Goal: Task Accomplishment & Management: Manage account settings

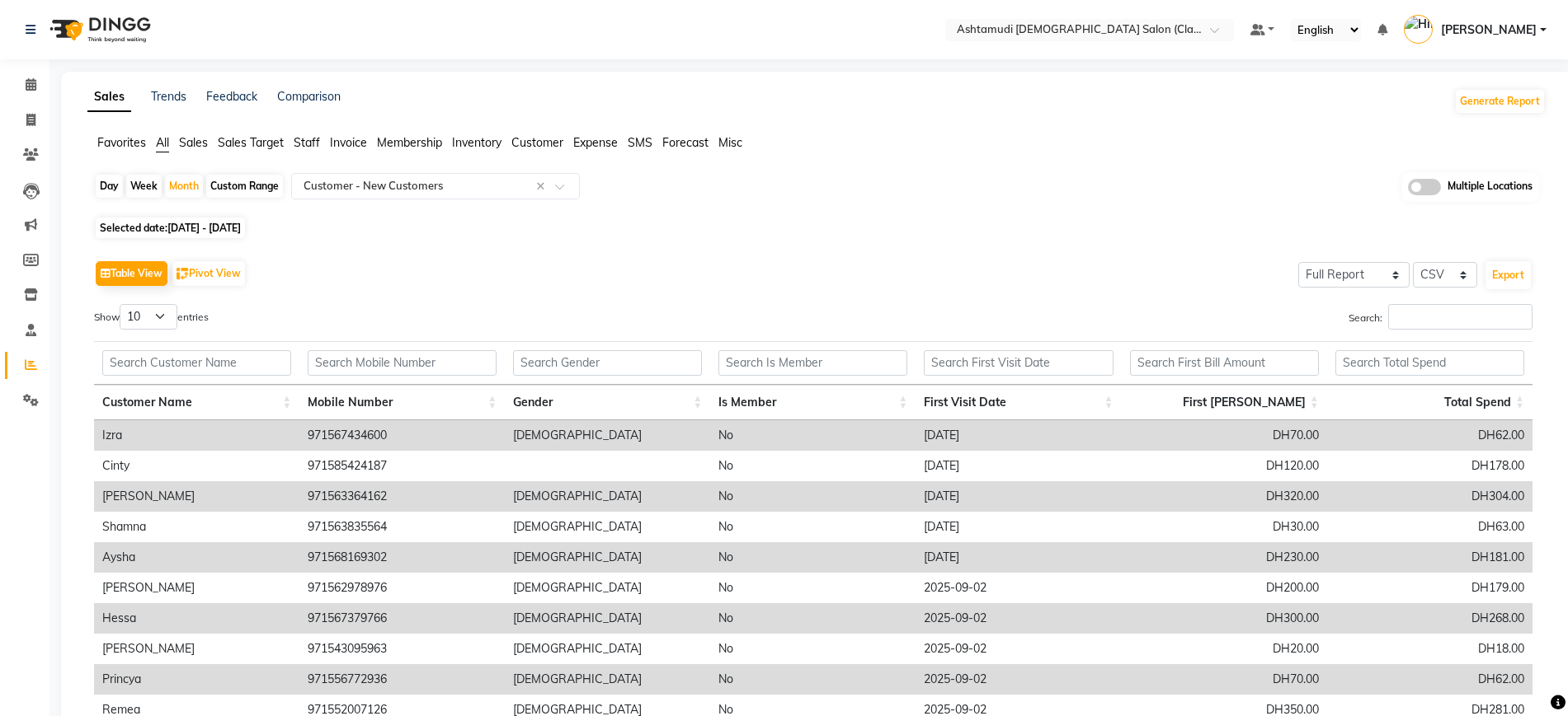
select select "full_report"
select select "csv"
click at [776, 274] on div "Table View Pivot View Select Full Report Filtered Report Select CSV PDF Export" at bounding box center [813, 274] width 1438 height 34
click at [33, 79] on icon at bounding box center [31, 85] width 11 height 13
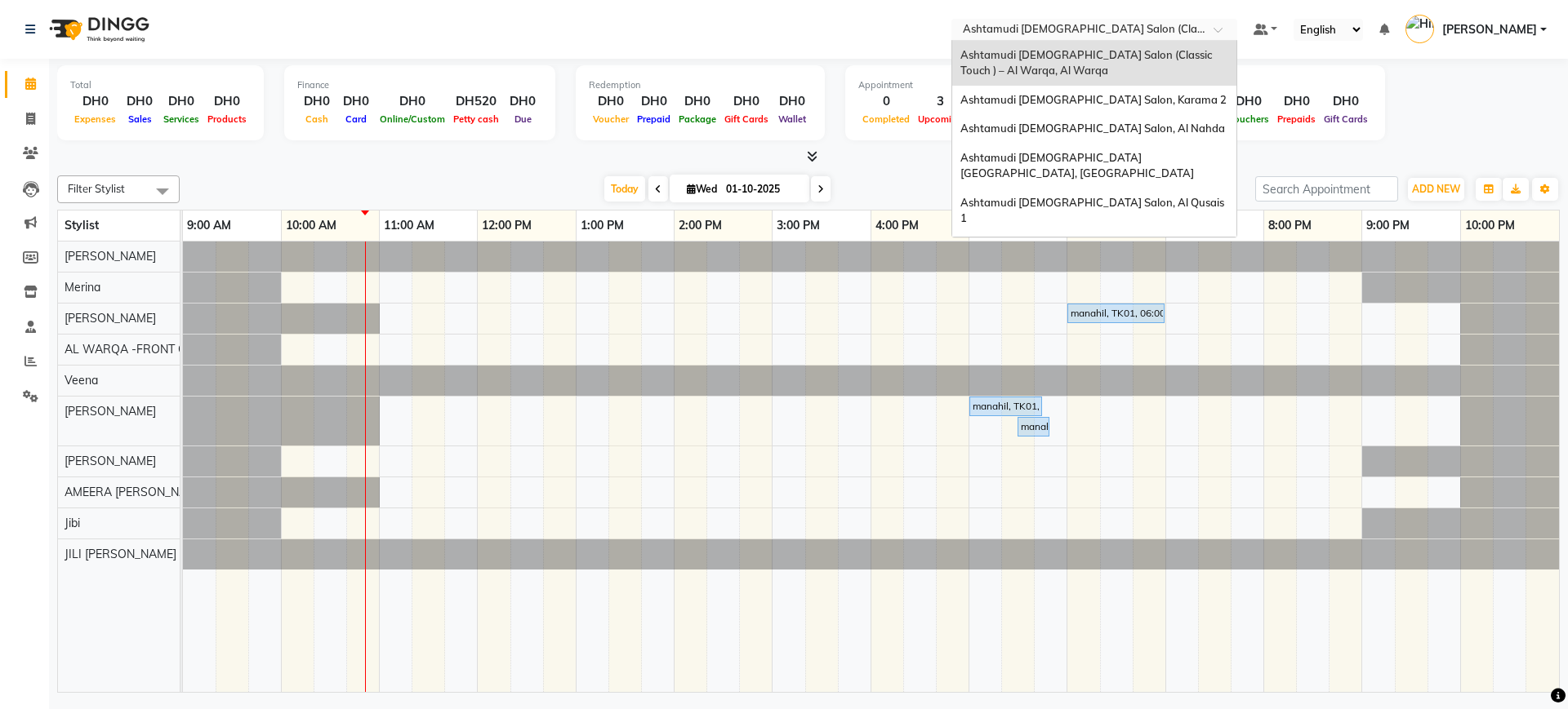
click at [1161, 26] on input "text" at bounding box center [1078, 31] width 237 height 16
click at [1123, 196] on span "Ashtamudi [DEMOGRAPHIC_DATA] Salon, Al Qusais 1" at bounding box center [1094, 210] width 267 height 30
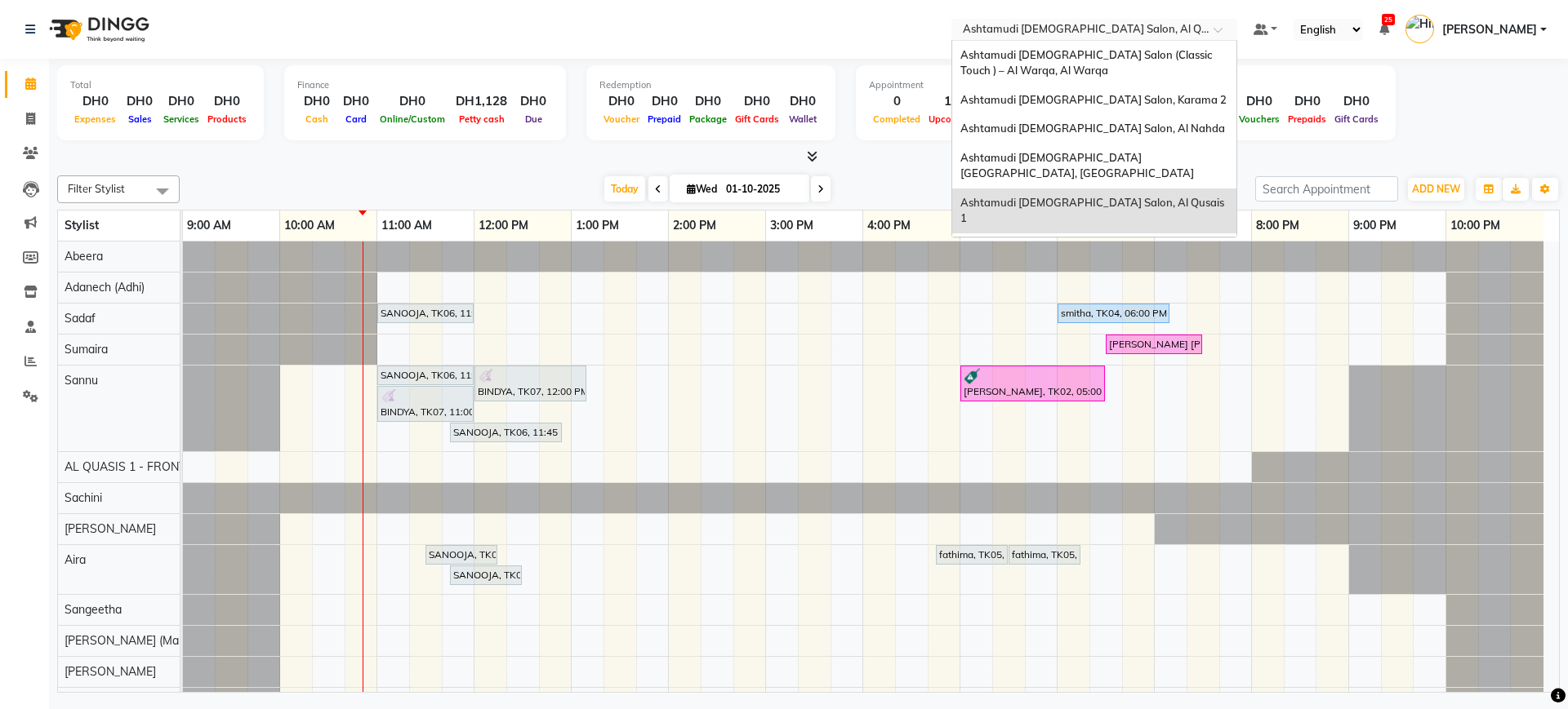
click at [1104, 24] on input "text" at bounding box center [1078, 31] width 237 height 16
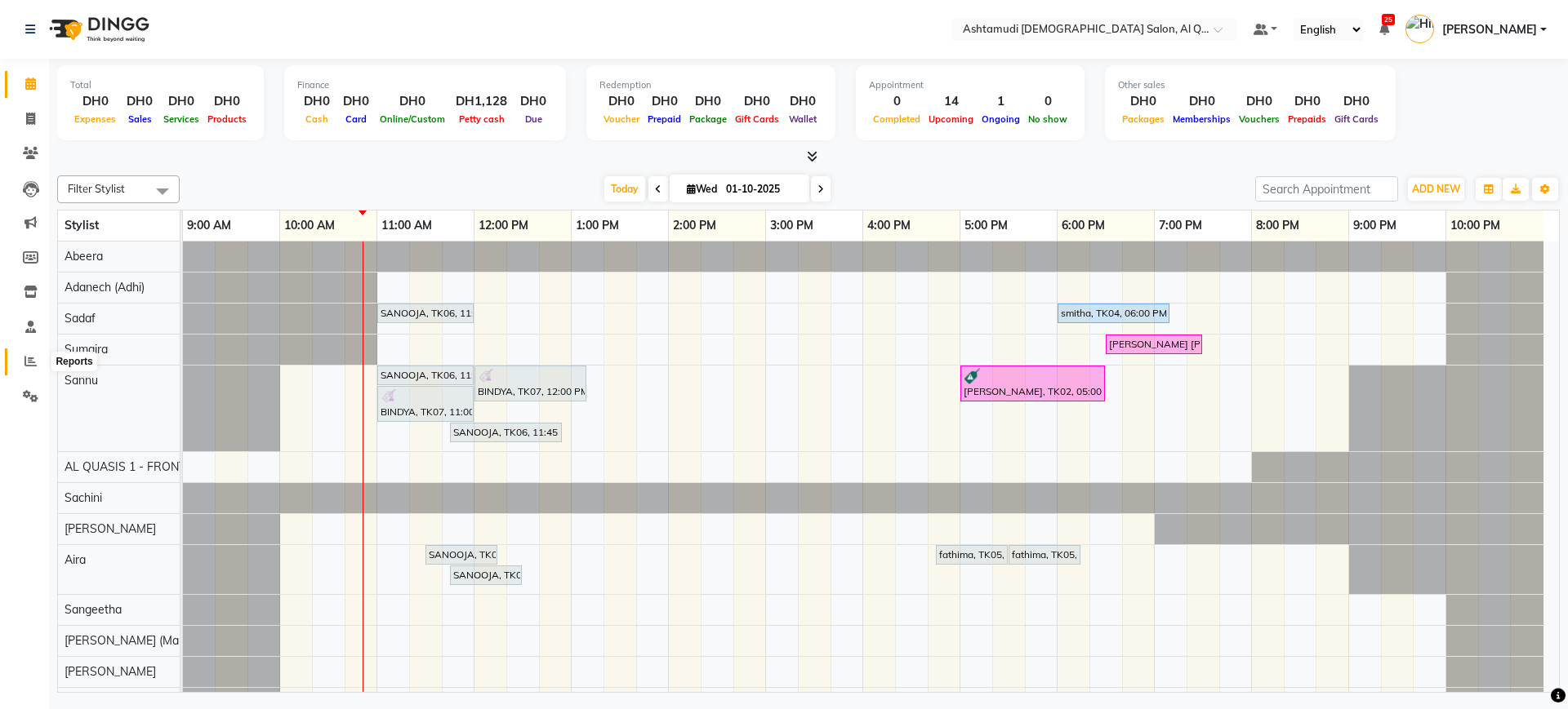
click at [38, 358] on span at bounding box center [30, 361] width 29 height 19
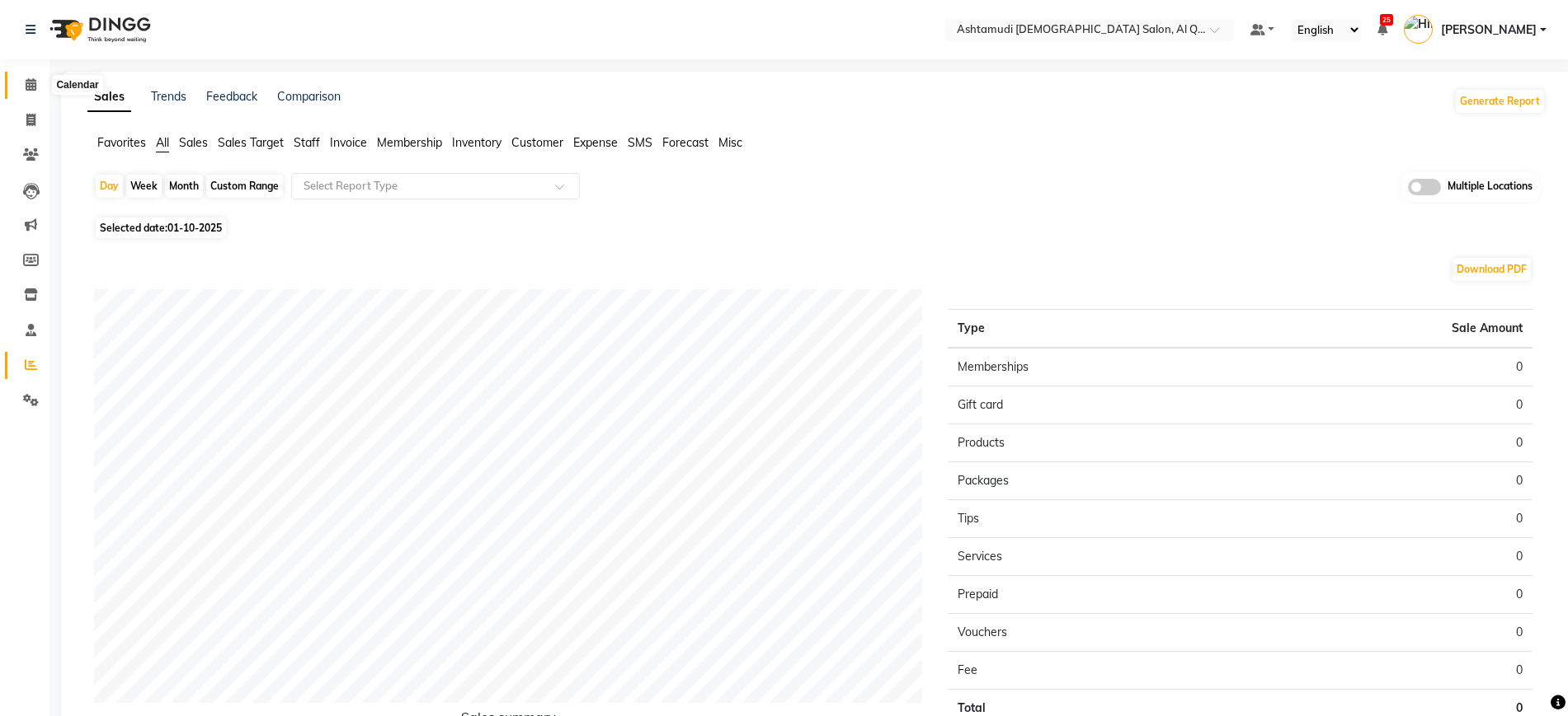
click at [33, 80] on icon at bounding box center [31, 85] width 11 height 13
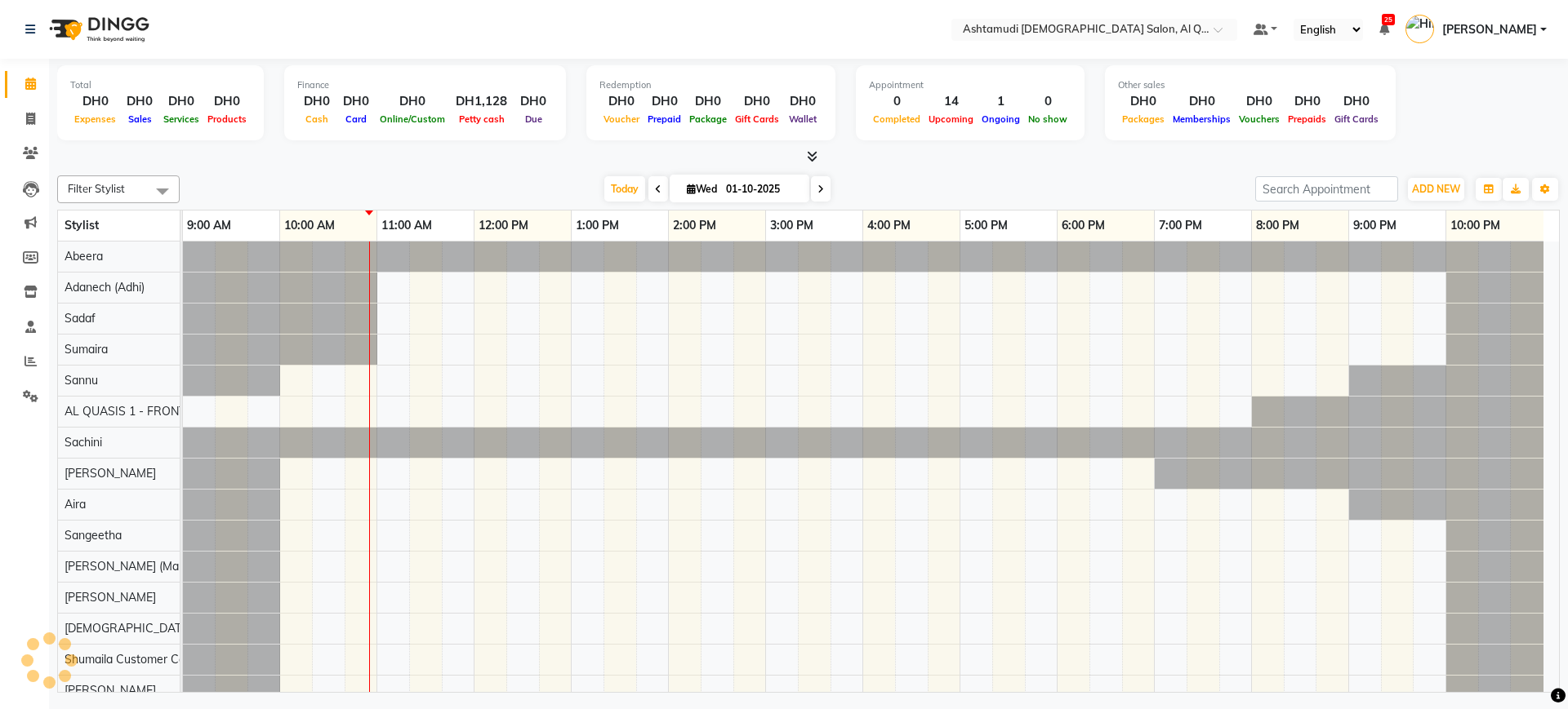
click at [411, 156] on div at bounding box center [809, 156] width 1503 height 17
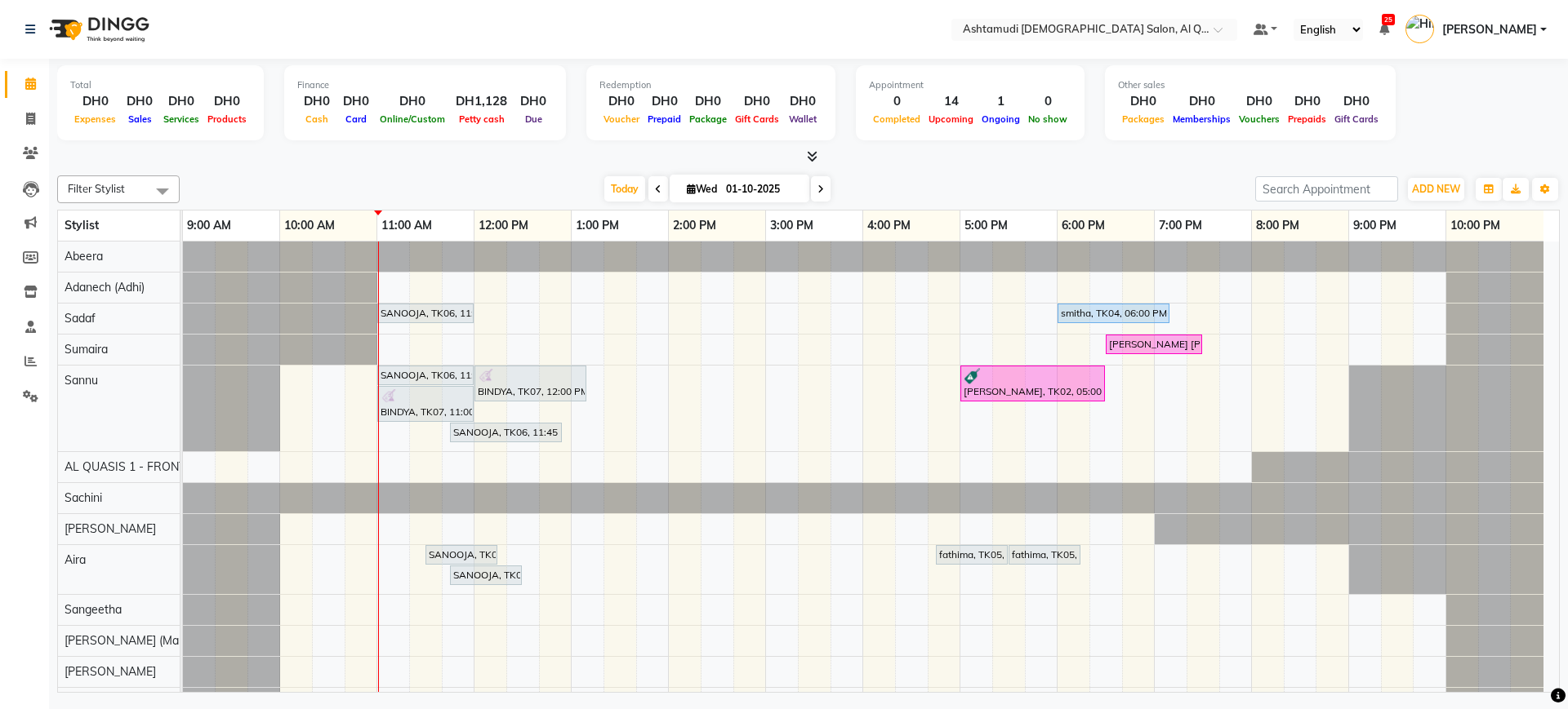
click at [887, 165] on div "Total DH0 Expenses DH0 Sales DH0 Services DH0 Products Finance DH0 Cash DH0 Car…" at bounding box center [809, 378] width 1519 height 638
click at [549, 163] on div at bounding box center [809, 156] width 1503 height 17
click at [30, 359] on icon at bounding box center [30, 361] width 13 height 13
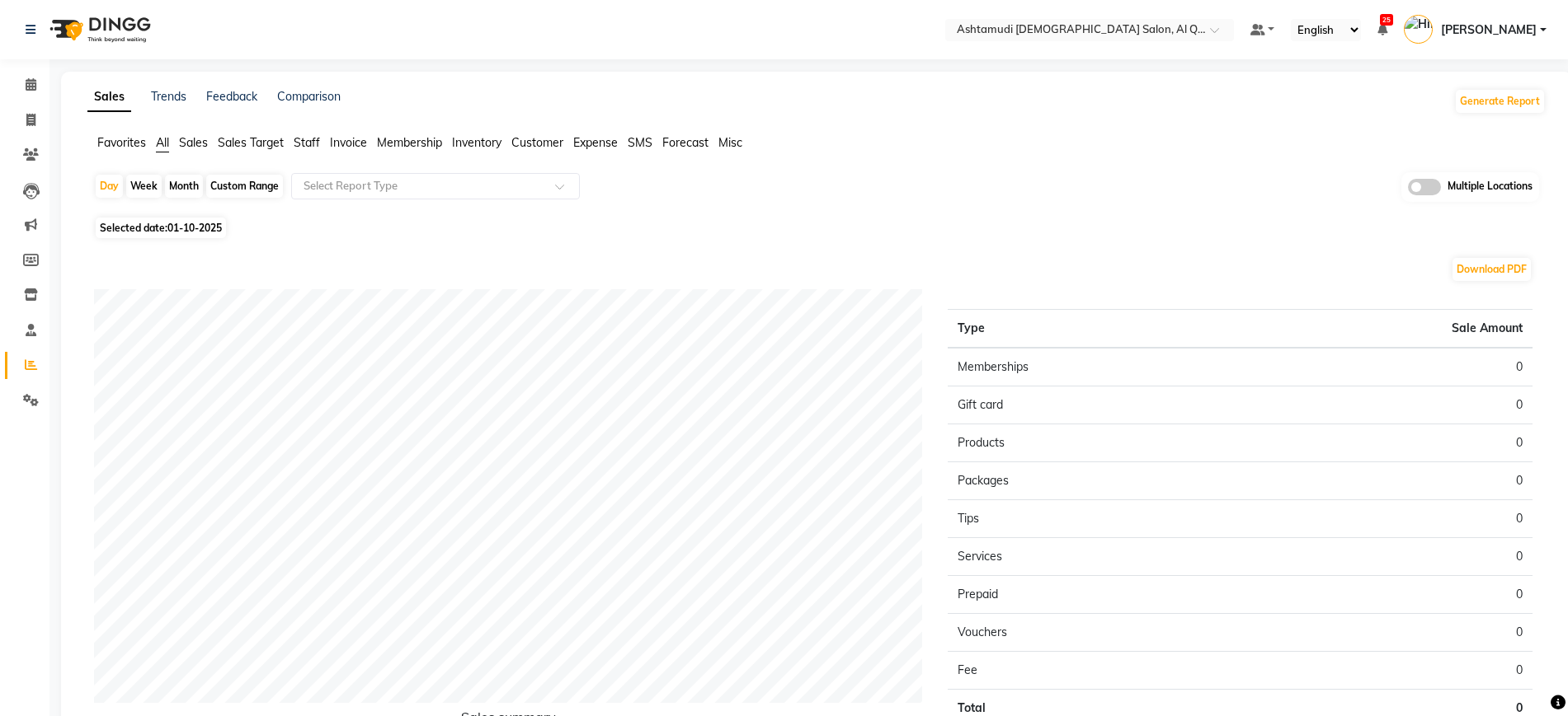
click at [1431, 182] on span at bounding box center [1423, 187] width 33 height 16
click at [1407, 190] on input "checkbox" at bounding box center [1407, 190] width 0 height 0
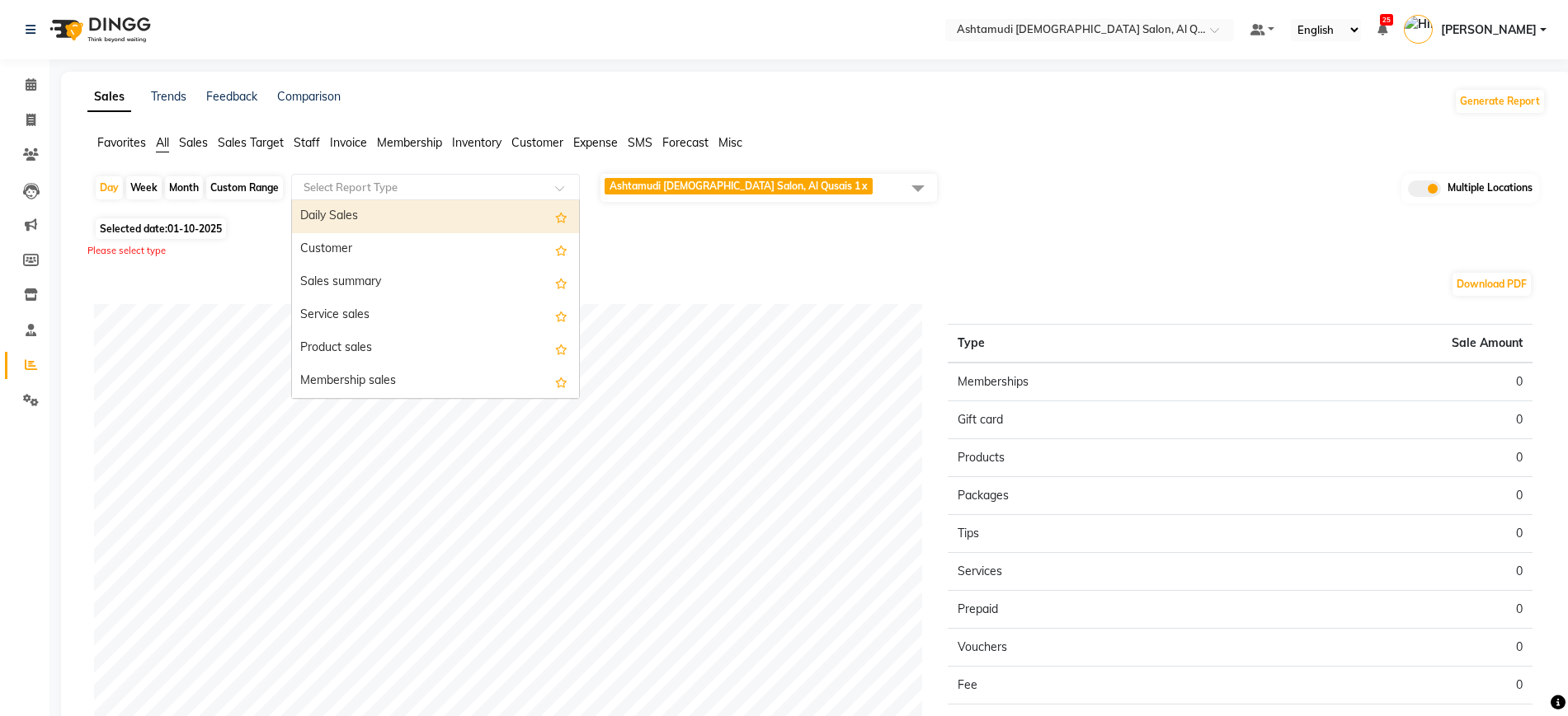
click at [439, 187] on input "text" at bounding box center [418, 187] width 238 height 16
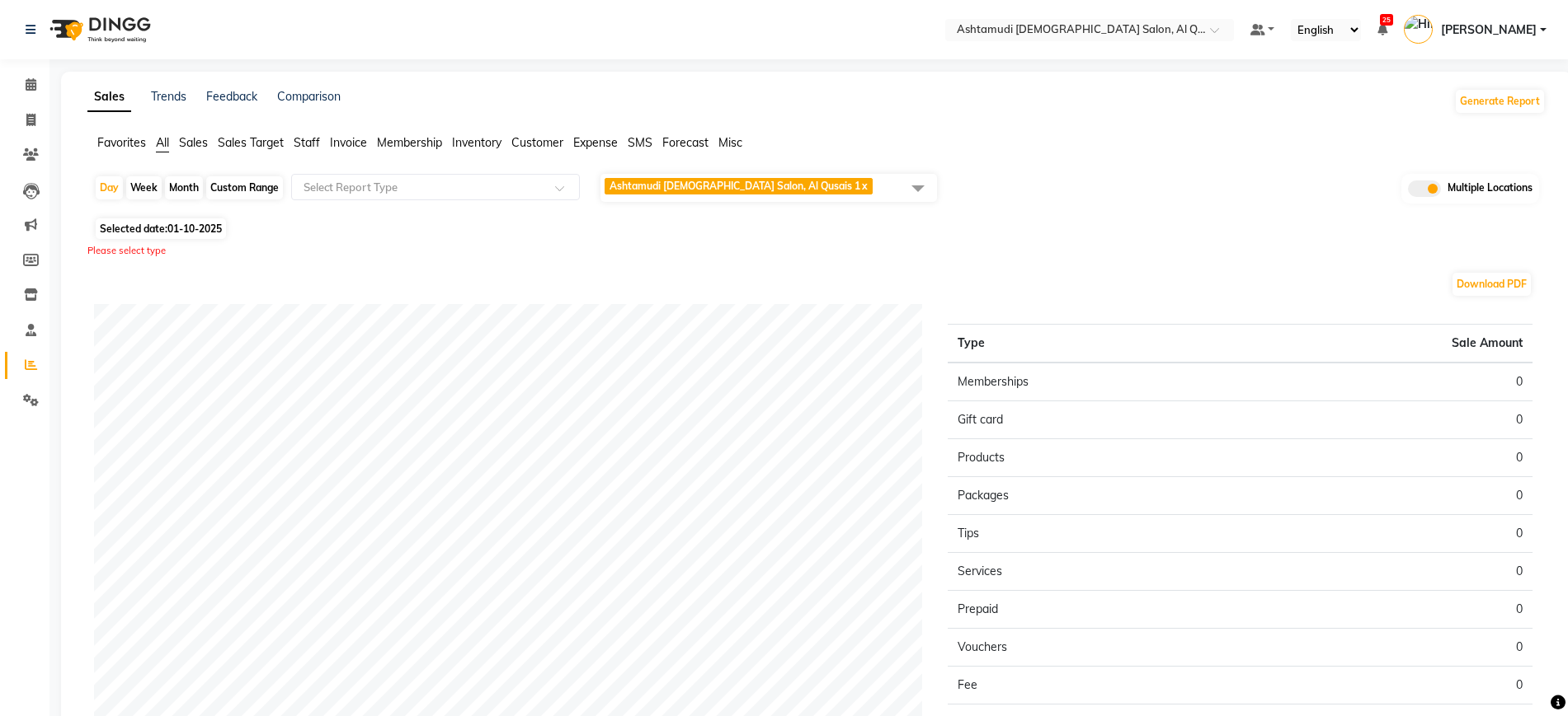
click at [910, 181] on span at bounding box center [918, 188] width 33 height 32
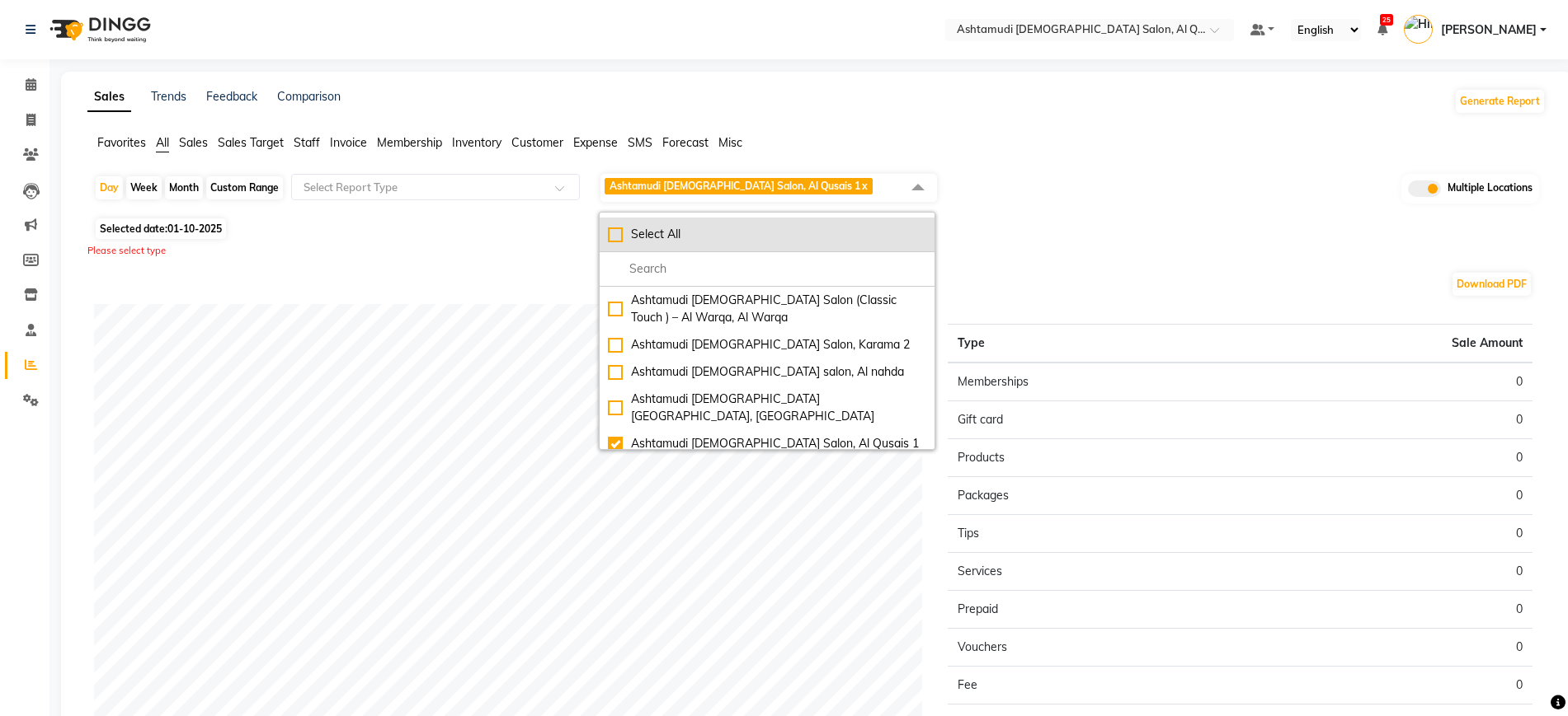
click at [614, 237] on div "Select All" at bounding box center [767, 234] width 318 height 17
checkbox input "true"
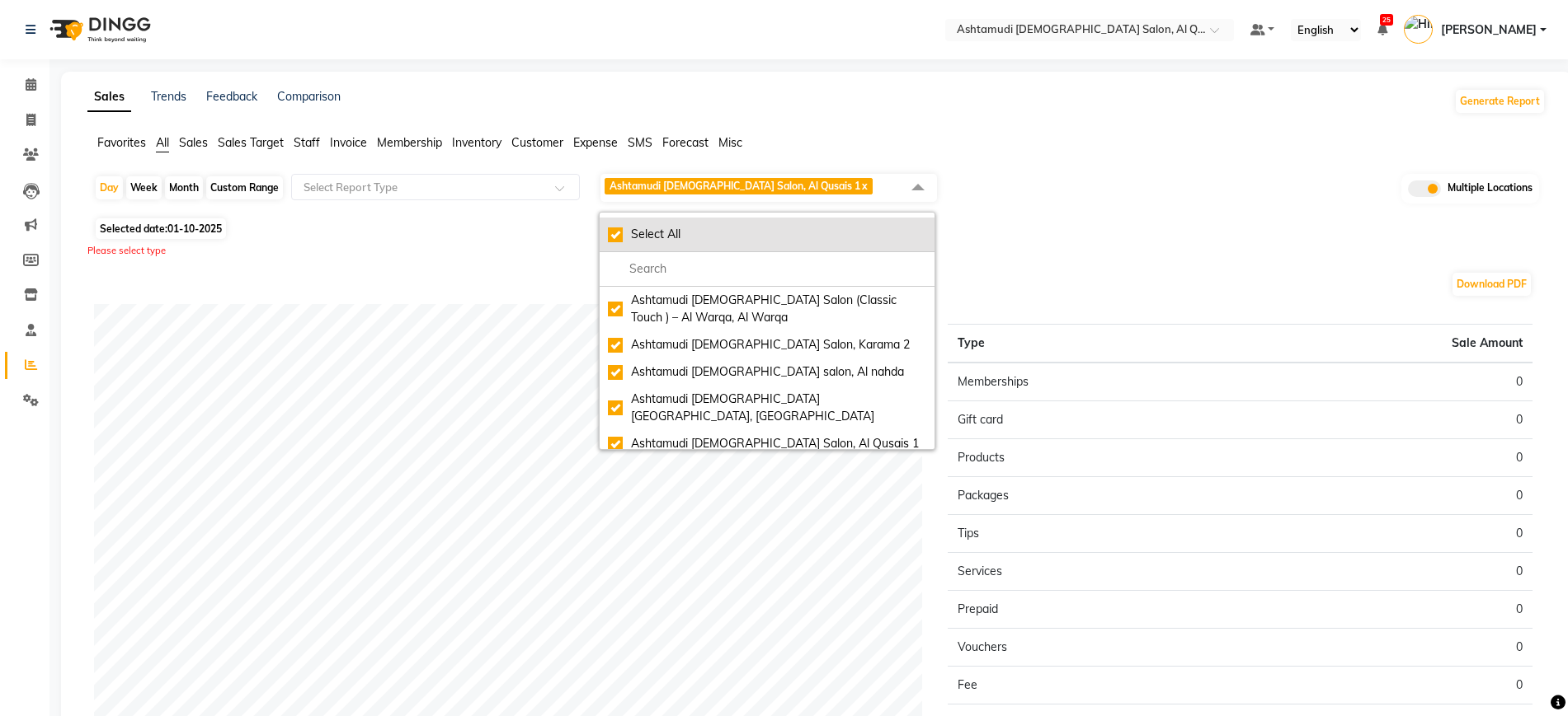
checkbox input "true"
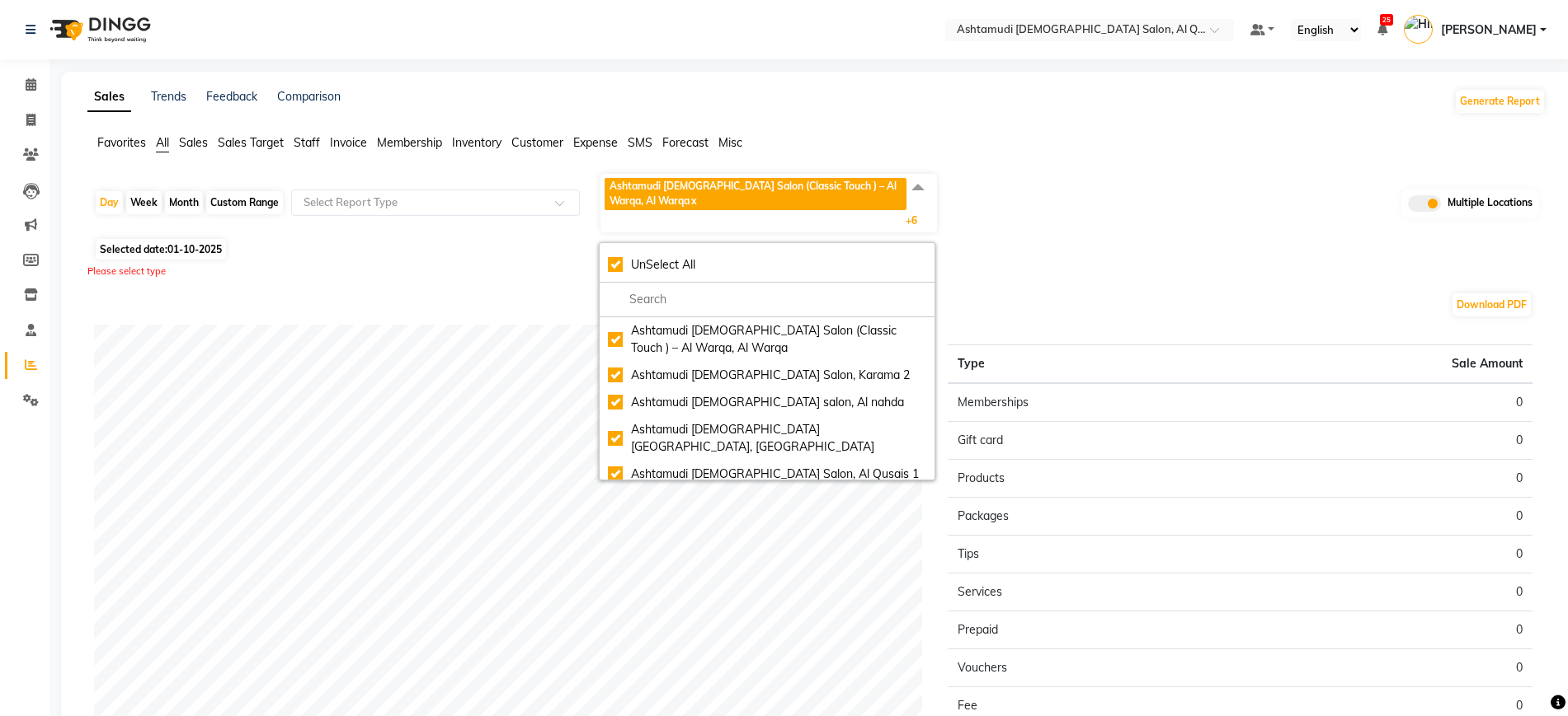
click at [397, 230] on div "Day Week Month Custom Range Select Report Type Ashtamudi Ladies Salon (Classic …" at bounding box center [817, 203] width 1445 height 61
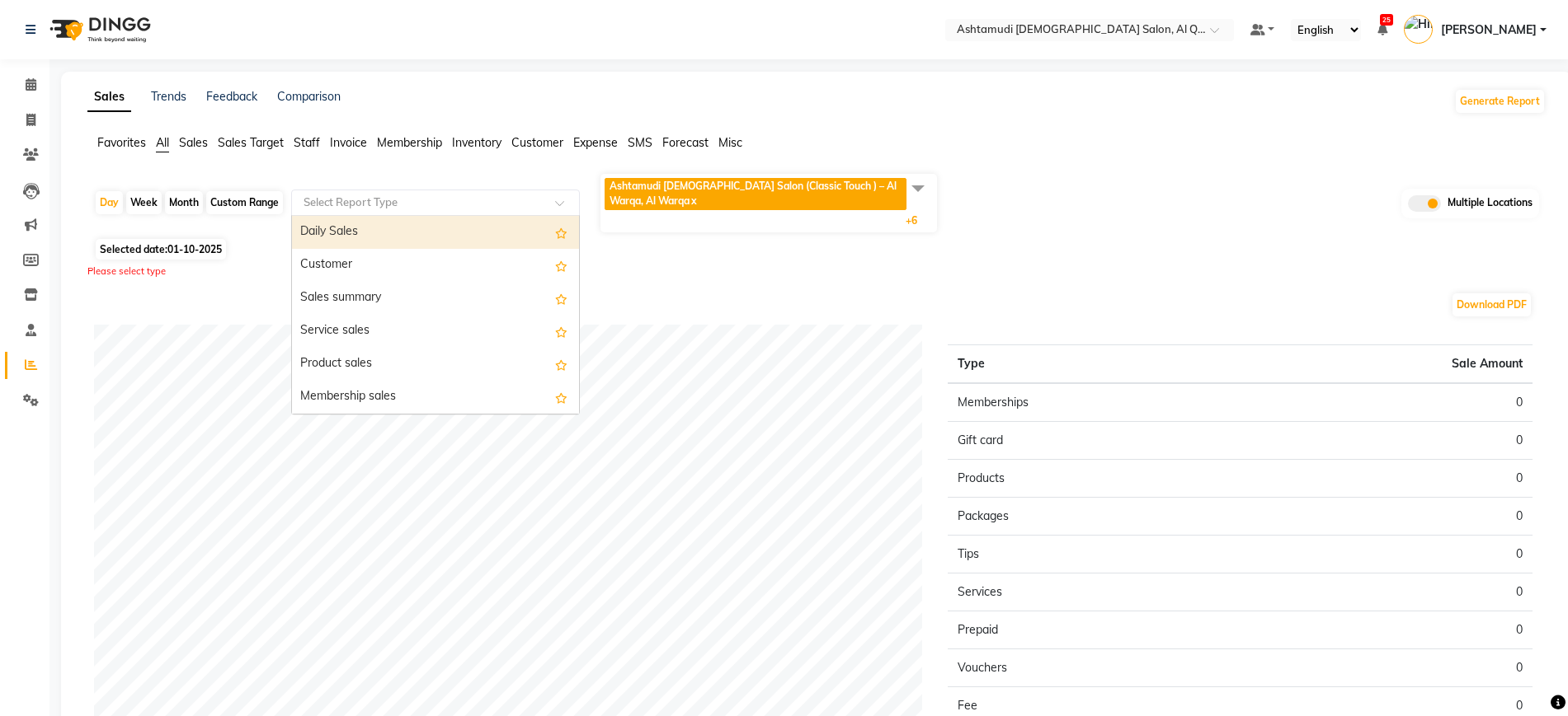
click at [444, 204] on input "text" at bounding box center [418, 202] width 238 height 16
type input "cus"
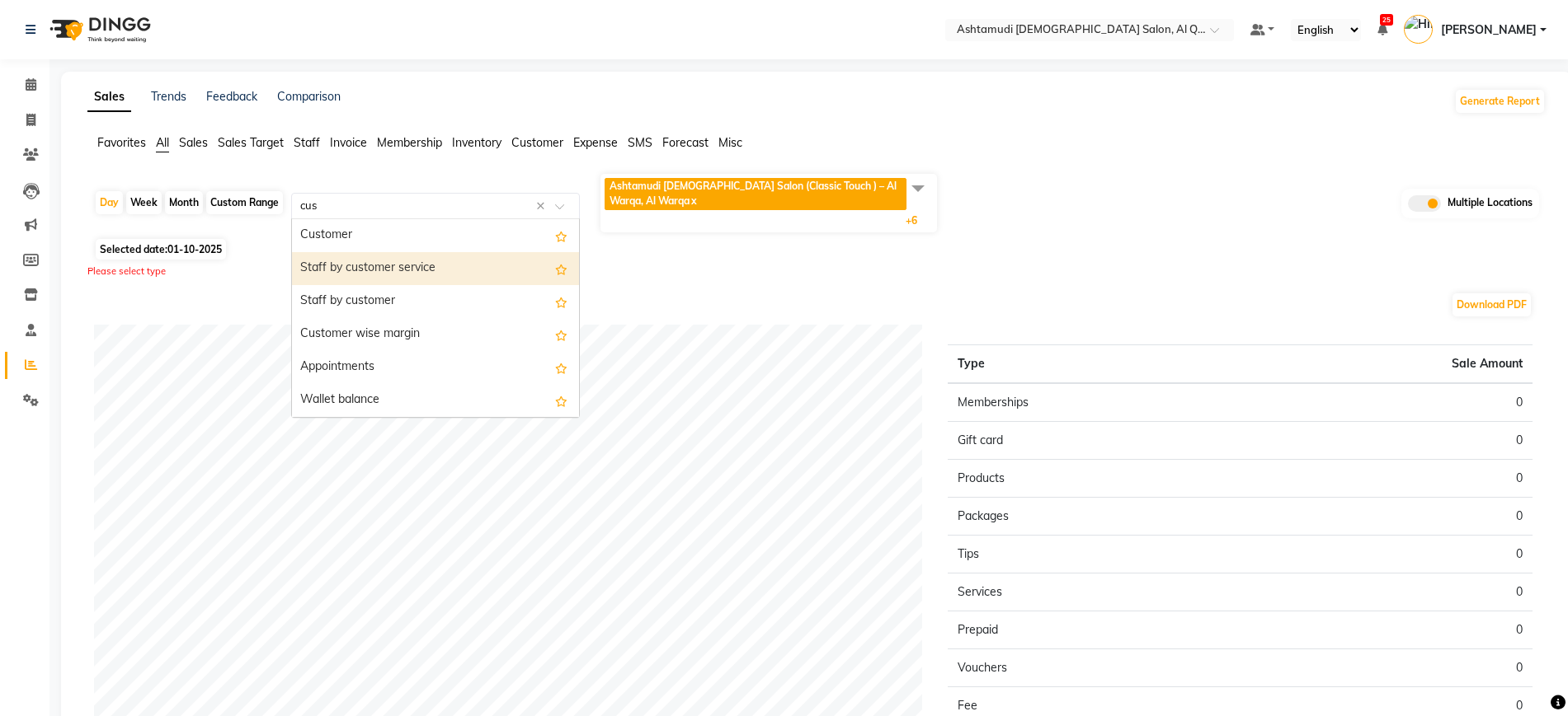
click at [456, 280] on div "Staff by customer service" at bounding box center [435, 268] width 287 height 33
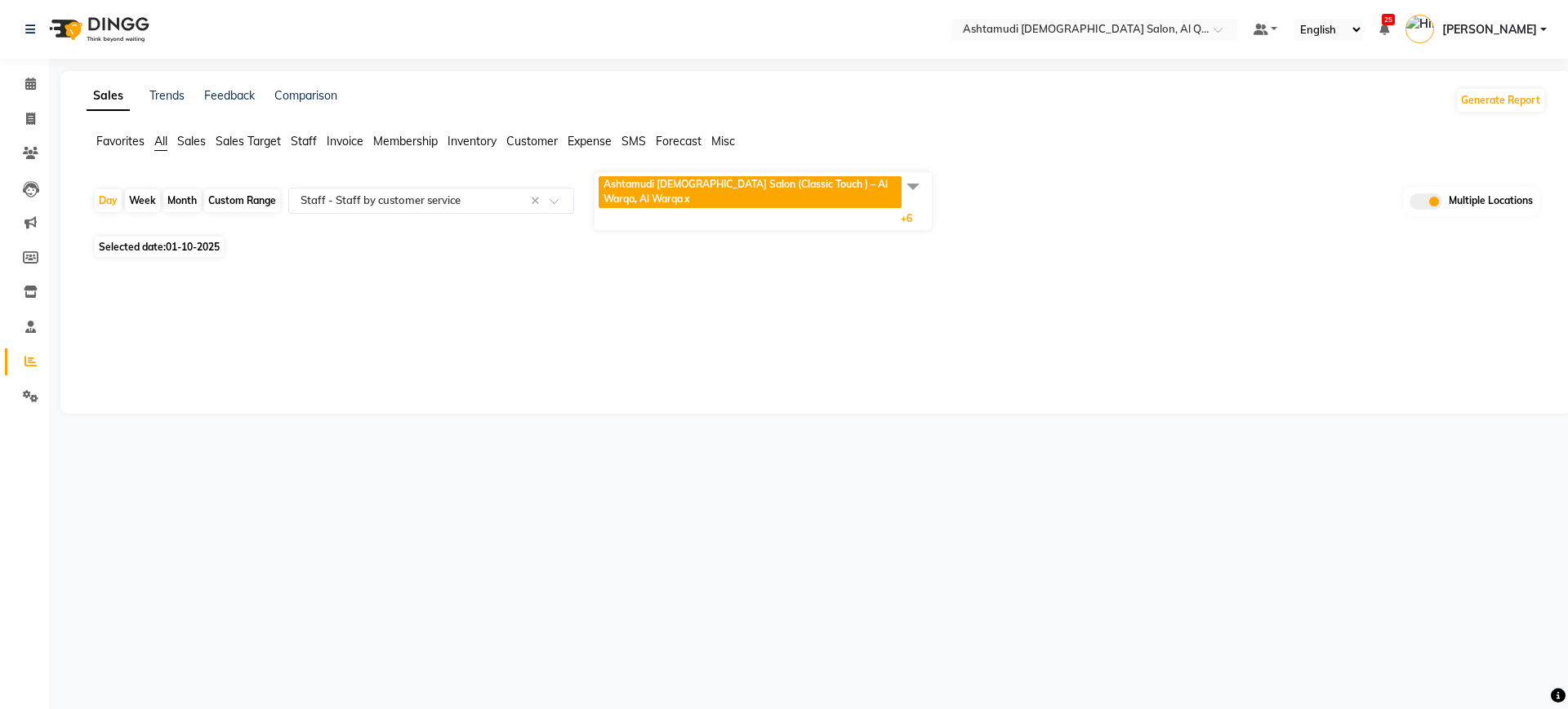
click at [179, 203] on div "Month" at bounding box center [182, 201] width 38 height 23
select select "10"
select select "2025"
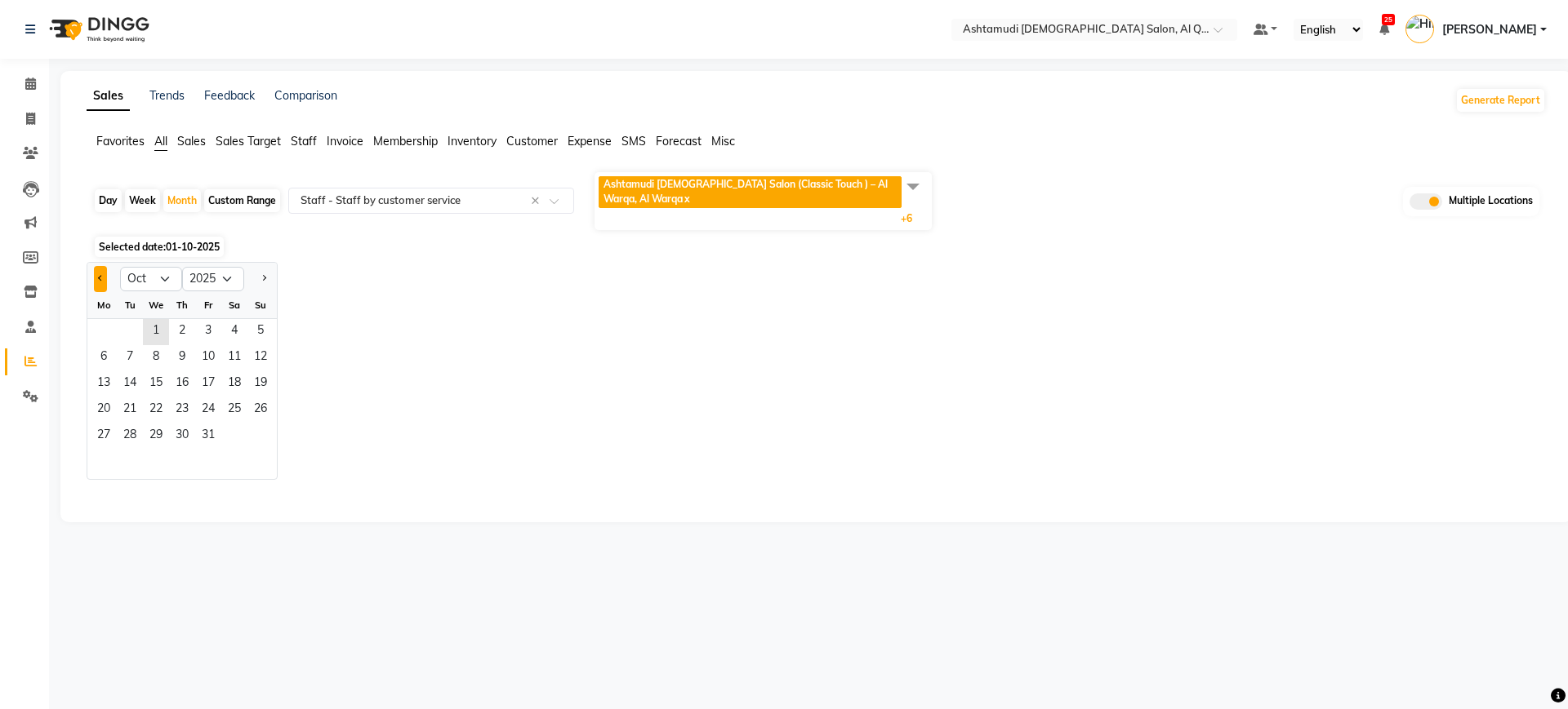
click at [106, 277] on button "Previous month" at bounding box center [100, 279] width 13 height 26
select select "9"
click at [105, 325] on span "1" at bounding box center [103, 332] width 26 height 26
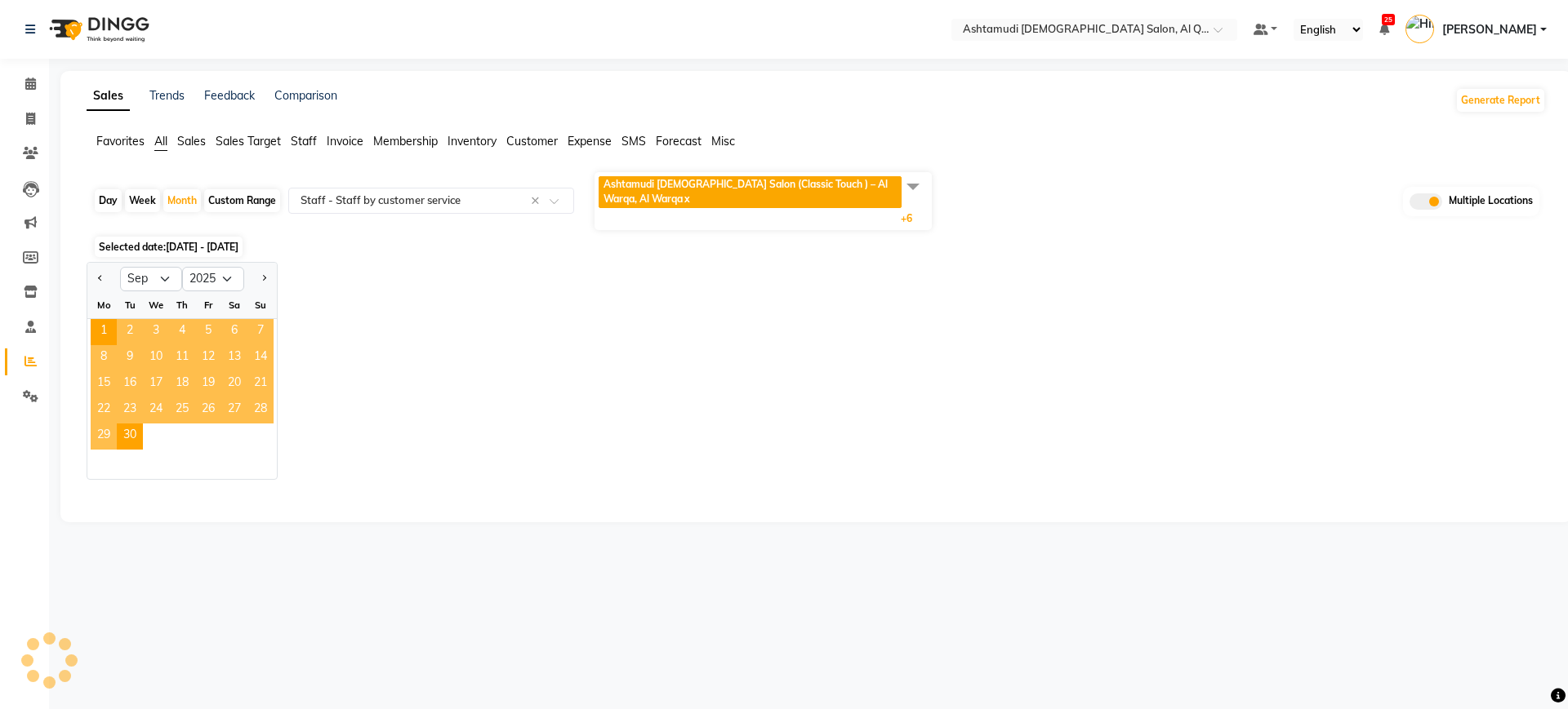
click at [546, 259] on div "Day Week Month Custom Range Select Report Type × Staff - Staff by customer serv…" at bounding box center [816, 338] width 1459 height 335
select select "full_report"
select select "csv"
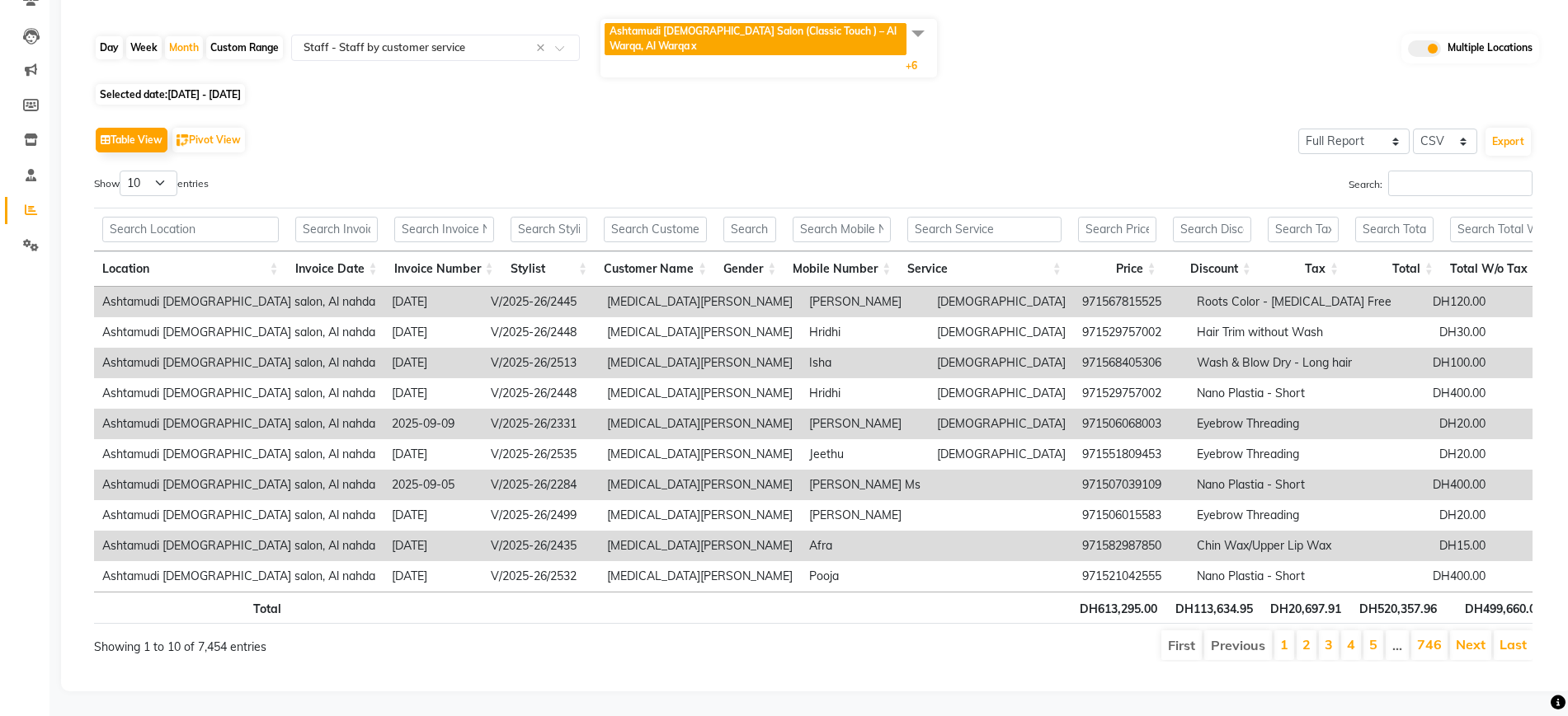
scroll to position [87, 0]
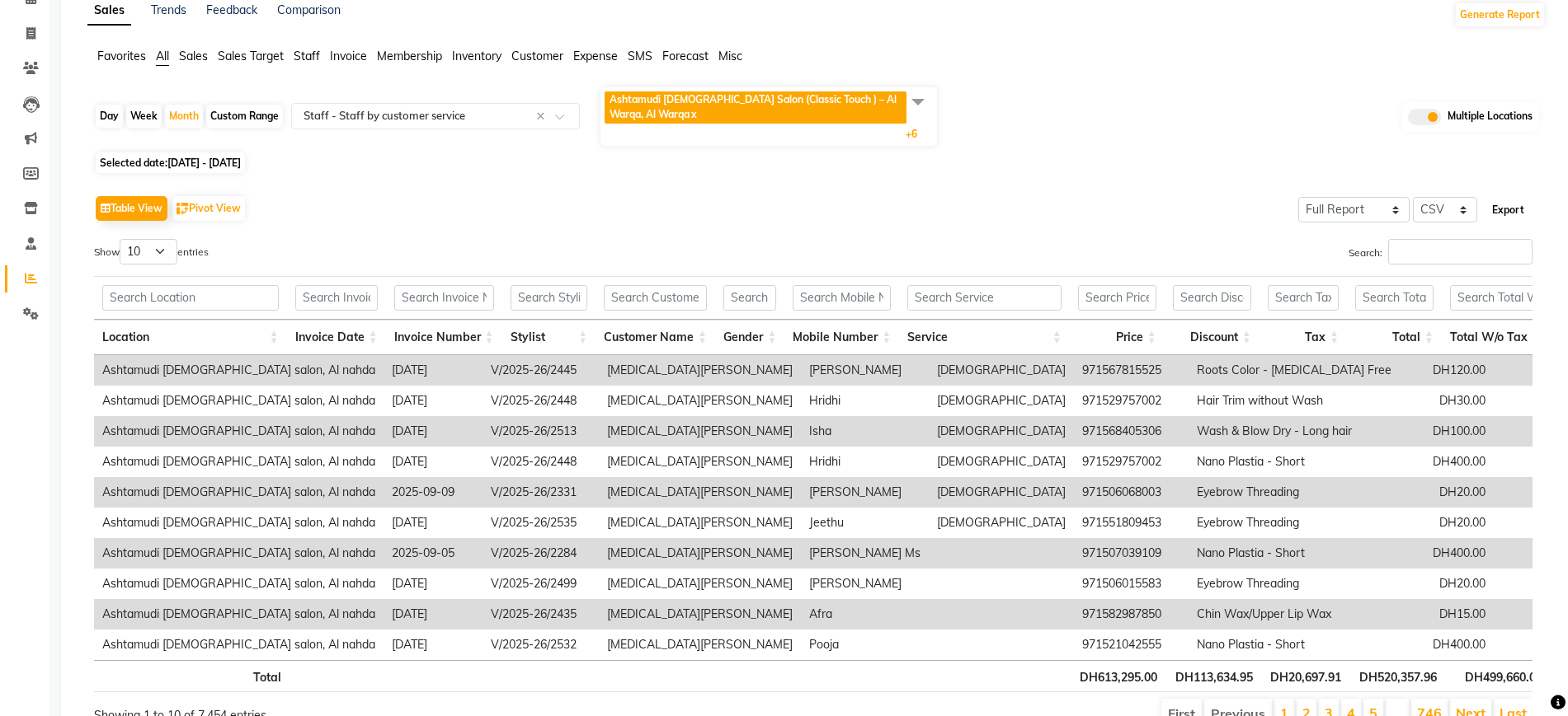
click at [1495, 208] on button "Export" at bounding box center [1507, 209] width 45 height 28
click at [1145, 142] on div "Day Week Month Custom Range Select Report Type × Staff - Staff by customer serv…" at bounding box center [817, 116] width 1445 height 61
click at [1086, 182] on div "Table View Pivot View Select Full Report Filtered Report Select CSV PDF Export …" at bounding box center [812, 460] width 1464 height 565
click at [670, 189] on div "Table View Pivot View Select Full Report Filtered Report Select CSV PDF Export …" at bounding box center [812, 460] width 1464 height 565
click at [1003, 134] on div "Day Week Month Custom Range Select Report Type × Staff - Staff by customer serv…" at bounding box center [817, 116] width 1445 height 61
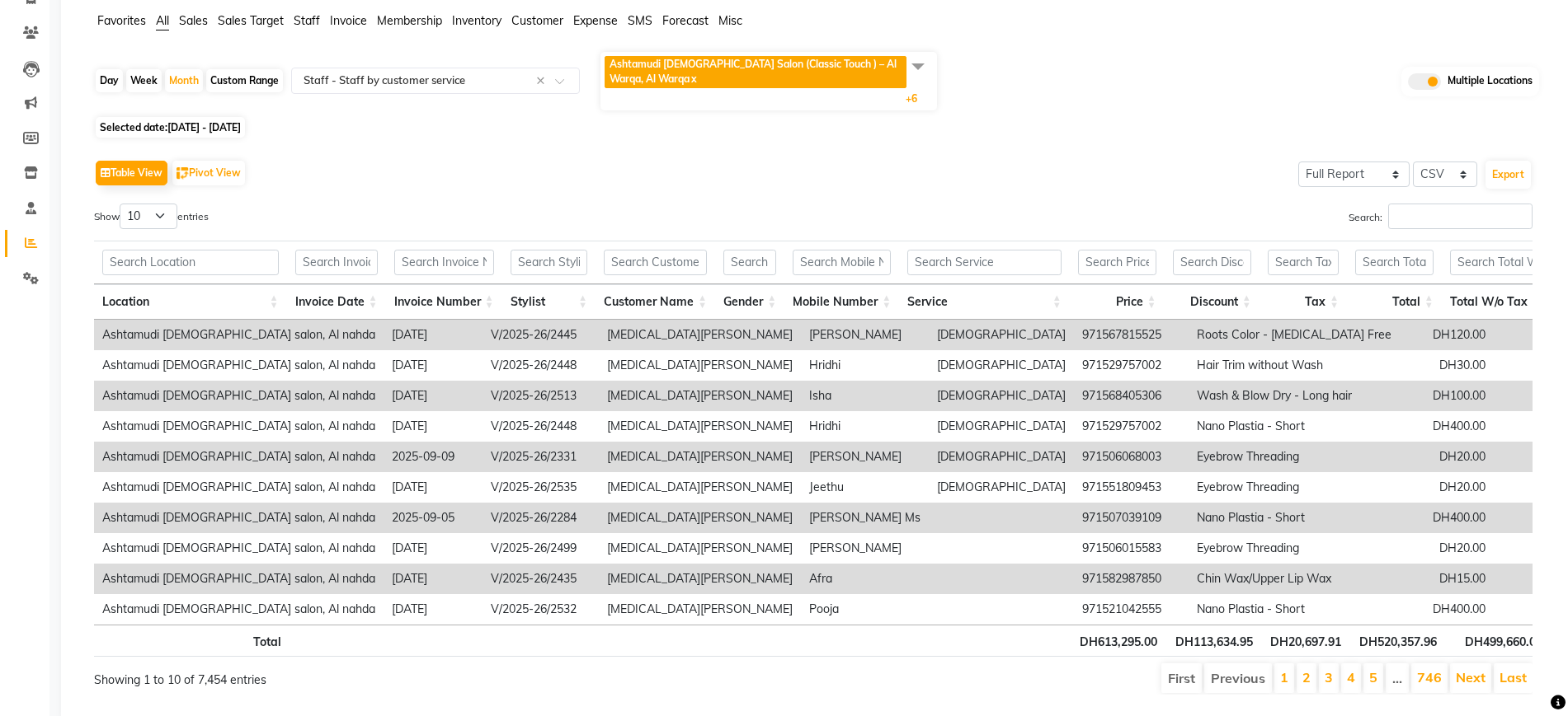
scroll to position [128, 0]
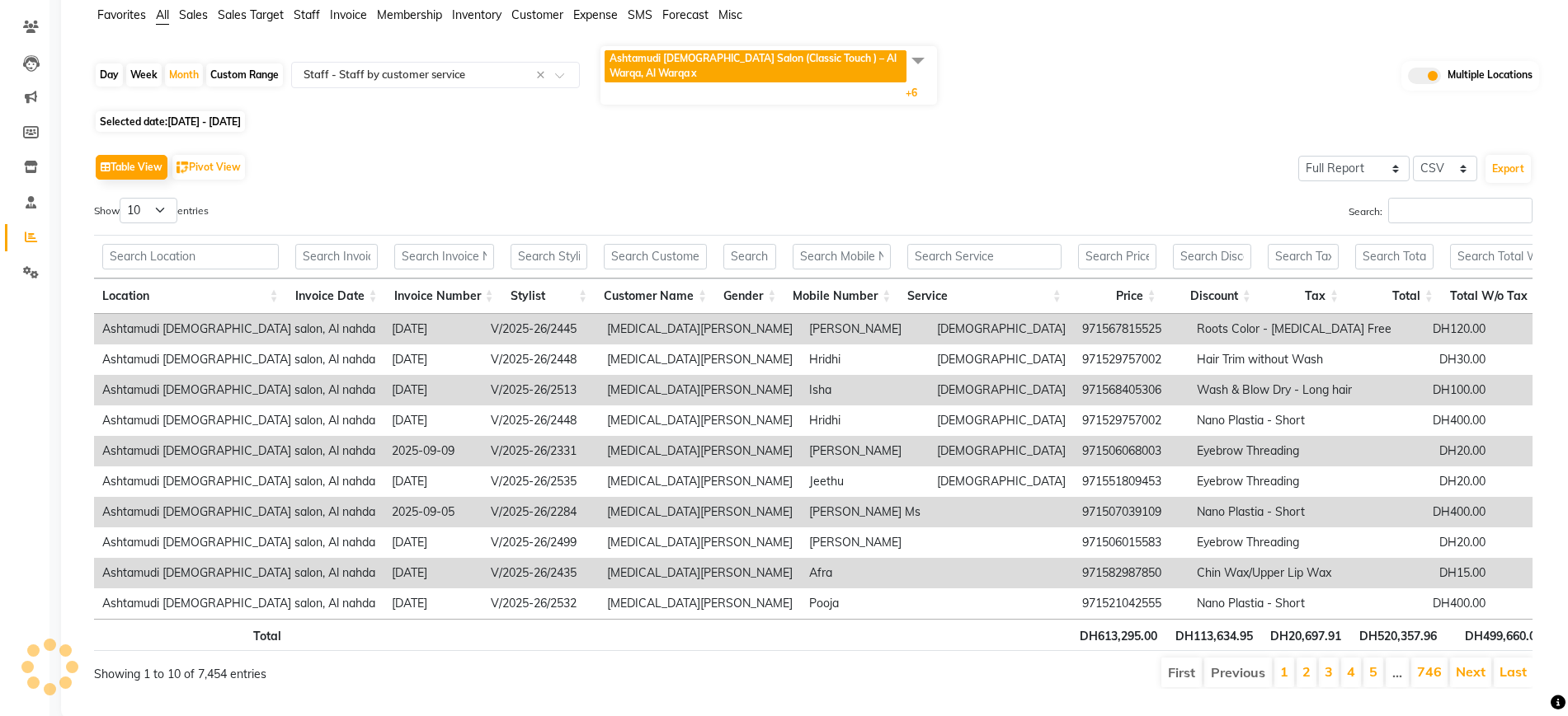
click at [1047, 116] on div "Selected date: 01-09-2025 - 30-09-2025" at bounding box center [819, 121] width 1451 height 17
click at [885, 151] on div "Table View Pivot View Select Full Report Filtered Report Select CSV PDF Export" at bounding box center [813, 167] width 1438 height 34
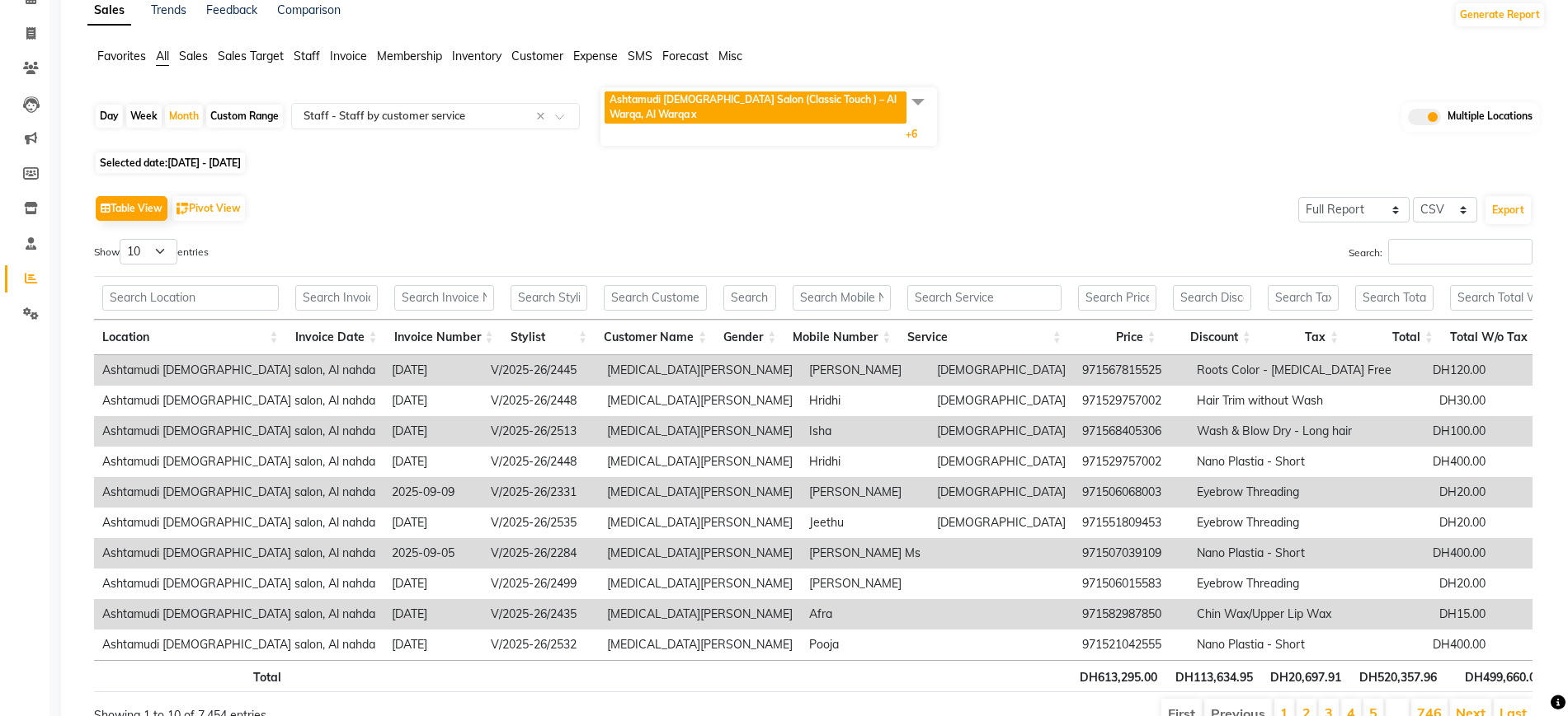
scroll to position [0, 0]
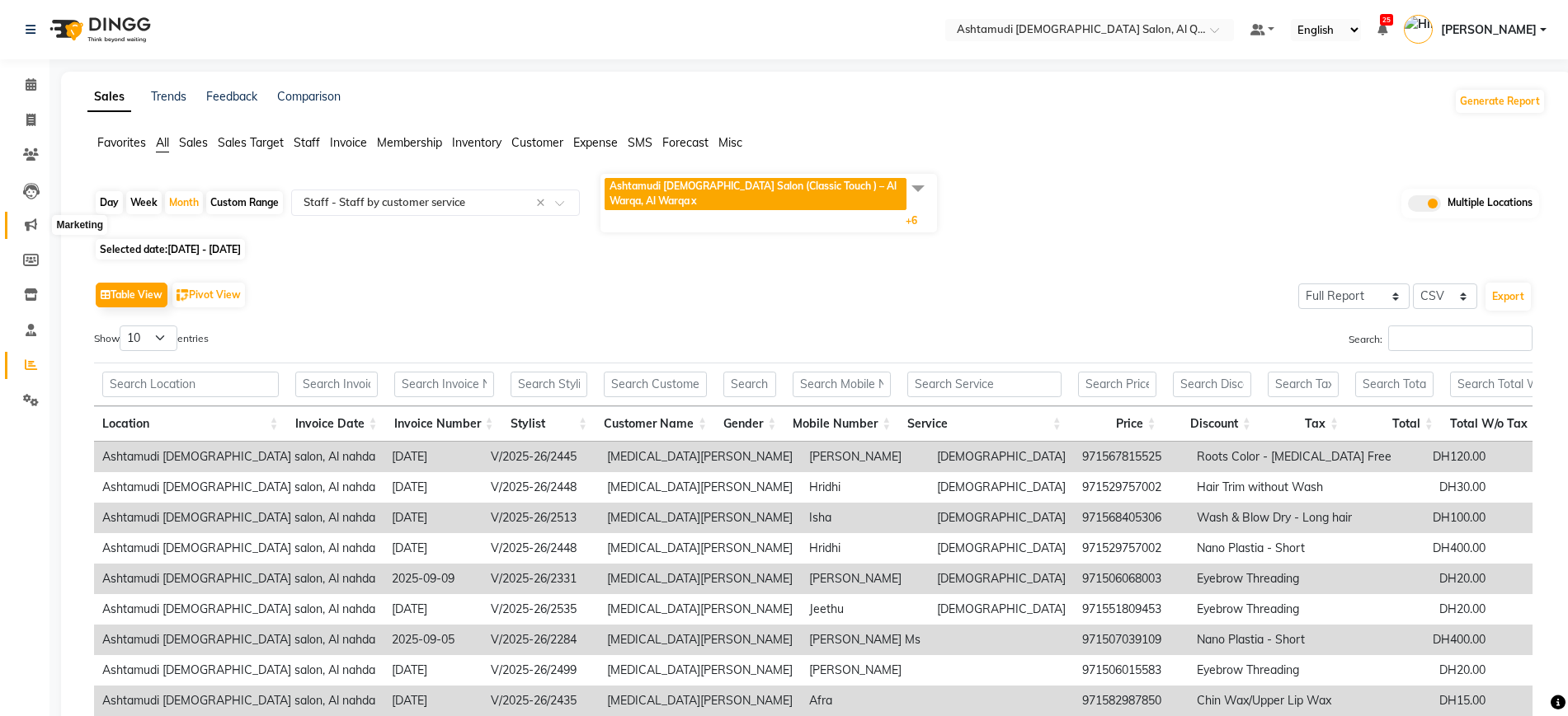
click at [32, 219] on icon at bounding box center [31, 225] width 13 height 13
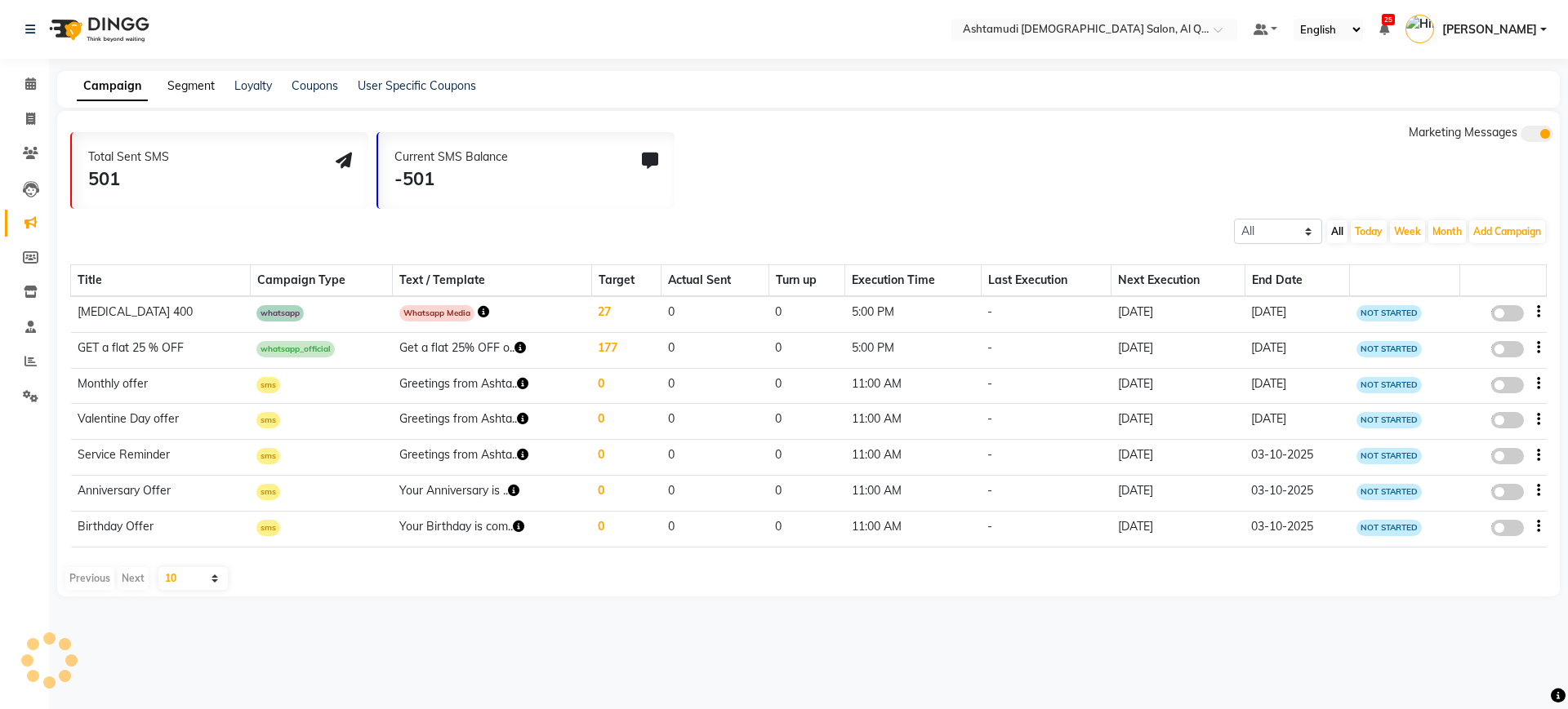
click at [192, 85] on link "Segment" at bounding box center [191, 86] width 47 height 14
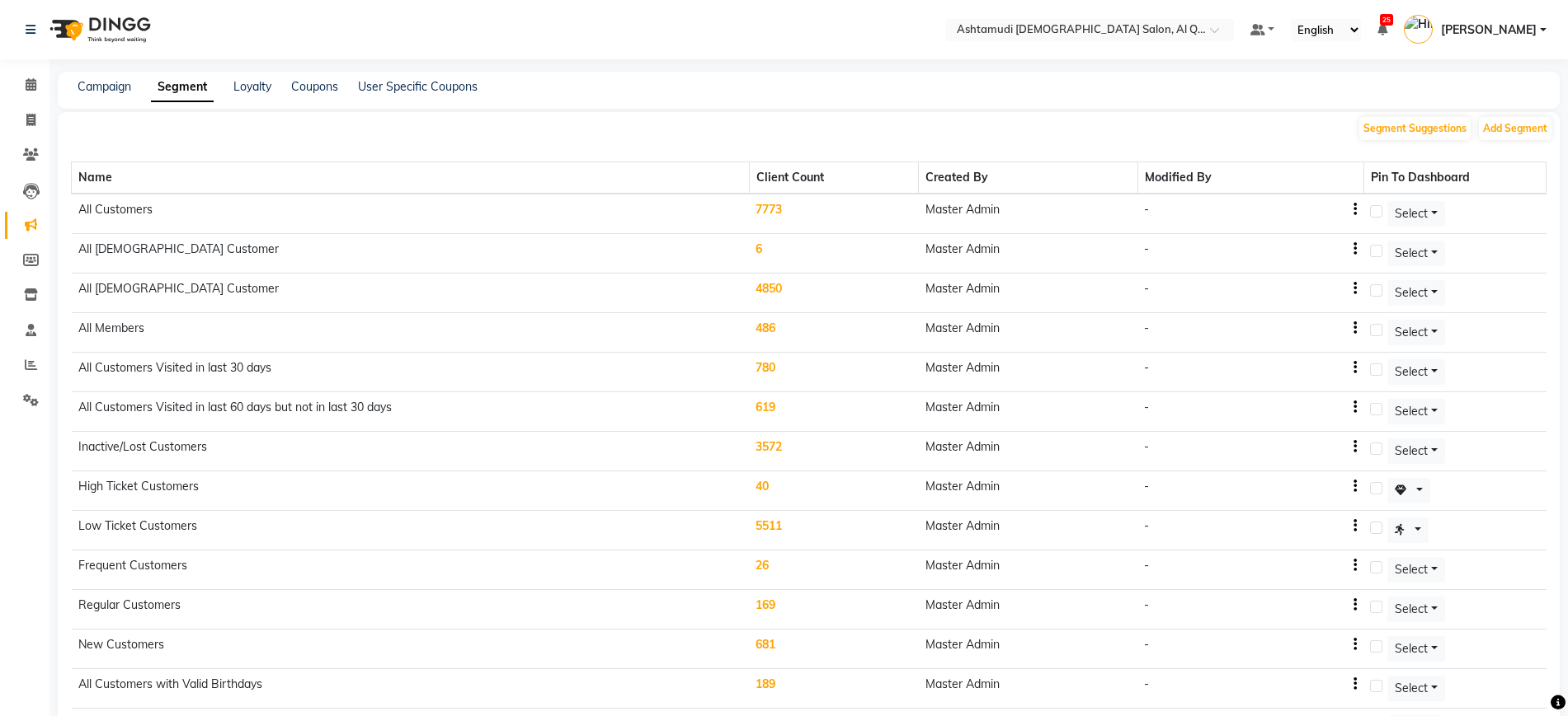
click at [189, 212] on td "All Customers" at bounding box center [410, 214] width 677 height 41
click at [784, 211] on td "7773" at bounding box center [833, 214] width 169 height 41
click at [782, 209] on body "Select Location × Ashtamudi Ladies Salon, Al Qusais 1 Default Panel My Panel En…" at bounding box center [784, 358] width 1568 height 716
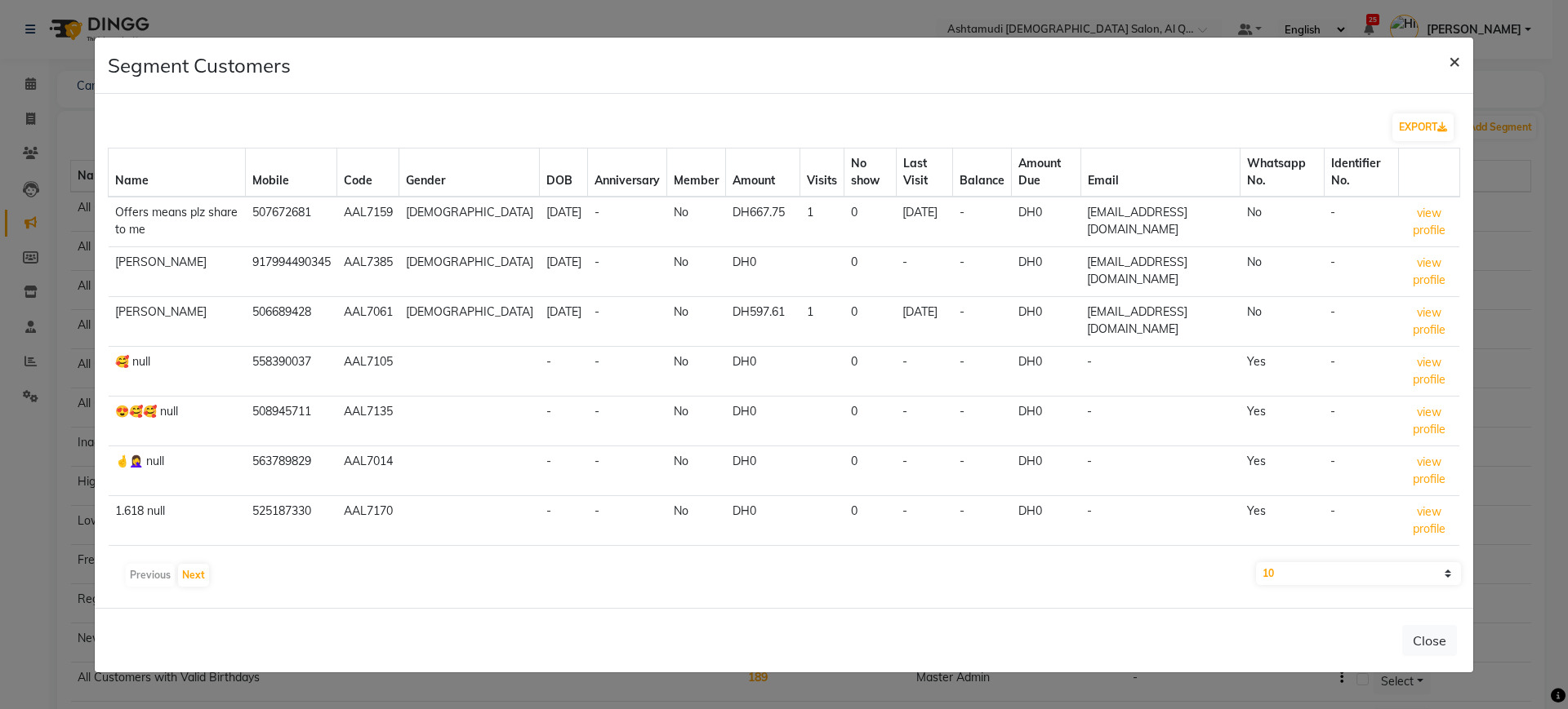
click at [1450, 63] on span "×" at bounding box center [1454, 60] width 12 height 24
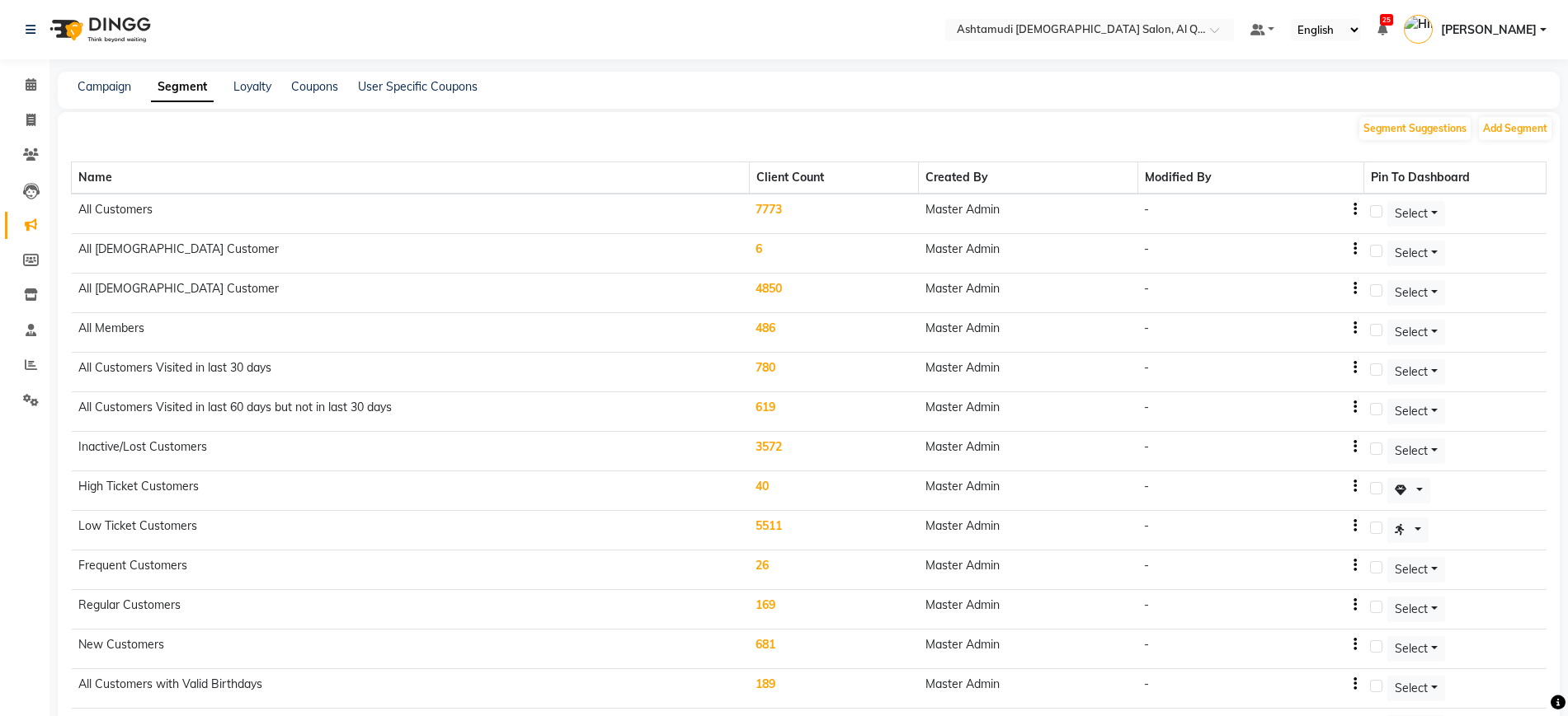
click at [768, 206] on td "7773" at bounding box center [833, 214] width 169 height 41
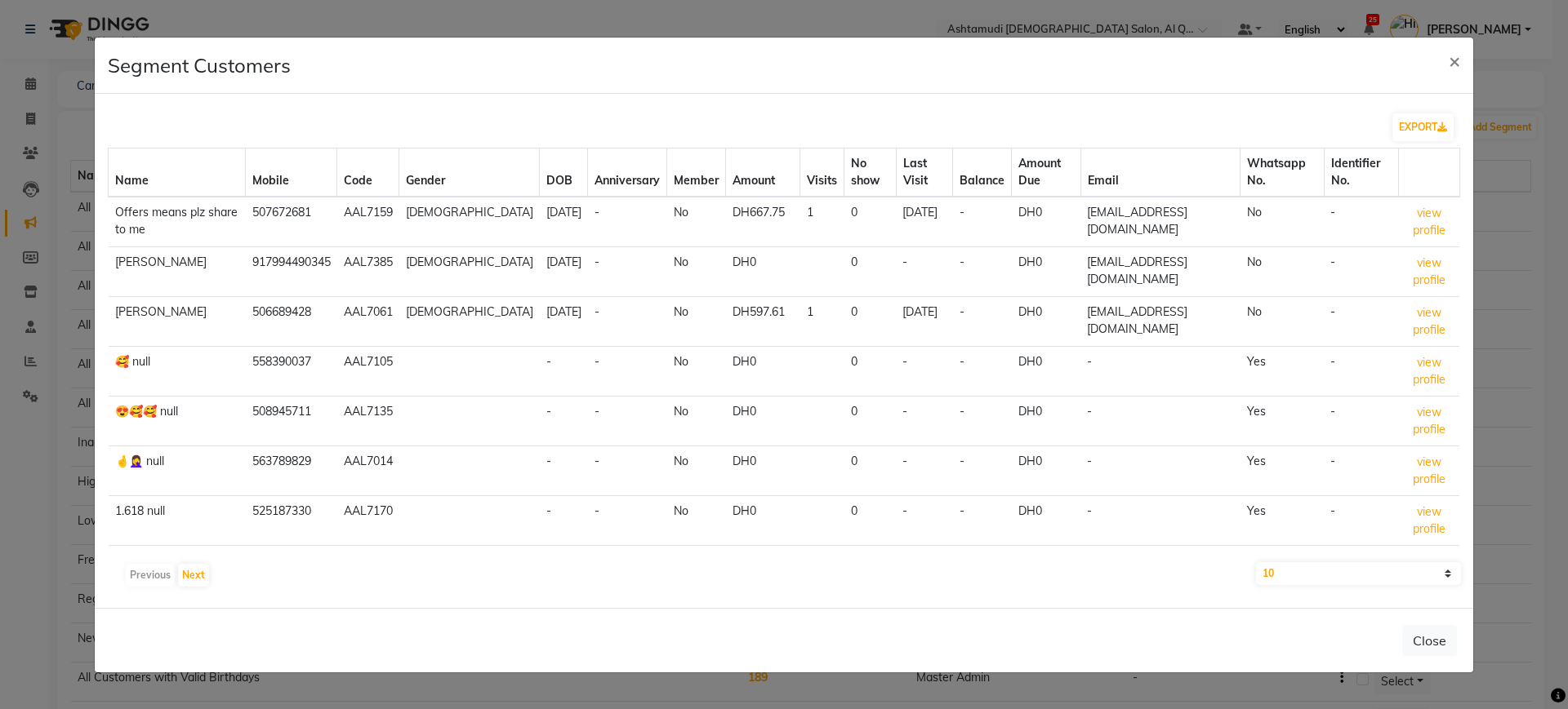
click at [364, 270] on td "AAL7385" at bounding box center [368, 272] width 62 height 50
click at [1409, 123] on button "EXPORT" at bounding box center [1423, 127] width 61 height 28
click at [1455, 66] on span "×" at bounding box center [1454, 60] width 12 height 24
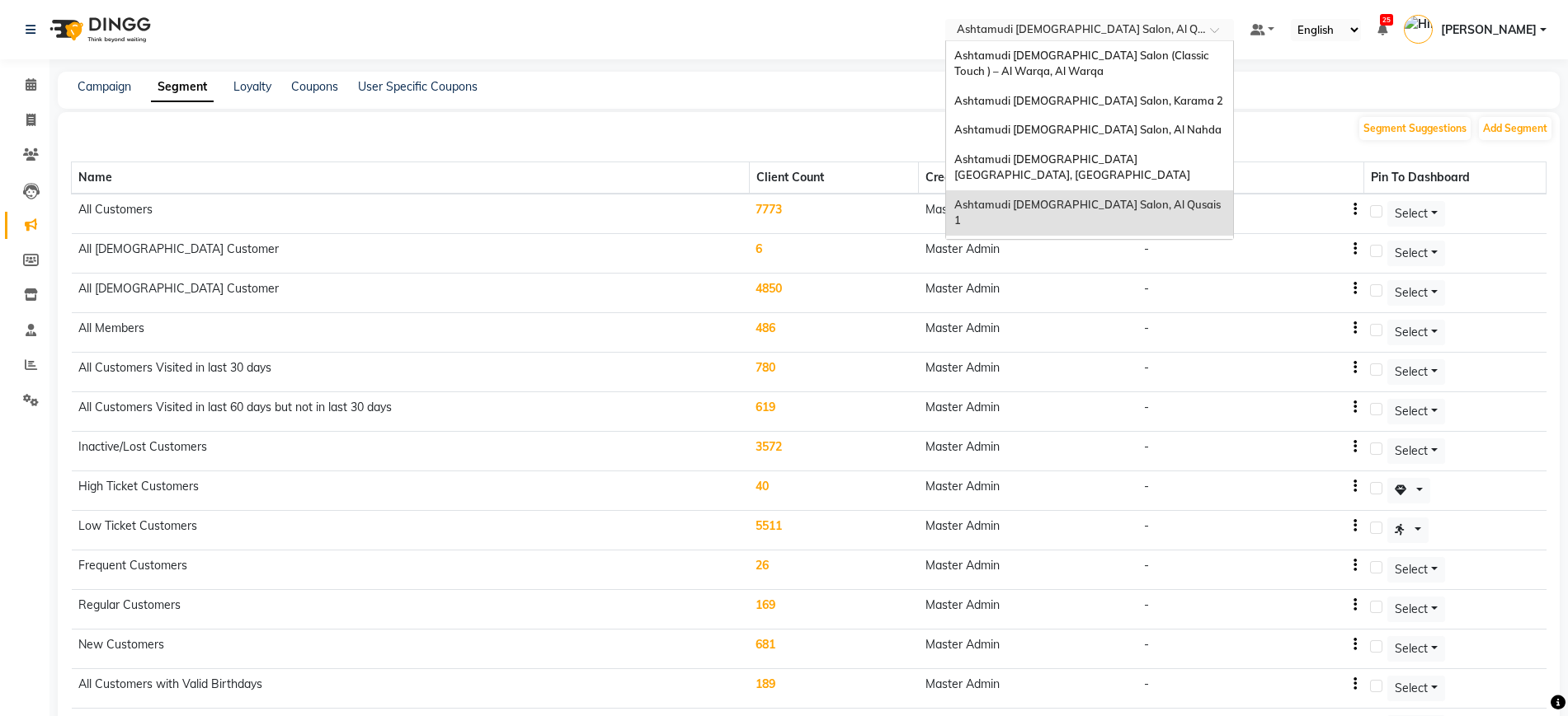
click at [1081, 32] on input "text" at bounding box center [1072, 32] width 239 height 16
click at [1110, 243] on span "Ashtamudi [DEMOGRAPHIC_DATA] Salon - Al Karama, [GEOGRAPHIC_DATA] -[GEOGRAPHIC_…" at bounding box center [1072, 265] width 238 height 45
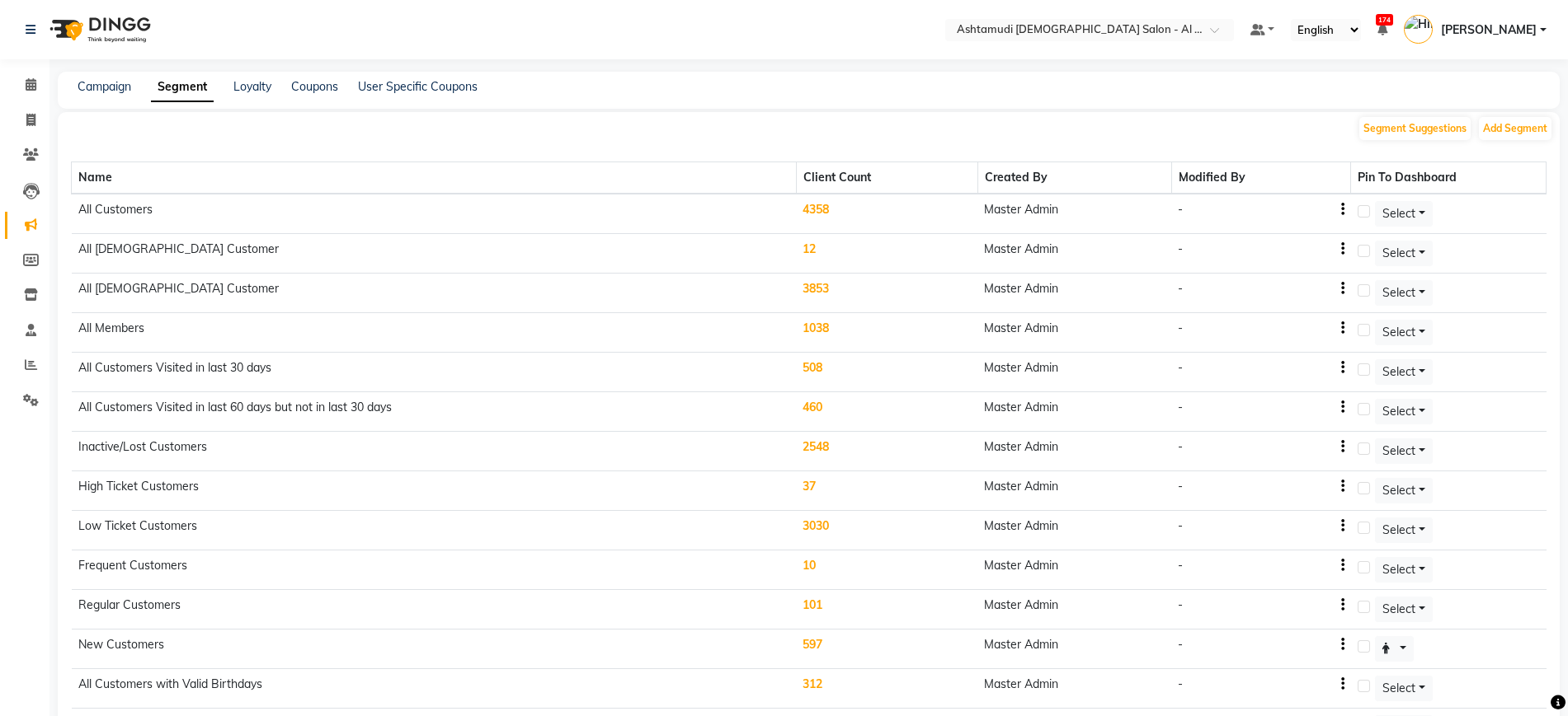
click at [1312, 90] on div "Campaign Segment Loyalty Coupons User Specific Coupons" at bounding box center [798, 87] width 1482 height 17
click at [815, 207] on td "4358" at bounding box center [886, 214] width 182 height 41
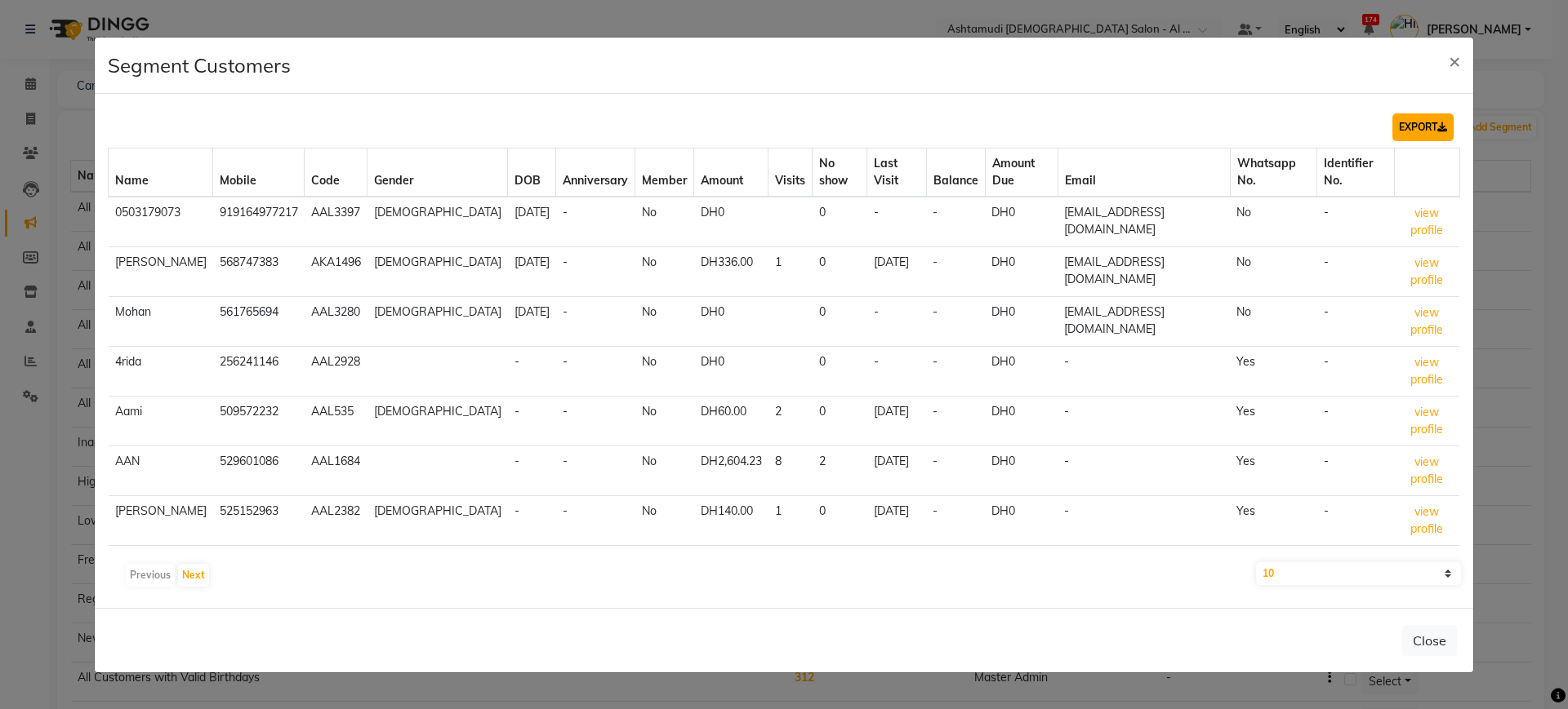
click at [1416, 125] on button "EXPORT" at bounding box center [1423, 127] width 61 height 28
click at [1454, 61] on span "×" at bounding box center [1454, 60] width 12 height 24
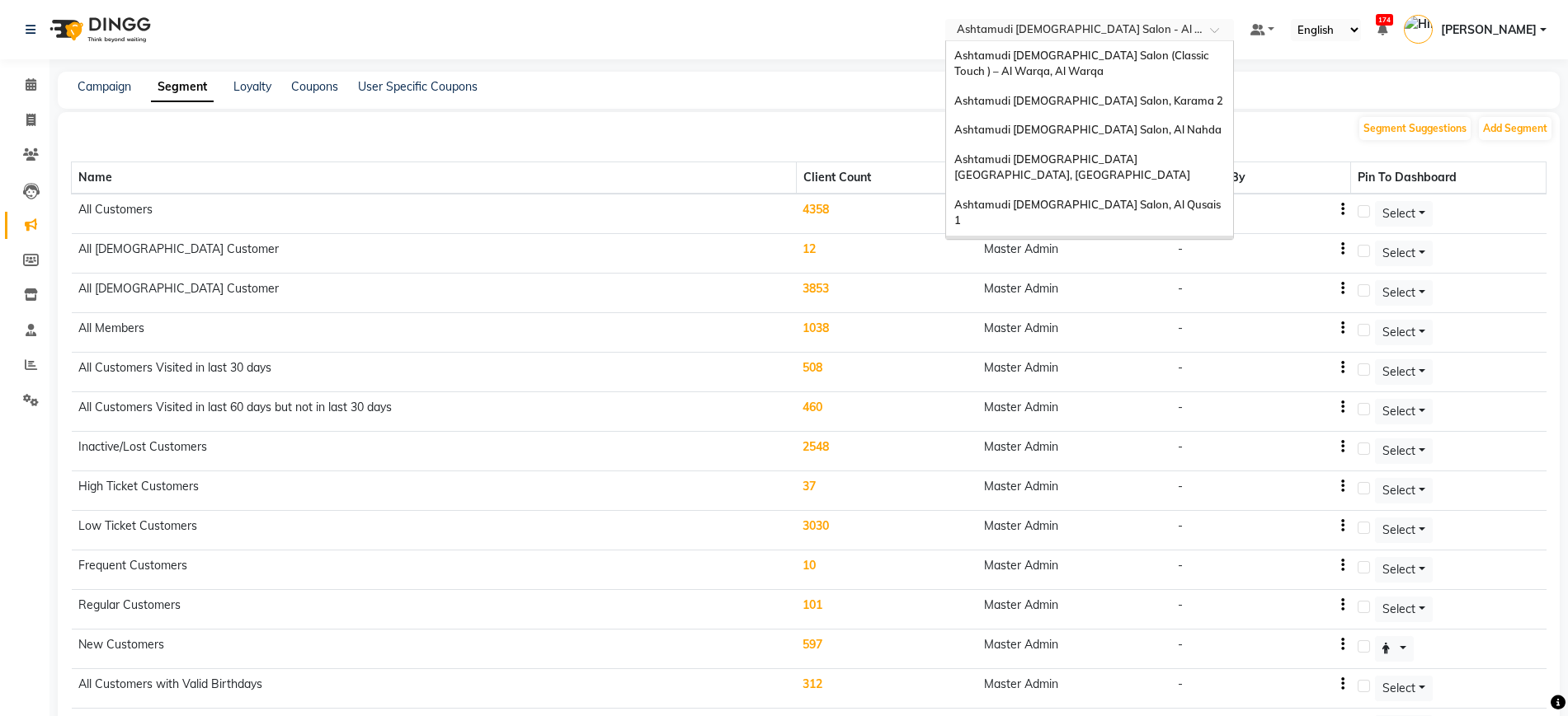
scroll to position [40, 0]
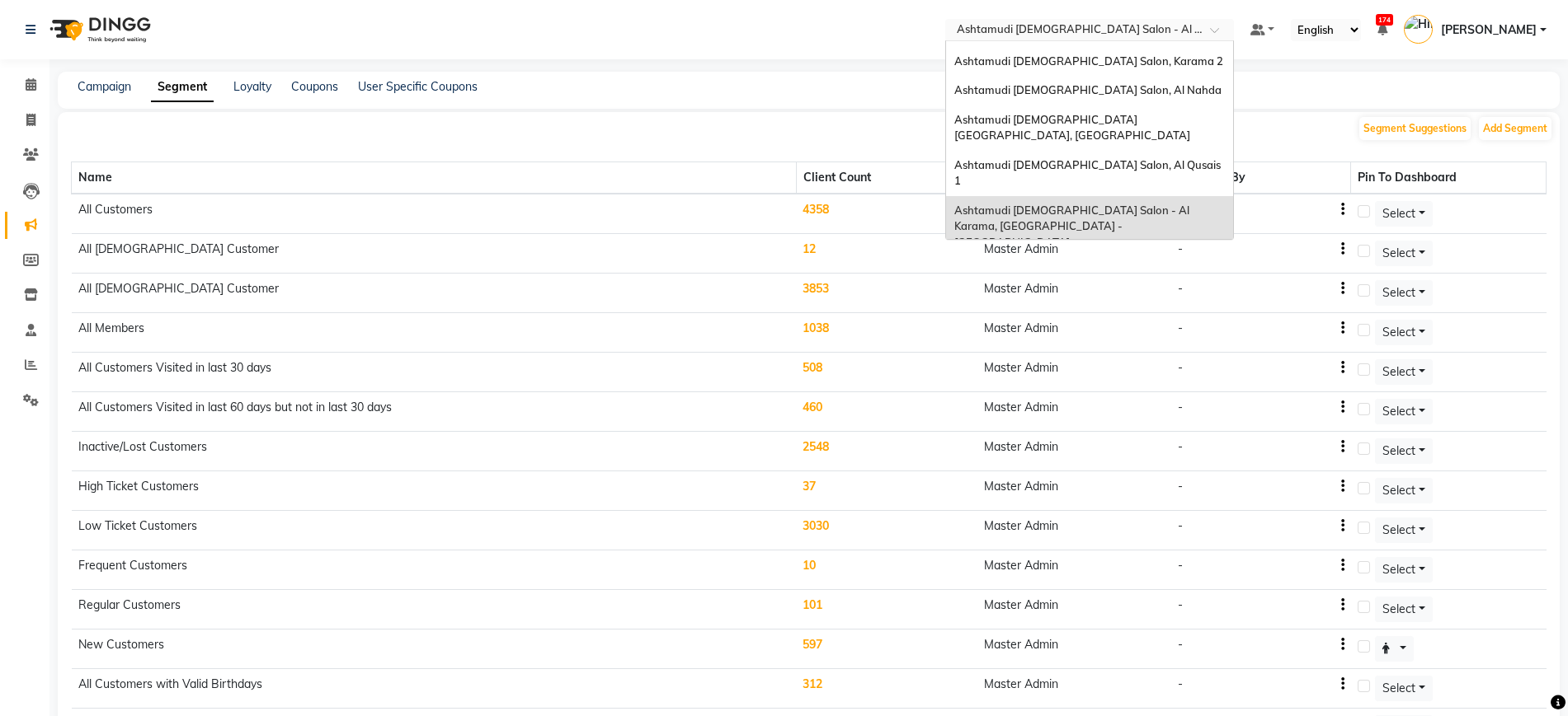
click at [1059, 29] on input "text" at bounding box center [1072, 32] width 239 height 16
click at [1123, 98] on div "Ashtamudi [DEMOGRAPHIC_DATA] Salon, Al Nahda" at bounding box center [1089, 90] width 287 height 30
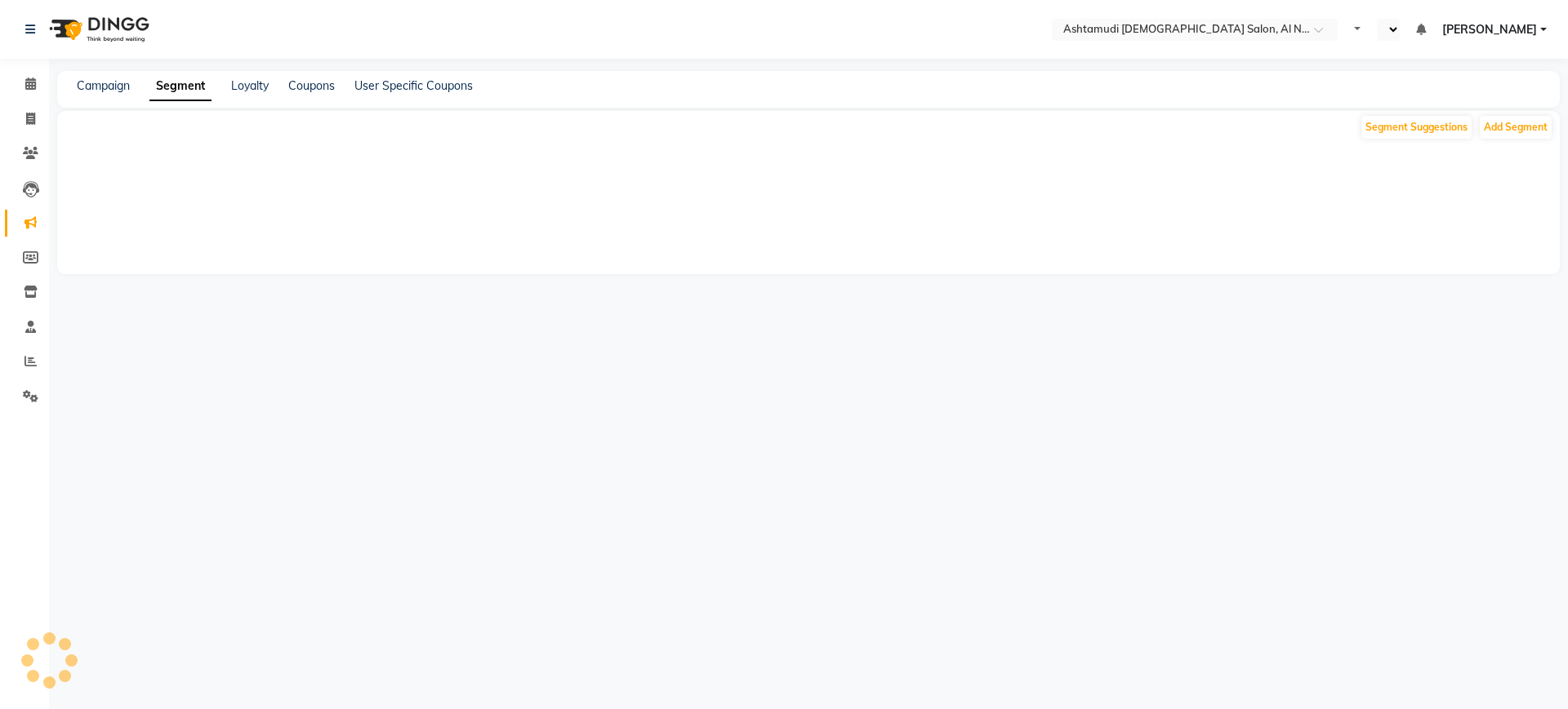
select select "en"
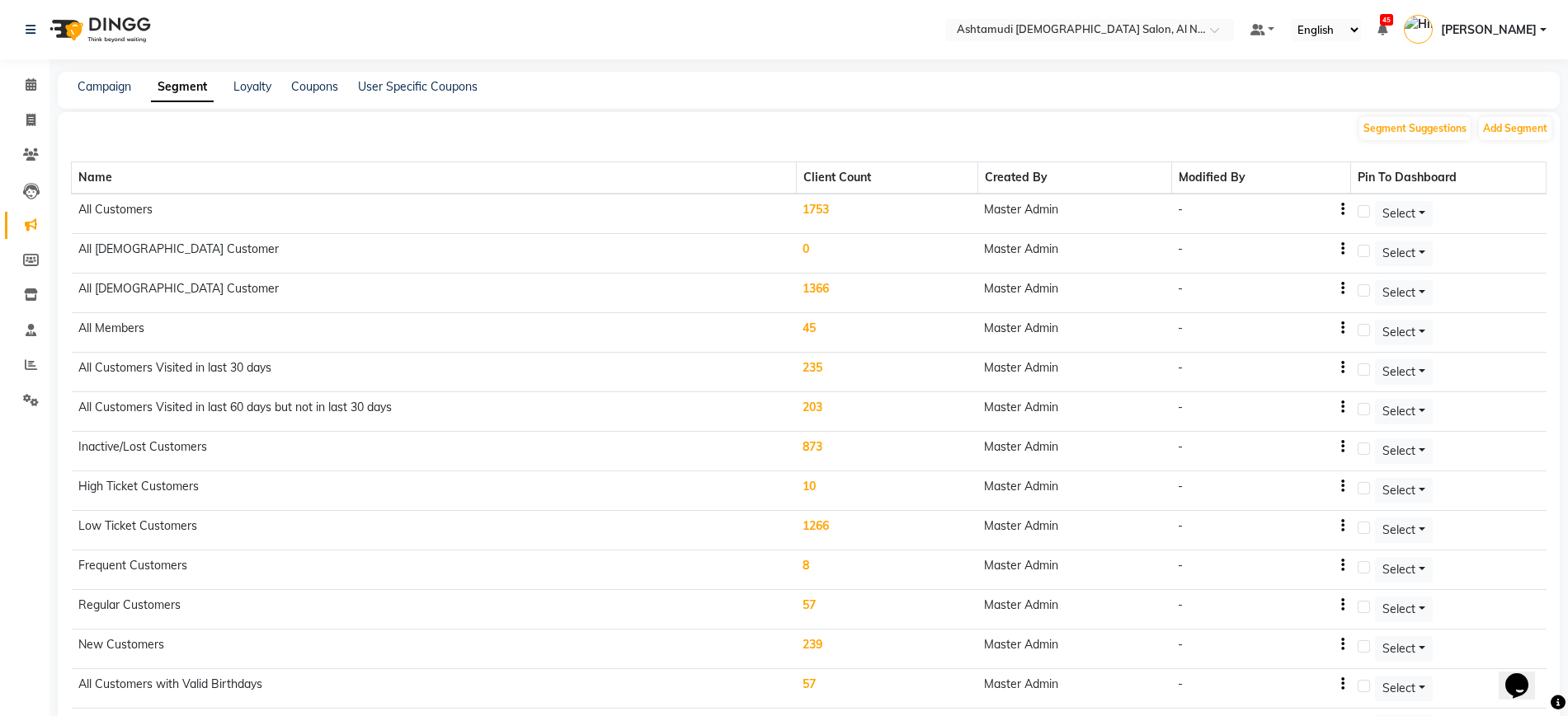
click at [837, 204] on td "1753" at bounding box center [886, 214] width 182 height 41
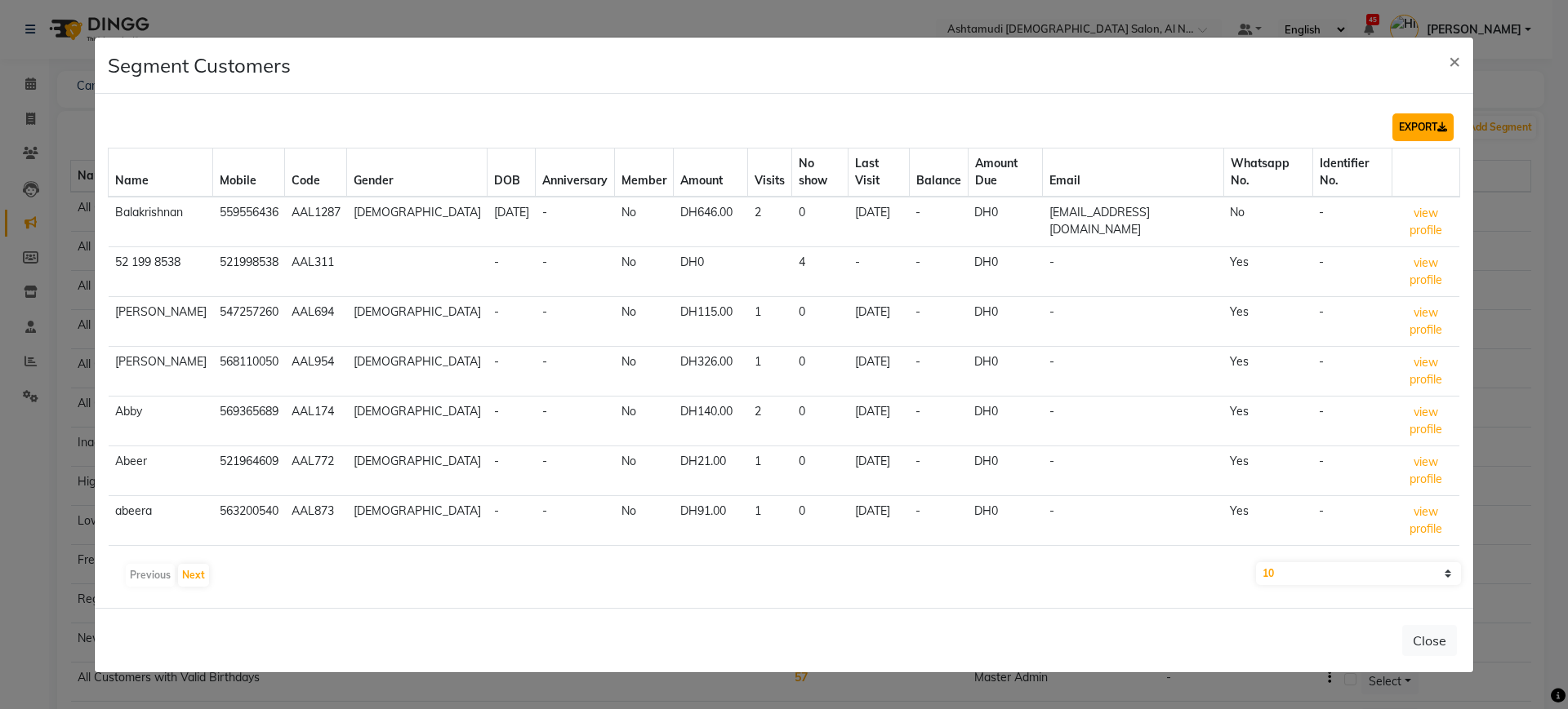
click at [1405, 139] on button "EXPORT" at bounding box center [1423, 127] width 61 height 28
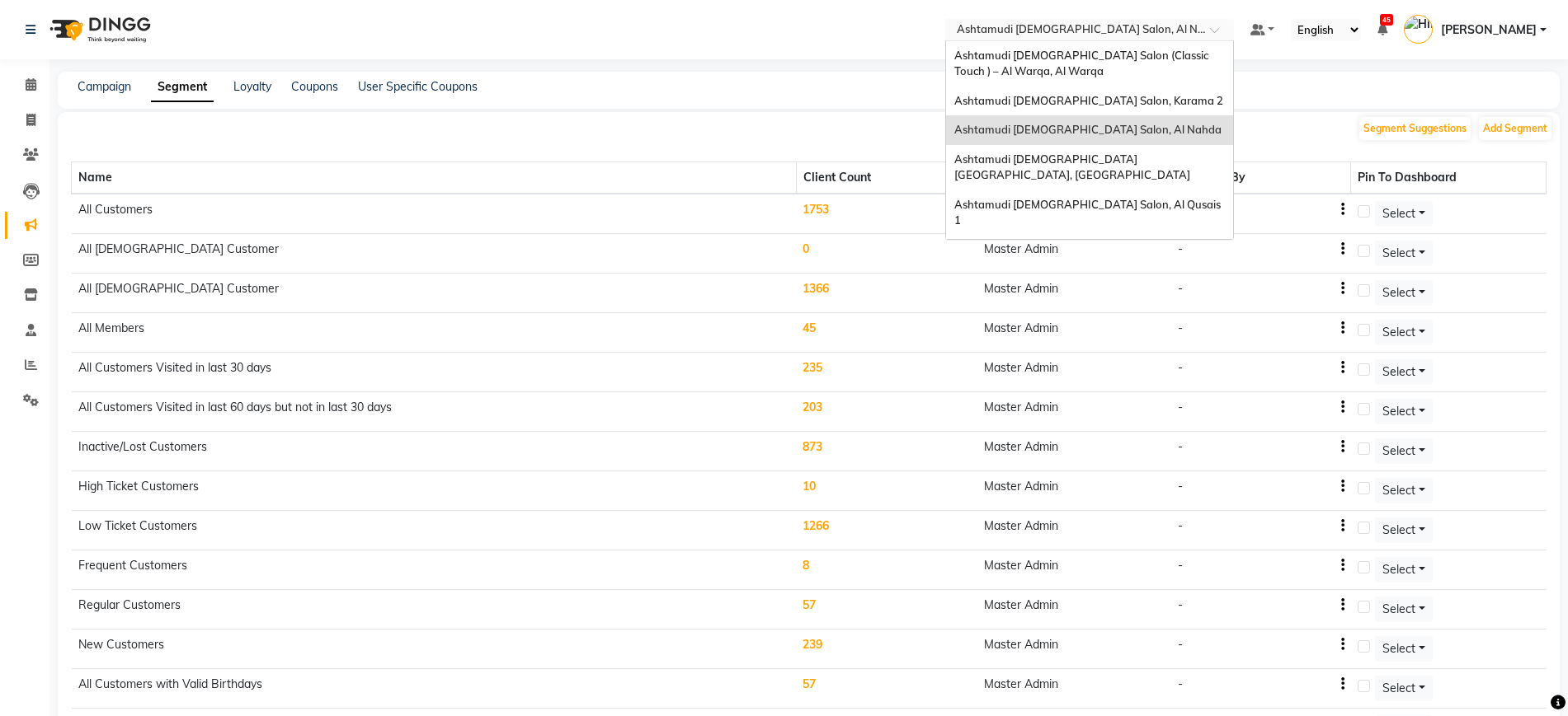
click at [1121, 35] on input "text" at bounding box center [1072, 32] width 239 height 16
click at [1151, 163] on span "Ashtamudi [DEMOGRAPHIC_DATA] [GEOGRAPHIC_DATA], [GEOGRAPHIC_DATA]" at bounding box center [1071, 167] width 236 height 30
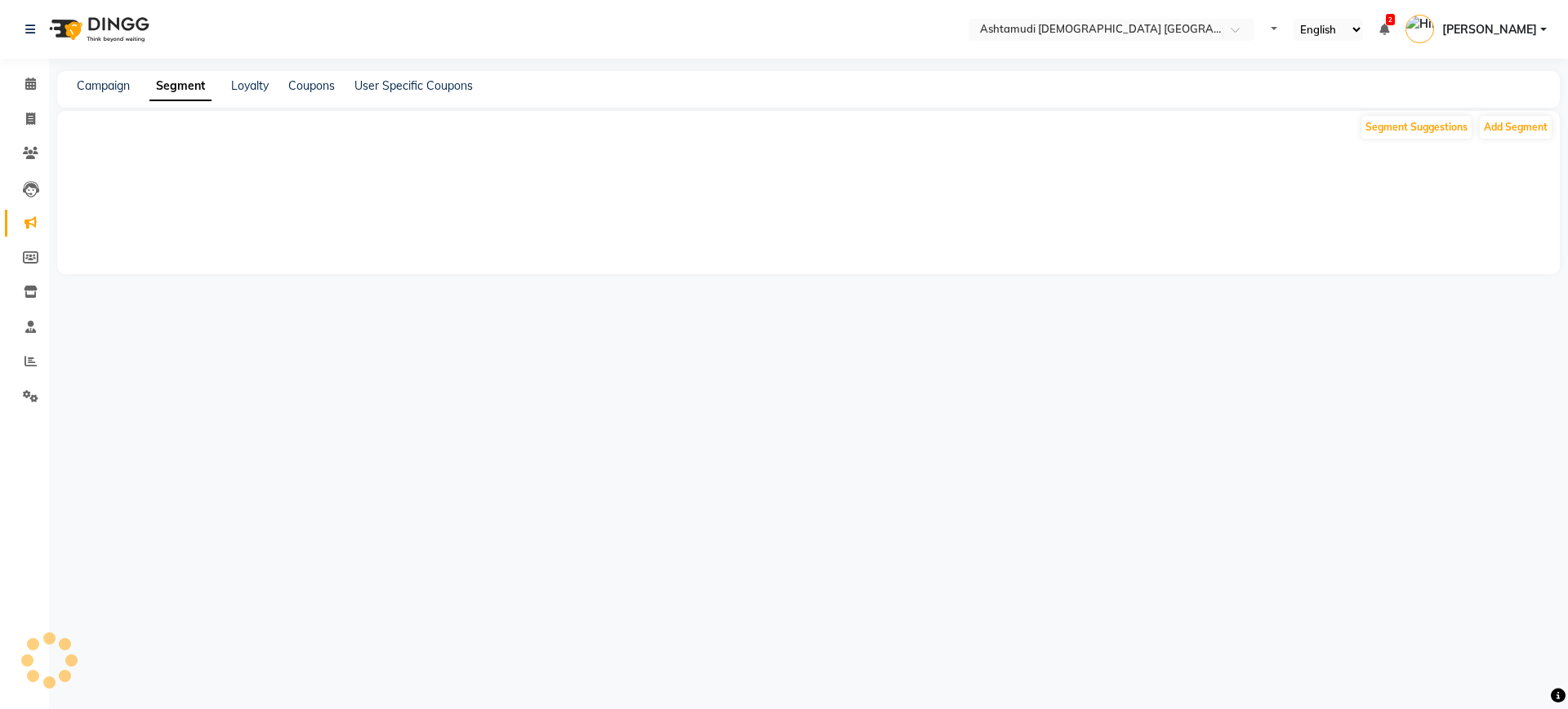
select select "en"
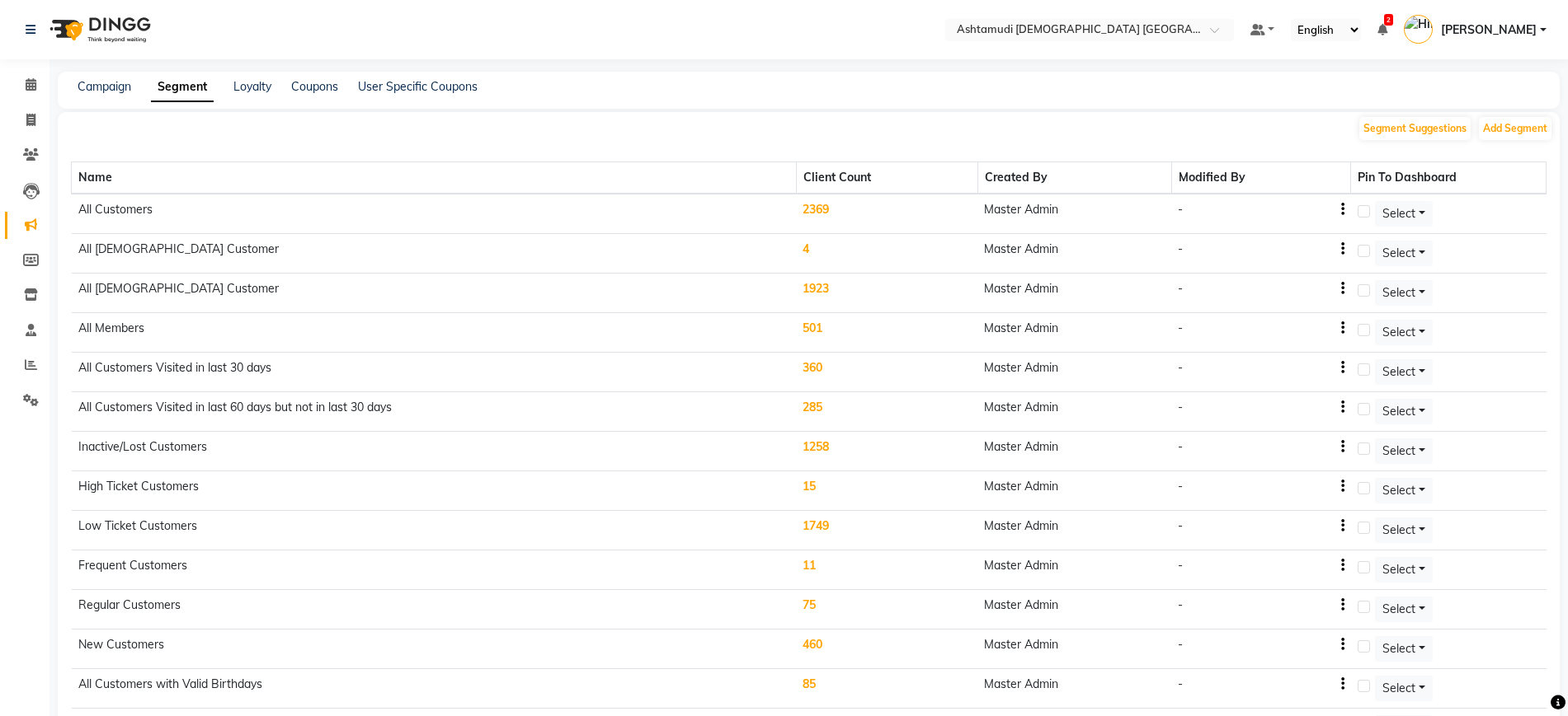
click at [815, 207] on td "2369" at bounding box center [886, 214] width 182 height 41
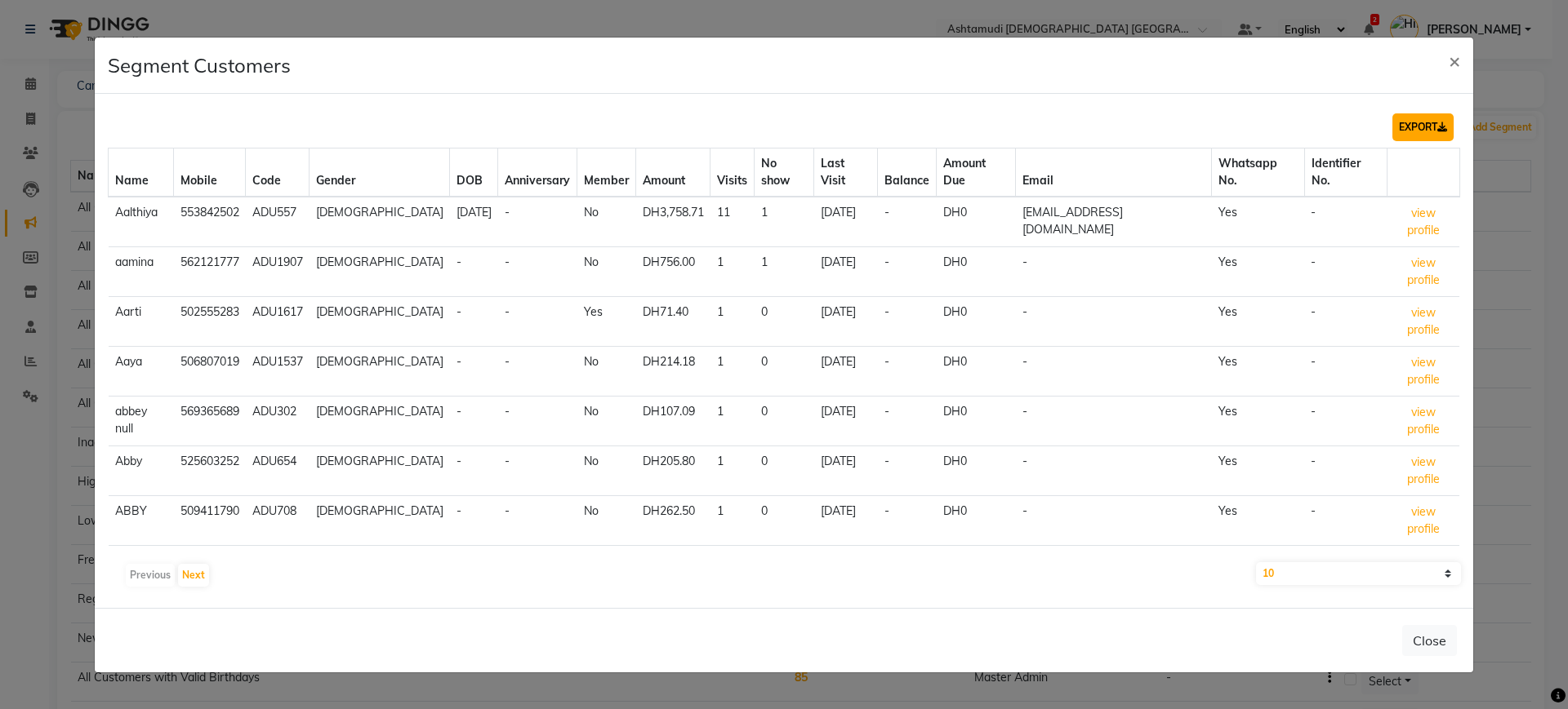
click at [1420, 141] on button "EXPORT" at bounding box center [1423, 127] width 61 height 28
click at [1456, 72] on span "×" at bounding box center [1454, 60] width 12 height 24
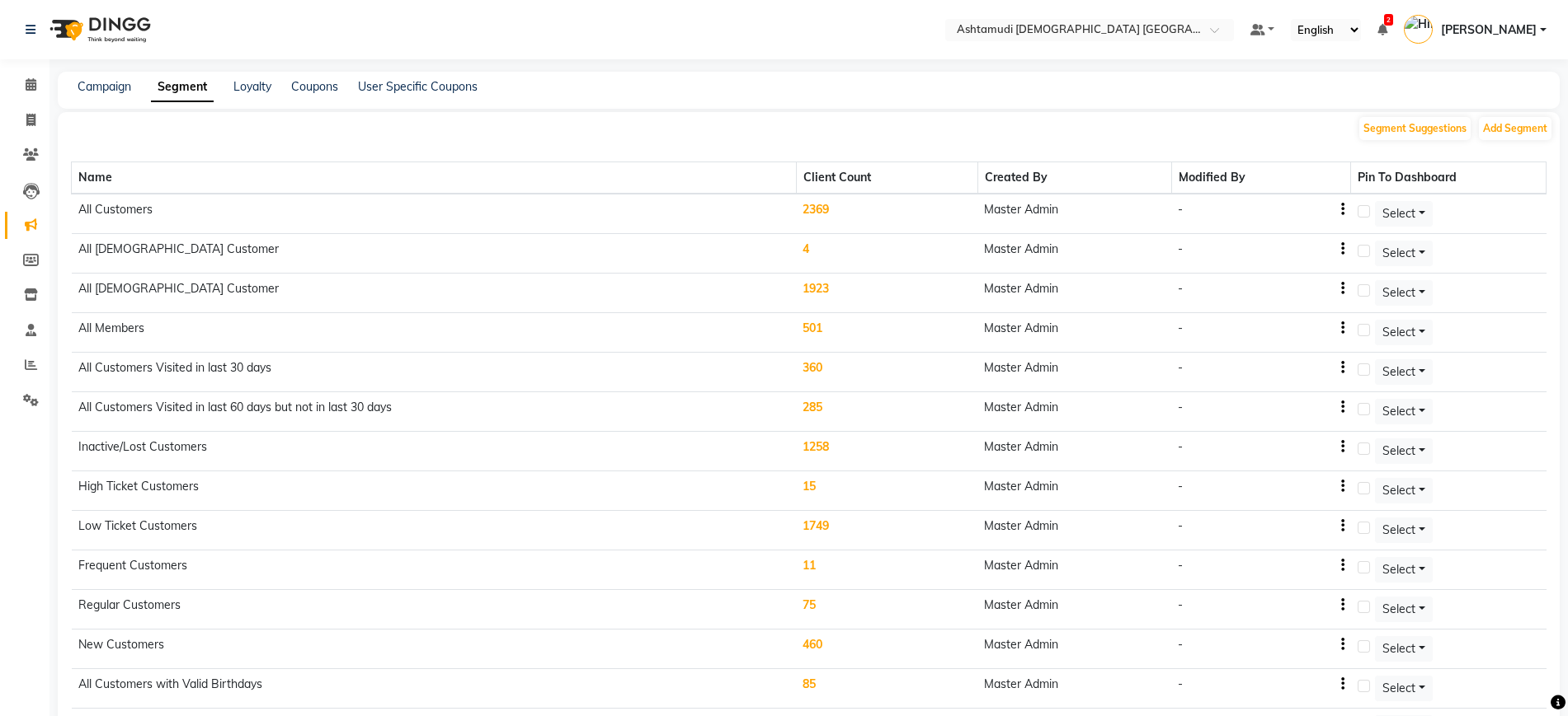
click at [1117, 90] on div "Campaign Segment Loyalty Coupons User Specific Coupons" at bounding box center [798, 87] width 1482 height 17
click at [1139, 26] on input "text" at bounding box center [1072, 32] width 239 height 16
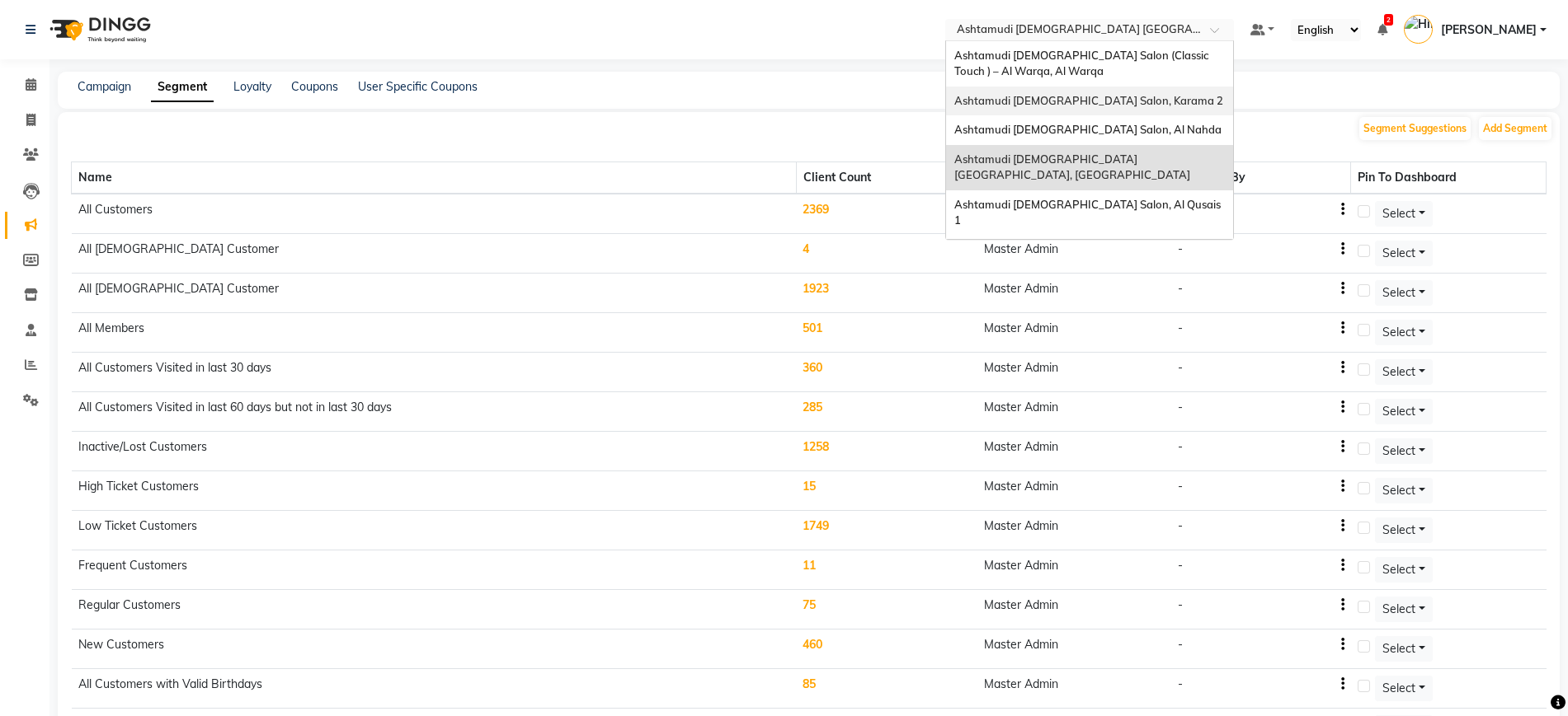
click at [1152, 106] on div "Ashtamudi [DEMOGRAPHIC_DATA] Salon, Karama 2" at bounding box center [1089, 101] width 287 height 30
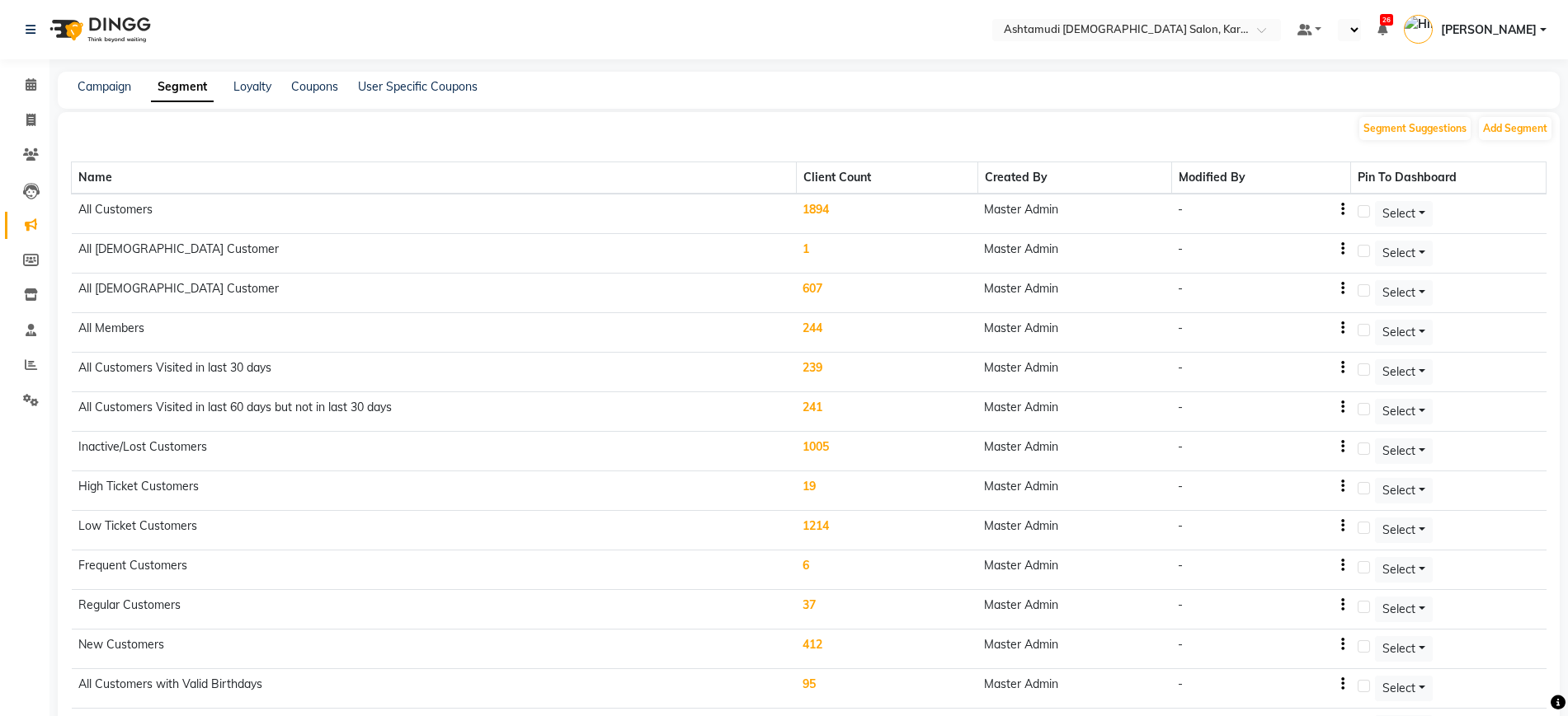
click at [1022, 60] on div "Select Location × Ashtamudi [DEMOGRAPHIC_DATA] Salon, Karama 2 Default Panel My…" at bounding box center [784, 413] width 1568 height 826
click at [826, 207] on td "1894" at bounding box center [886, 214] width 182 height 41
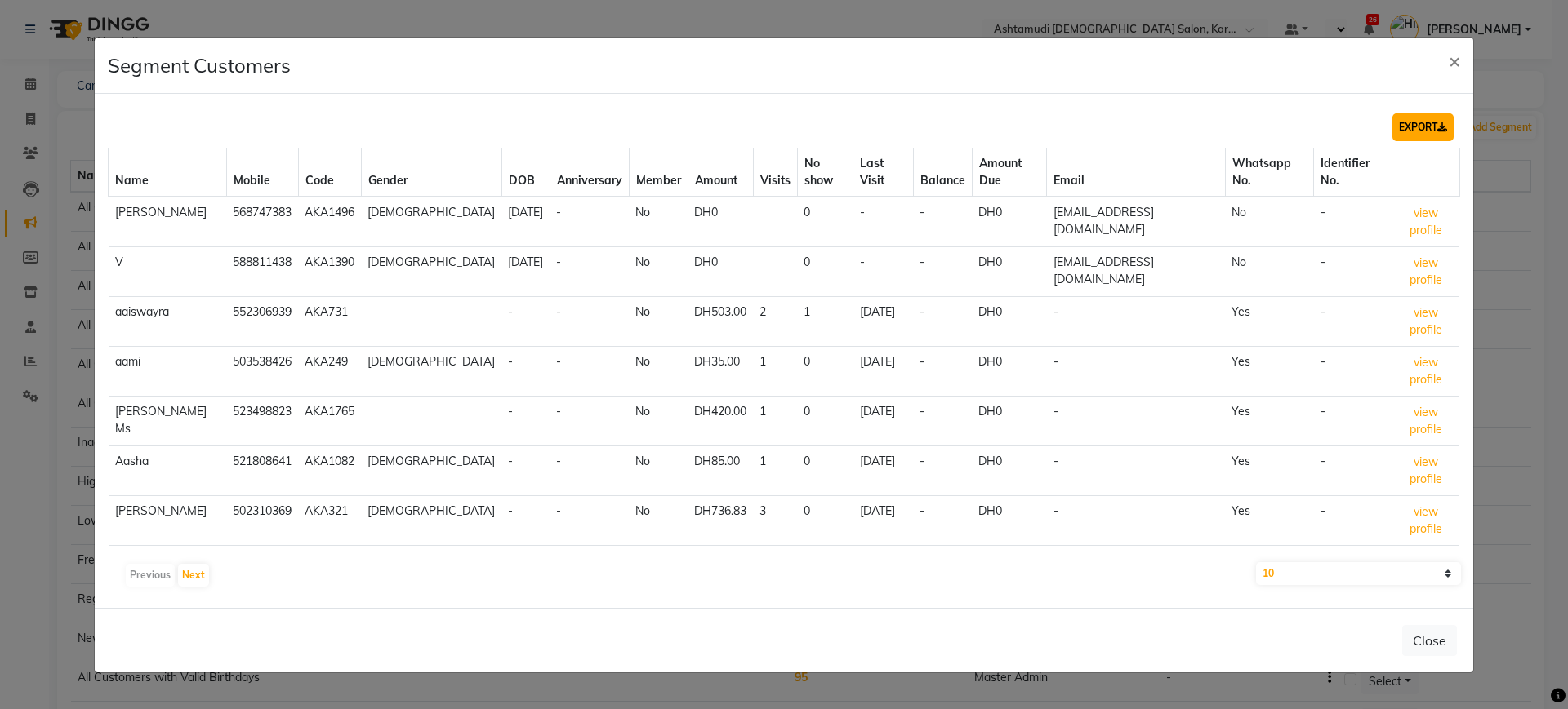
click at [1414, 139] on button "EXPORT" at bounding box center [1423, 127] width 61 height 28
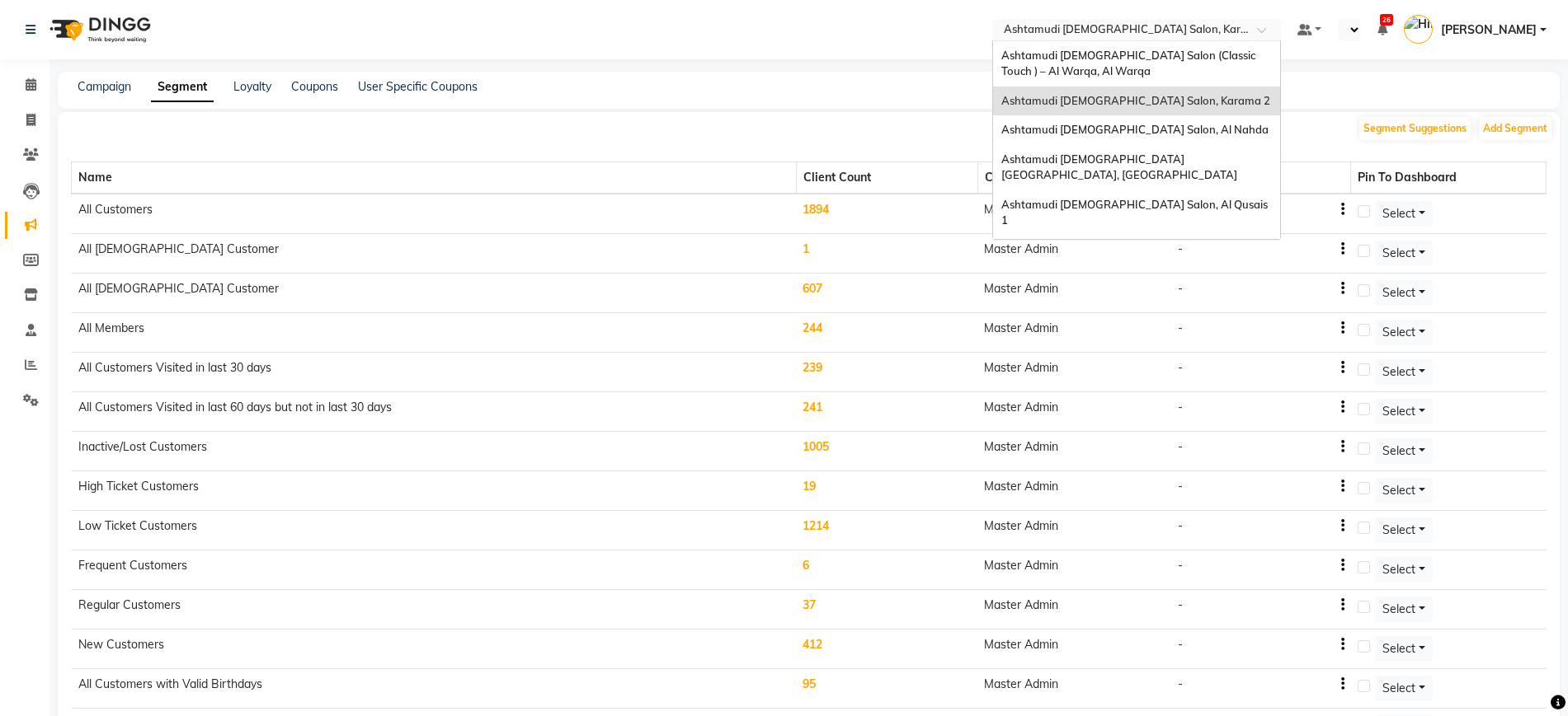
click at [1154, 33] on input "text" at bounding box center [1119, 32] width 239 height 16
click at [1184, 75] on div "Ashtamudi [DEMOGRAPHIC_DATA] Salon (Classic Touch ) – Al Warqa, Al Warqa" at bounding box center [1136, 64] width 287 height 45
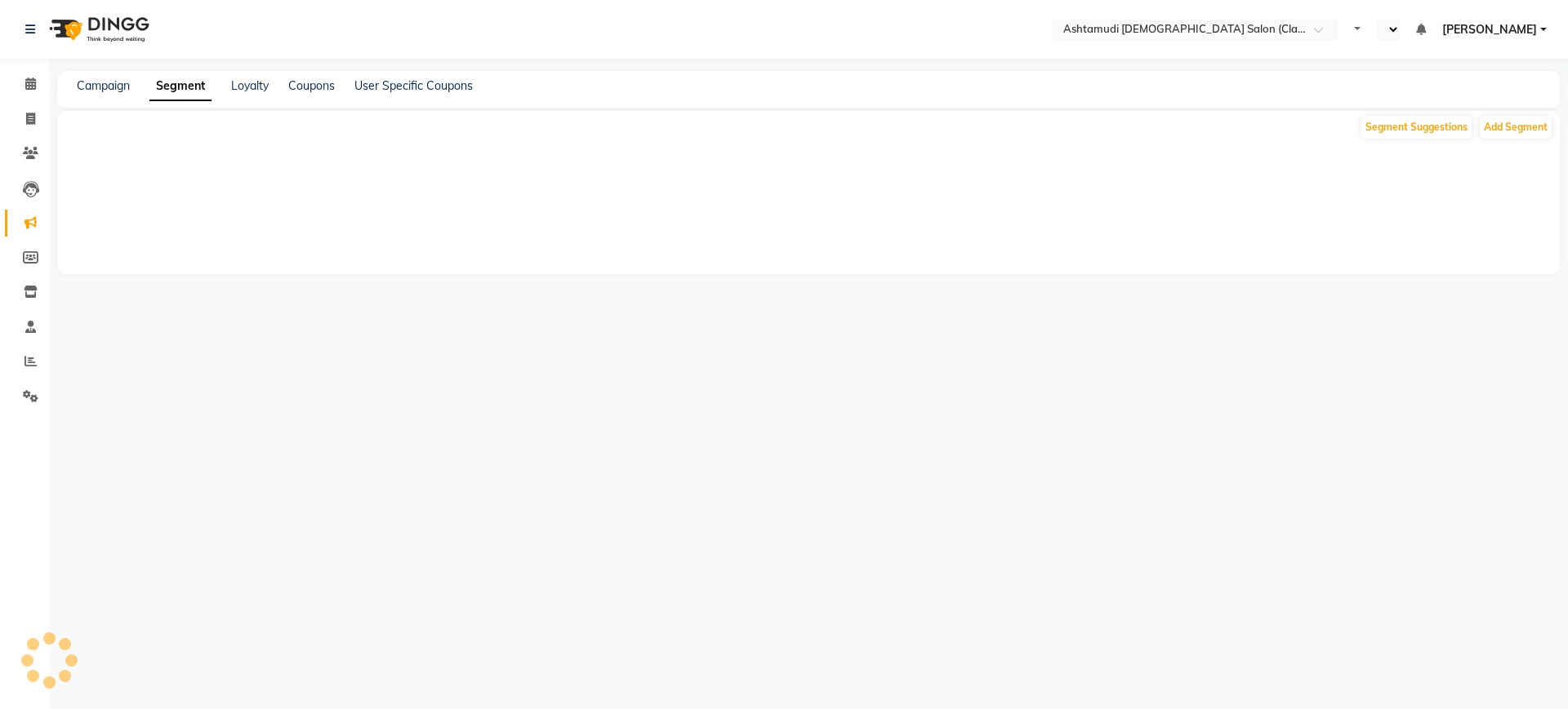
select select "en"
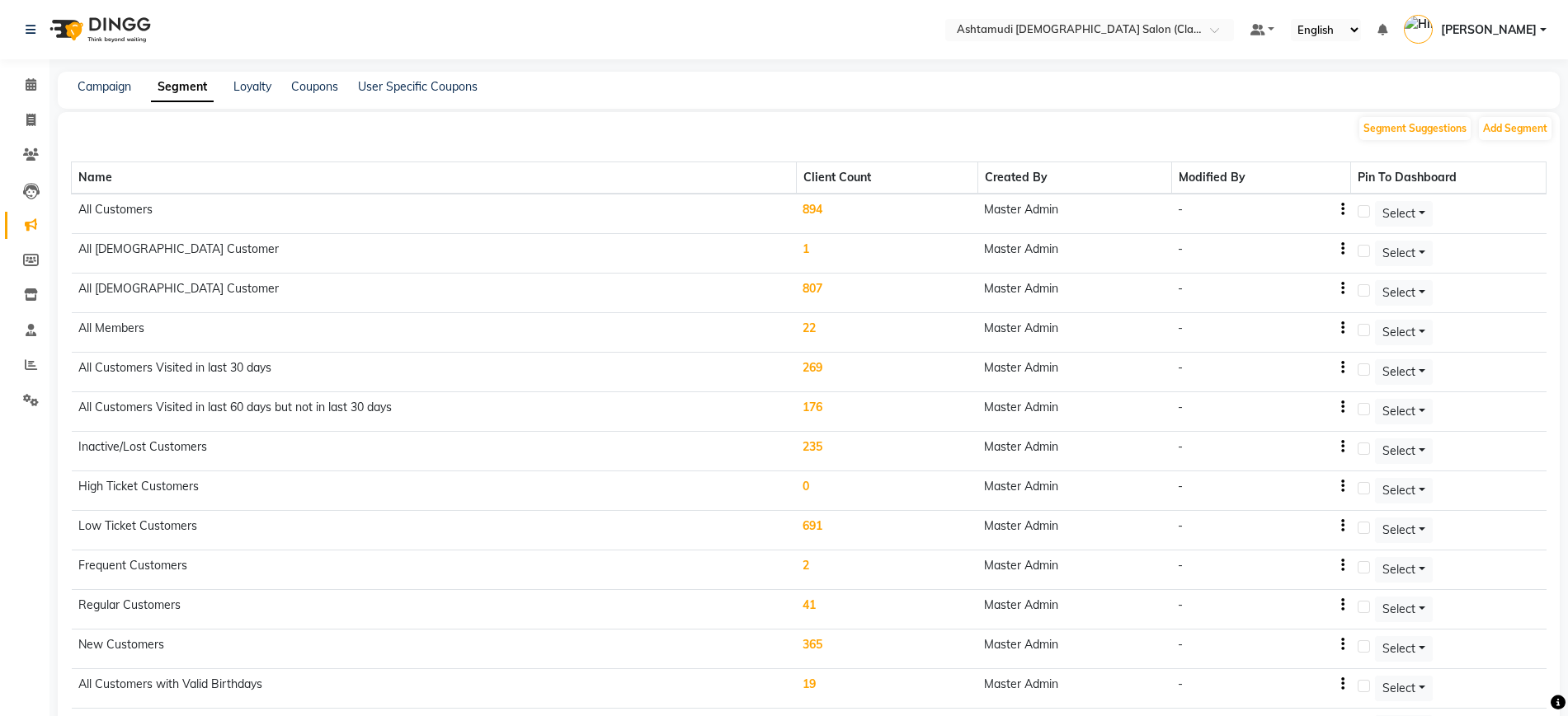
click at [817, 204] on td "894" at bounding box center [886, 214] width 182 height 41
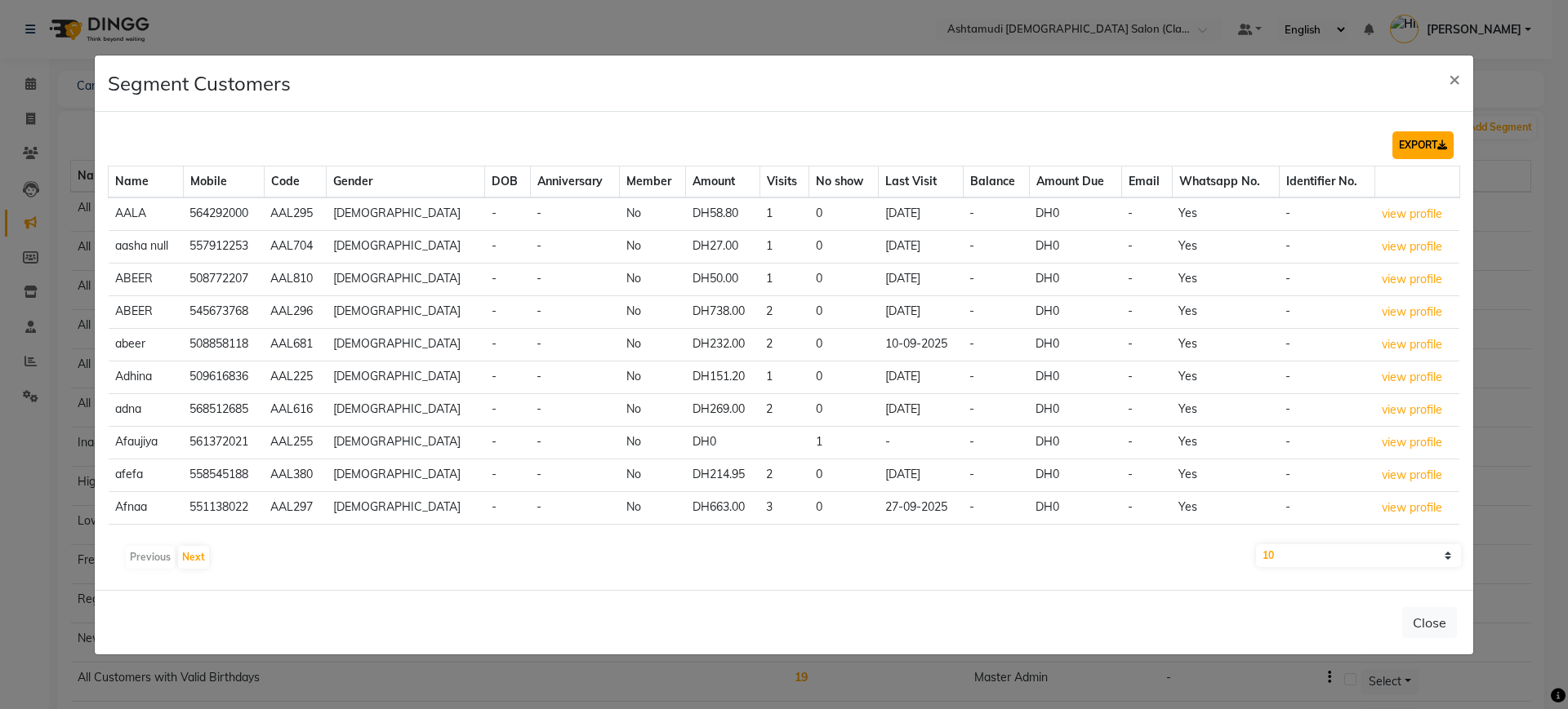
click at [1406, 141] on button "EXPORT" at bounding box center [1423, 145] width 61 height 28
click at [1455, 74] on span "×" at bounding box center [1454, 78] width 12 height 24
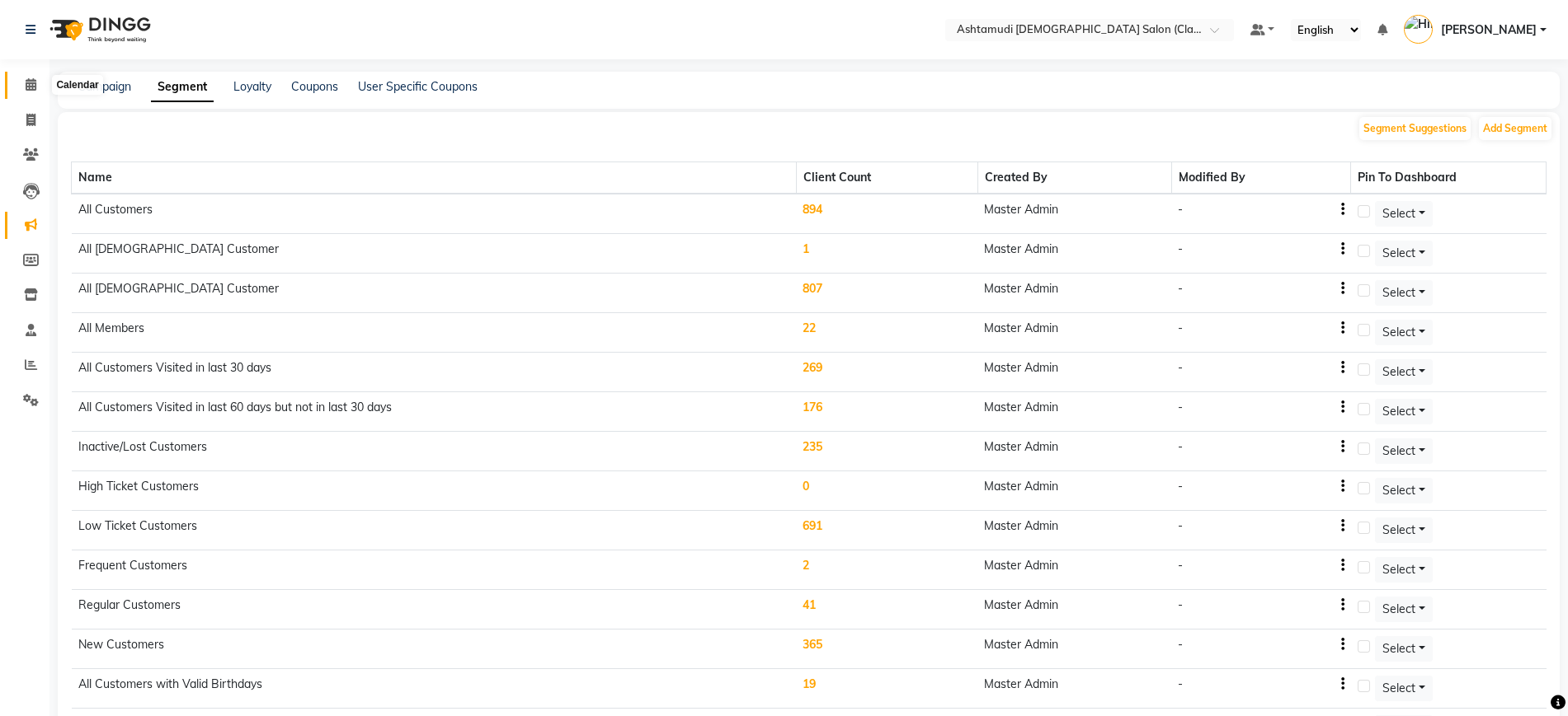
click at [29, 88] on icon at bounding box center [31, 85] width 11 height 13
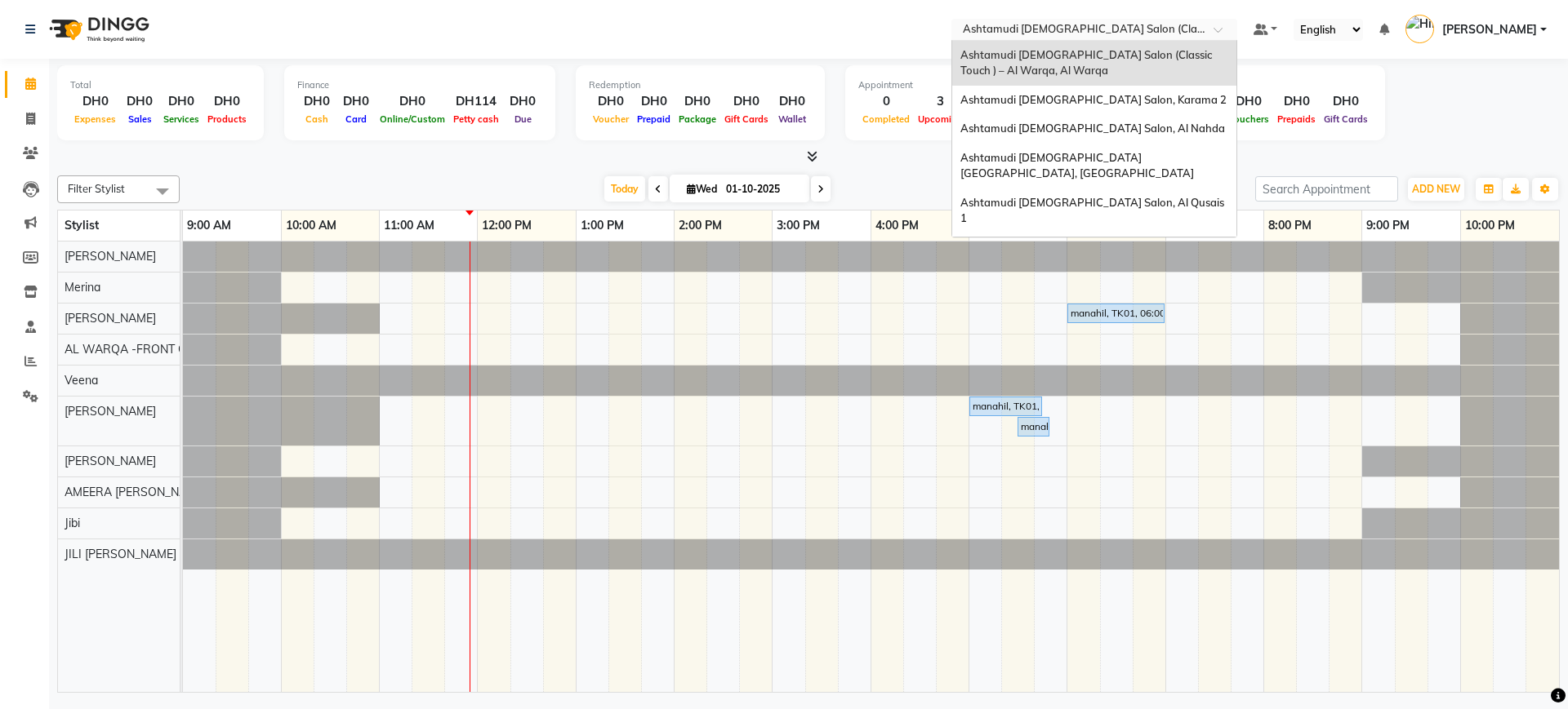
click at [1055, 29] on input "text" at bounding box center [1078, 31] width 237 height 16
click at [1055, 114] on div "Ashtamudi [DEMOGRAPHIC_DATA] Salon, Al Nahda" at bounding box center [1095, 129] width 284 height 30
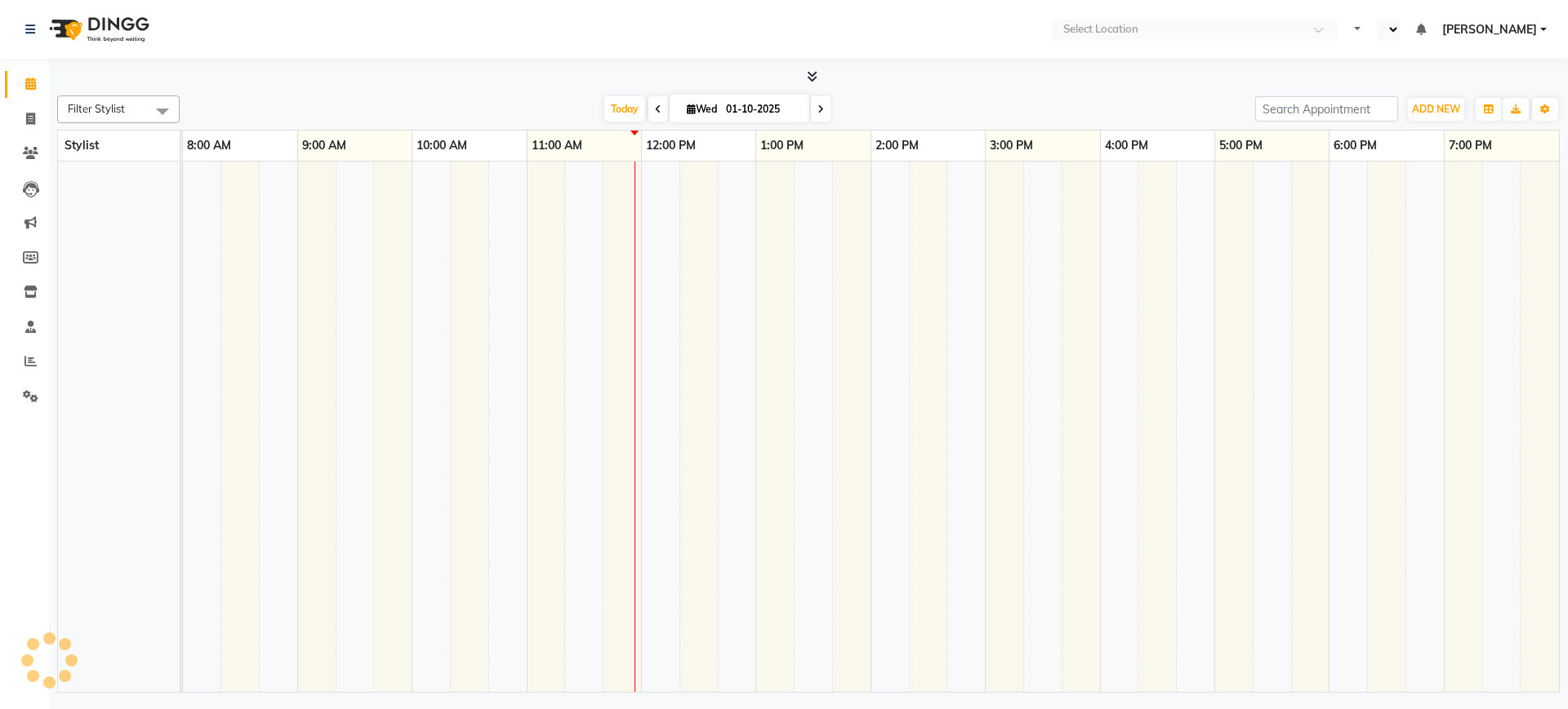
select select "en"
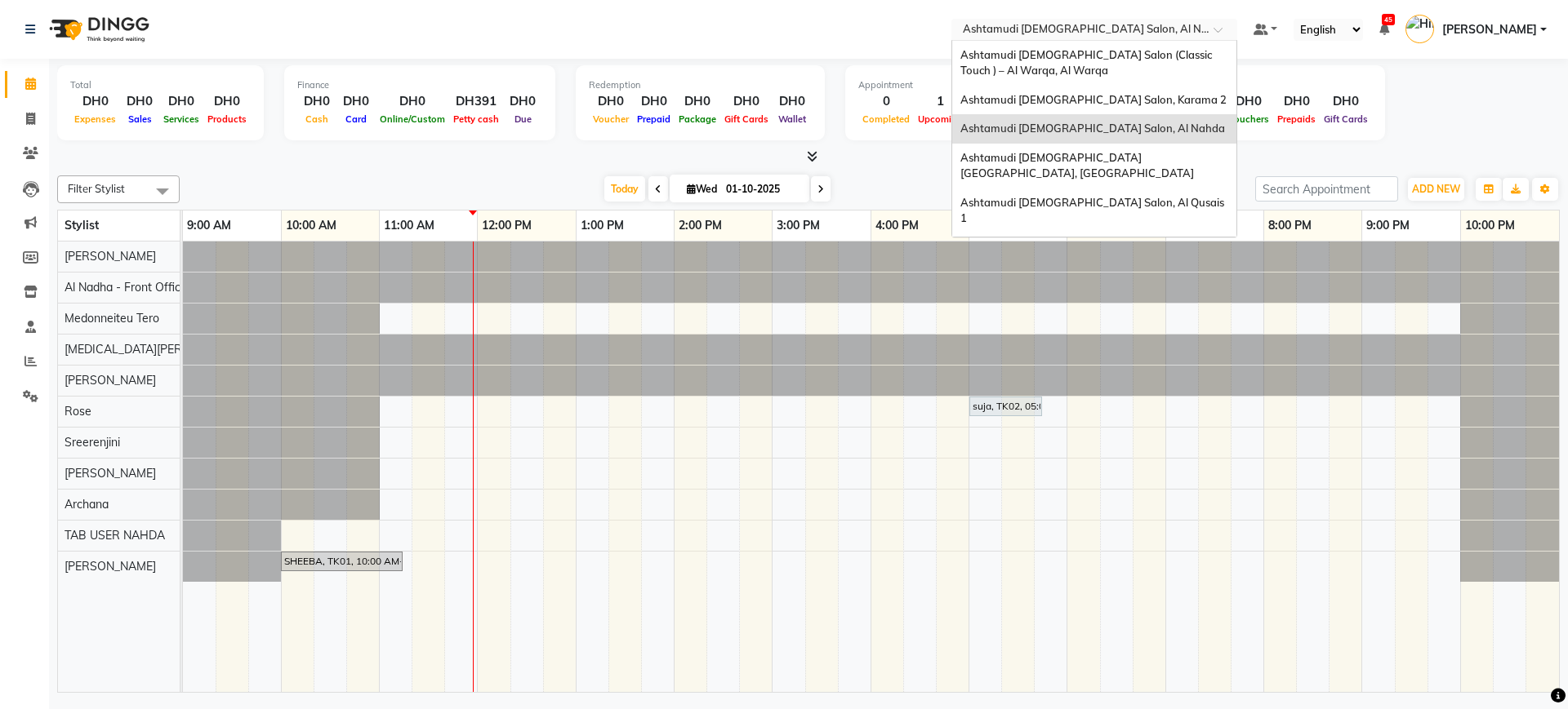
click at [1074, 24] on input "text" at bounding box center [1078, 31] width 237 height 16
click at [1097, 156] on span "Ashtamudi [DEMOGRAPHIC_DATA] [GEOGRAPHIC_DATA], [GEOGRAPHIC_DATA]" at bounding box center [1077, 165] width 233 height 30
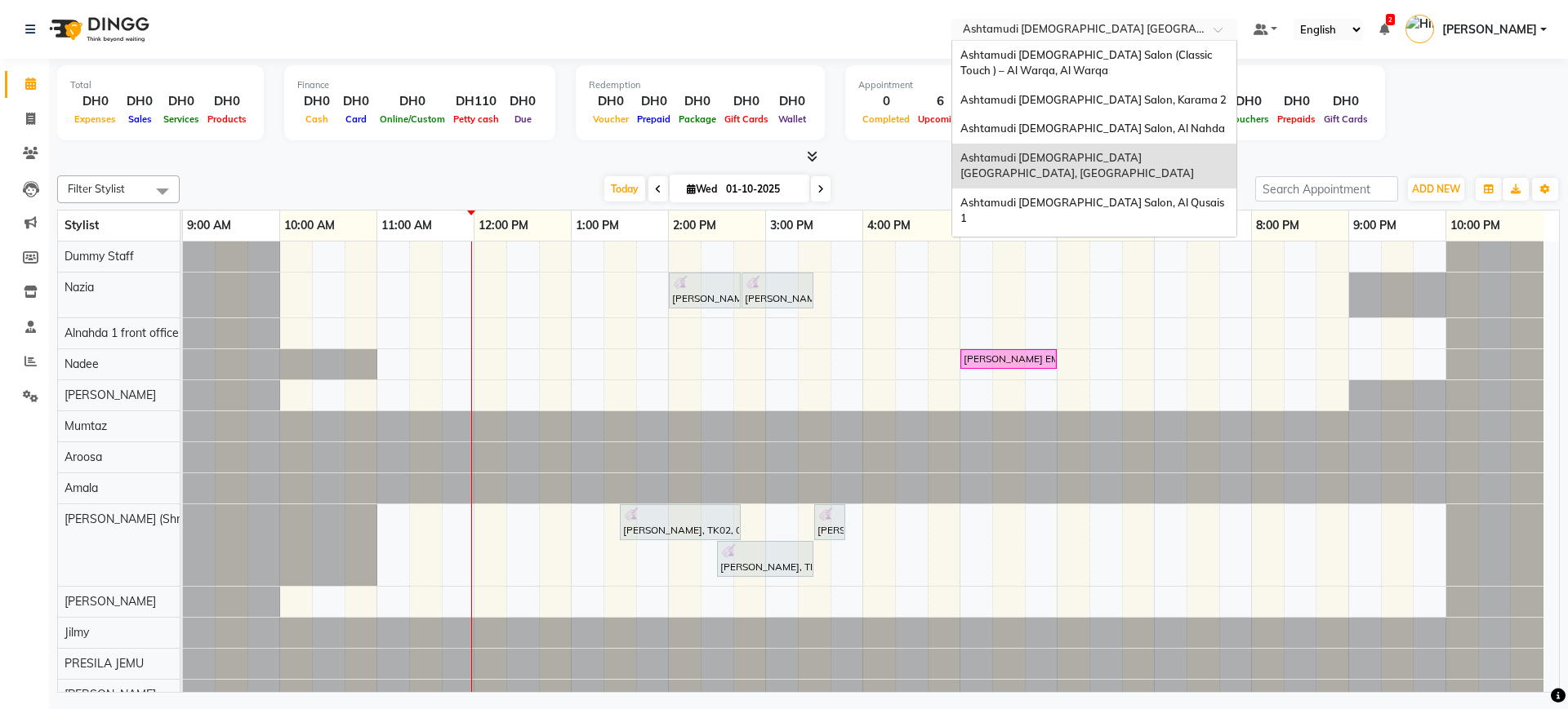
click at [1079, 32] on input "text" at bounding box center [1078, 31] width 237 height 16
click at [1119, 196] on span "Ashtamudi [DEMOGRAPHIC_DATA] Salon, Al Qusais 1" at bounding box center [1094, 210] width 267 height 30
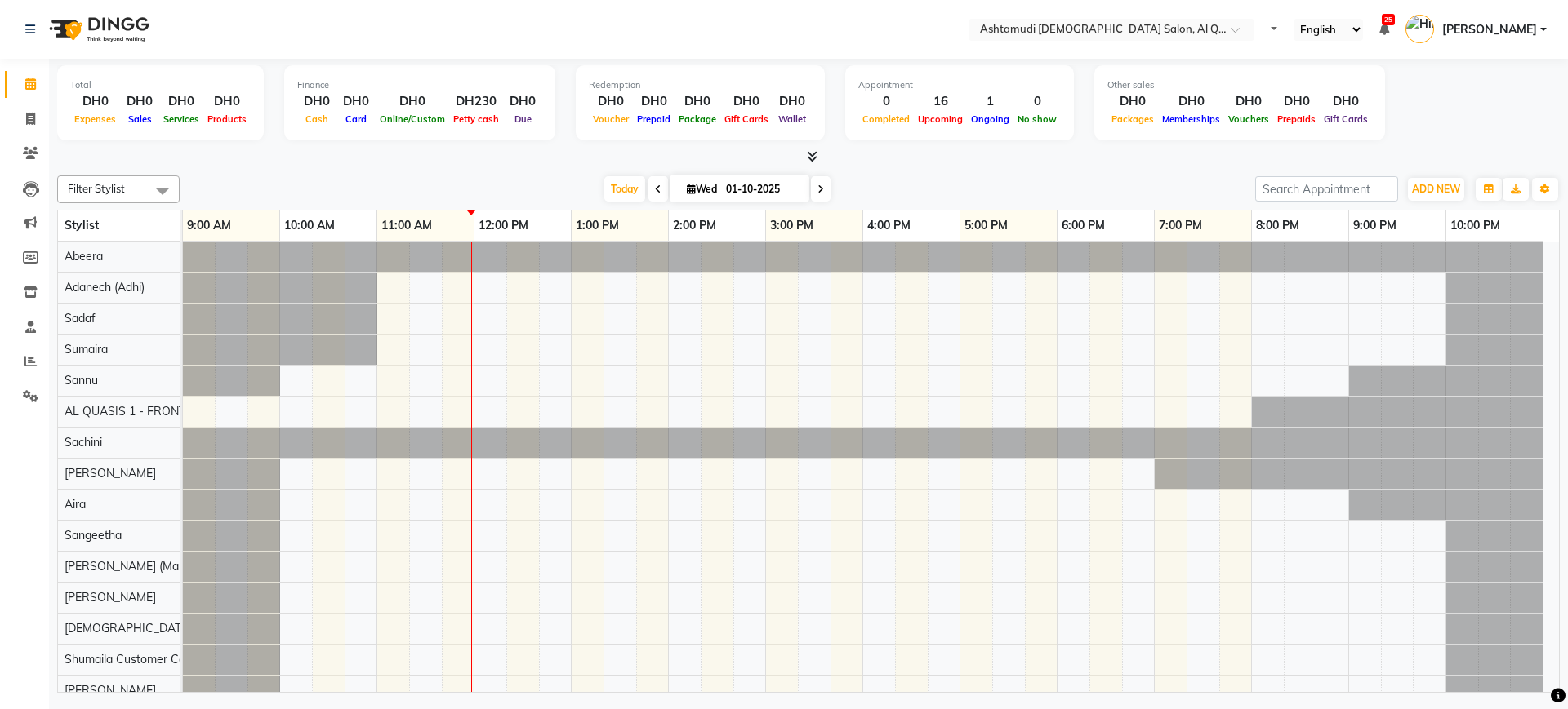
select select "en"
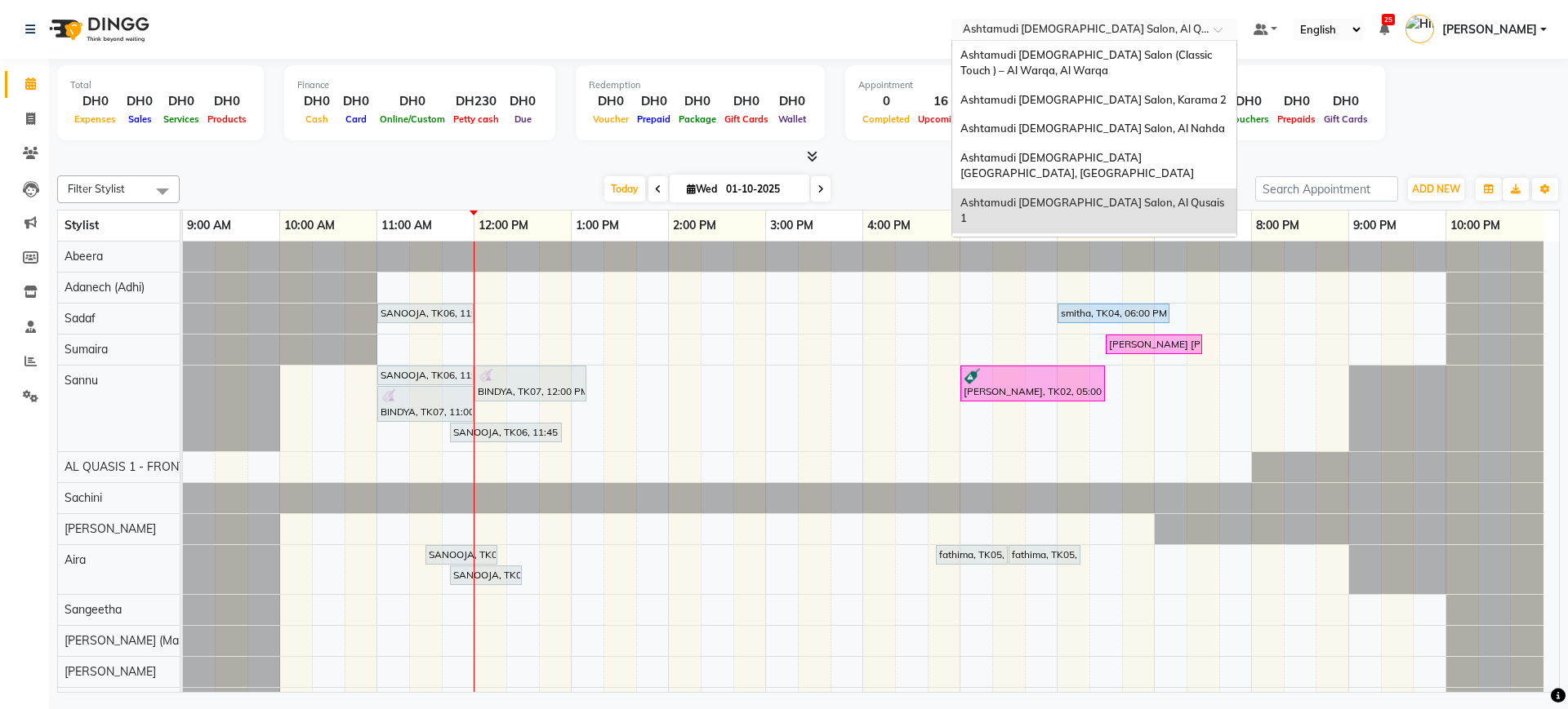
click at [1123, 21] on div "× Ashtamudi Ladies Salon, Al Qusais 1" at bounding box center [1085, 30] width 246 height 16
click at [1122, 241] on span "Ashtamudi [DEMOGRAPHIC_DATA] Salon - Al Karama, [GEOGRAPHIC_DATA] -[GEOGRAPHIC_…" at bounding box center [1078, 263] width 235 height 45
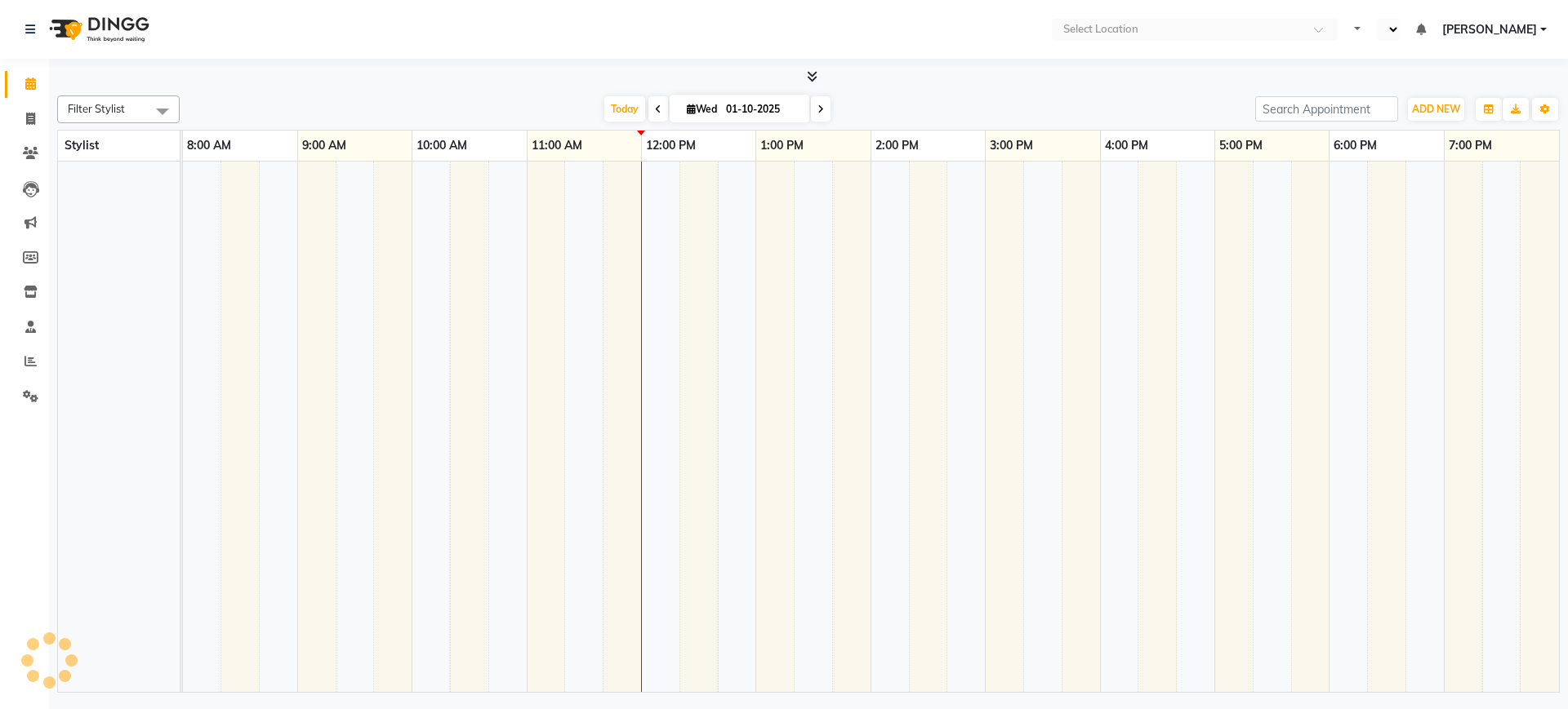
select select "en"
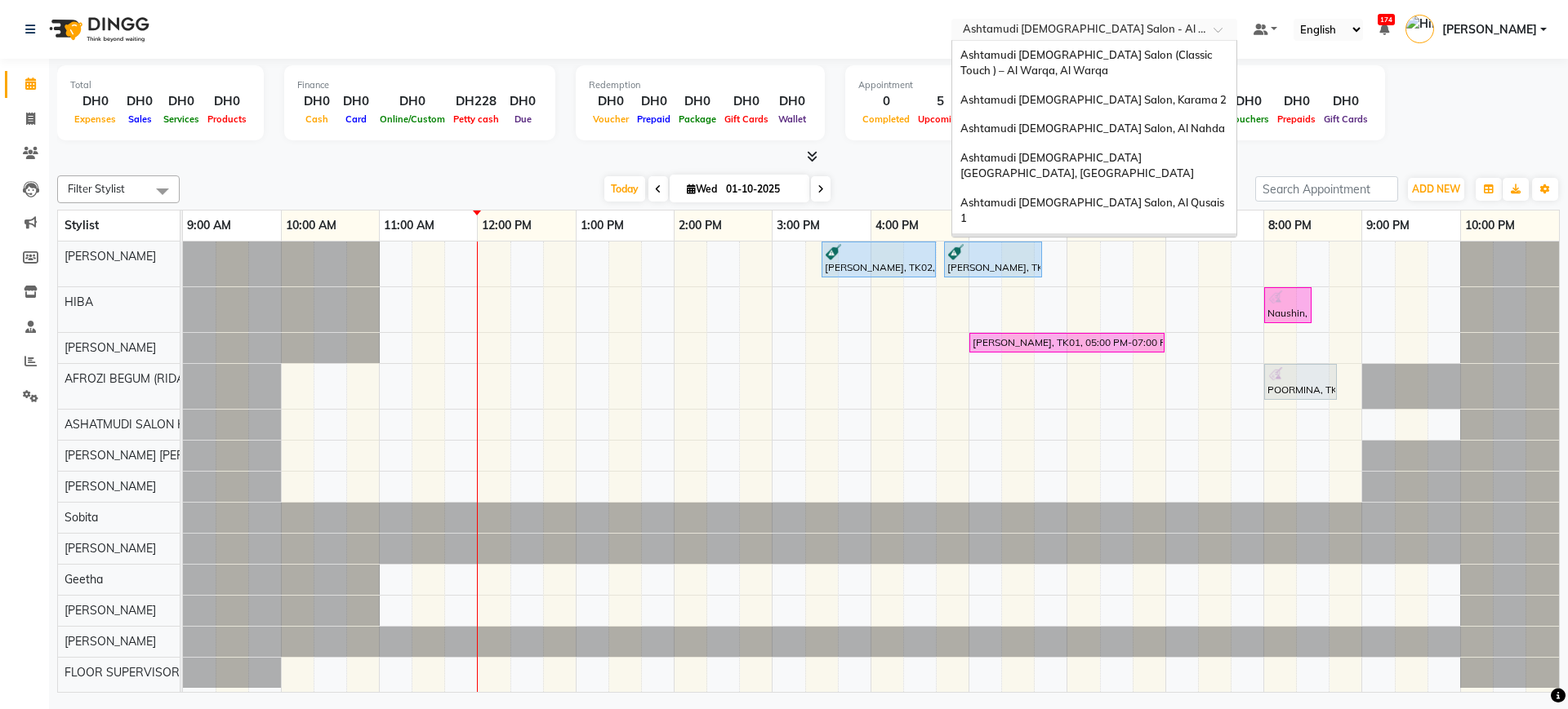
click at [1092, 24] on input "text" at bounding box center [1078, 31] width 237 height 16
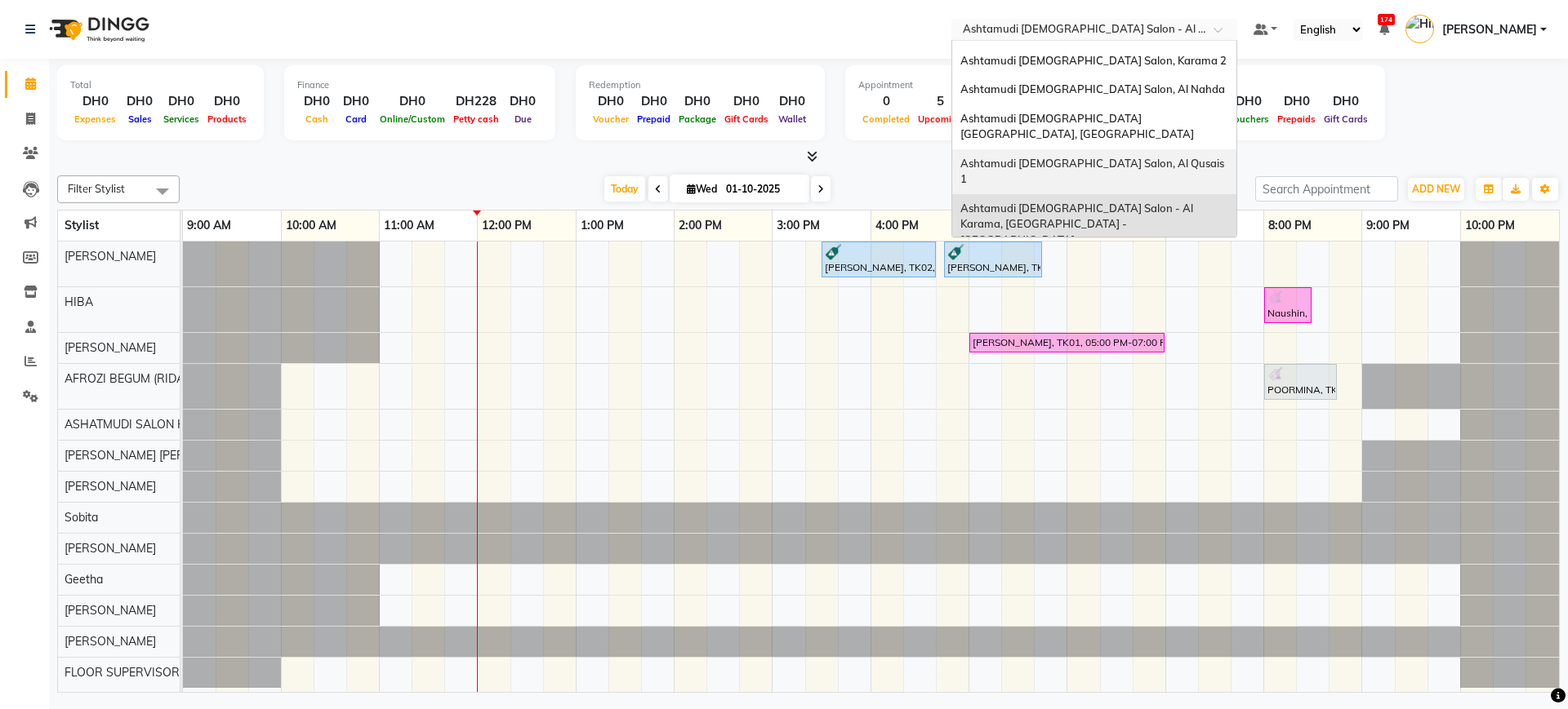
click at [1120, 156] on span "Ashtamudi [DEMOGRAPHIC_DATA] Salon, Al Qusais 1" at bounding box center [1094, 171] width 267 height 30
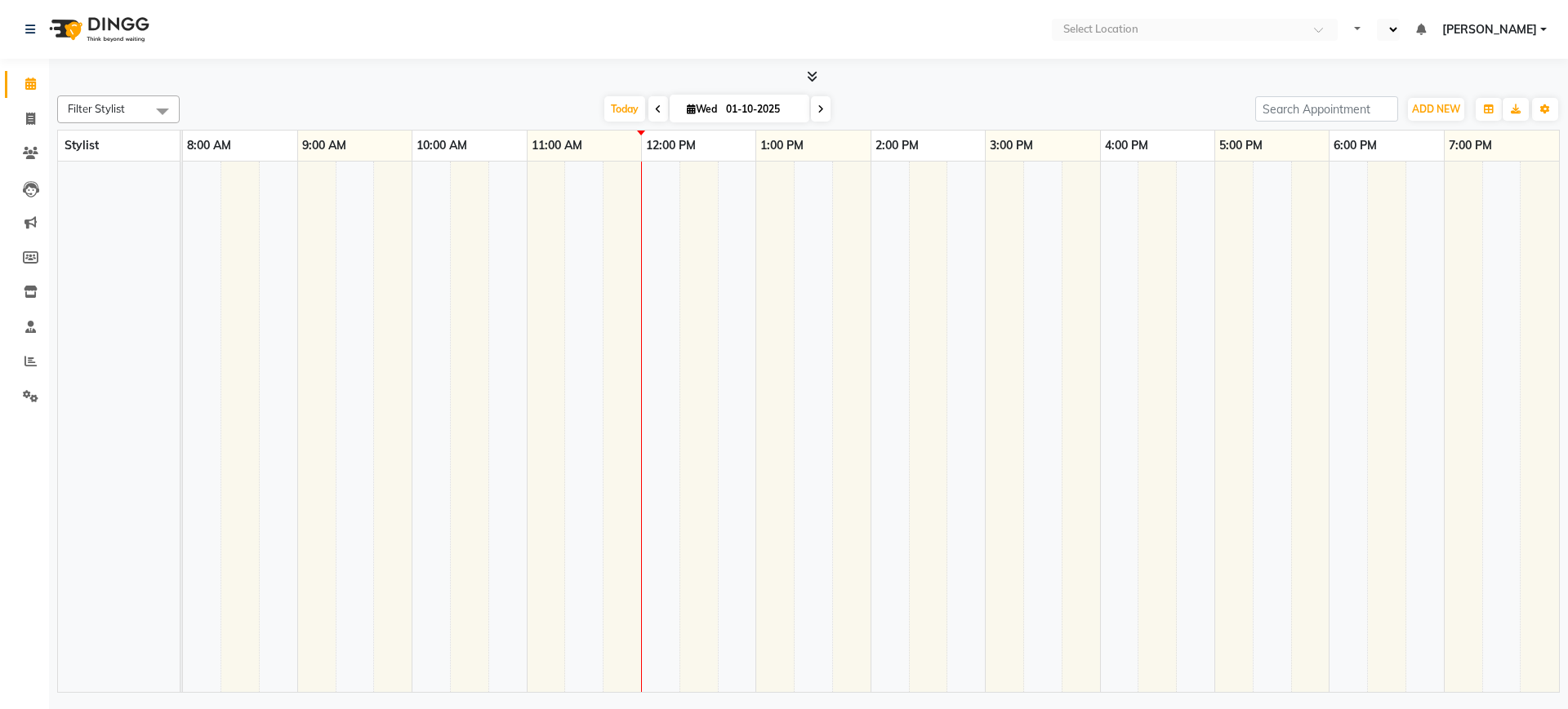
select select "en"
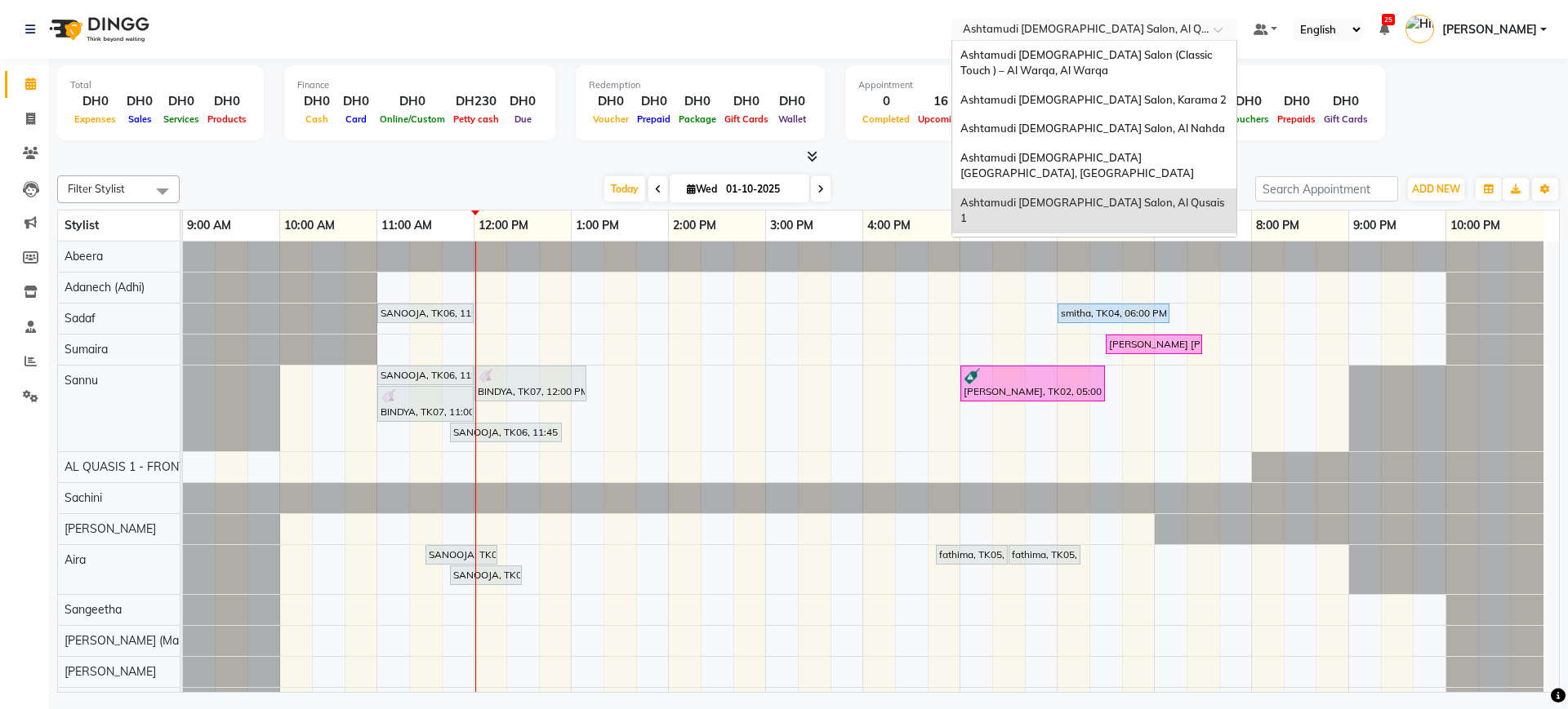
click at [1038, 30] on input "text" at bounding box center [1078, 31] width 237 height 16
click at [1145, 241] on span "Ashtamudi [DEMOGRAPHIC_DATA] Salon - Al Karama, [GEOGRAPHIC_DATA] -[GEOGRAPHIC_…" at bounding box center [1078, 263] width 235 height 45
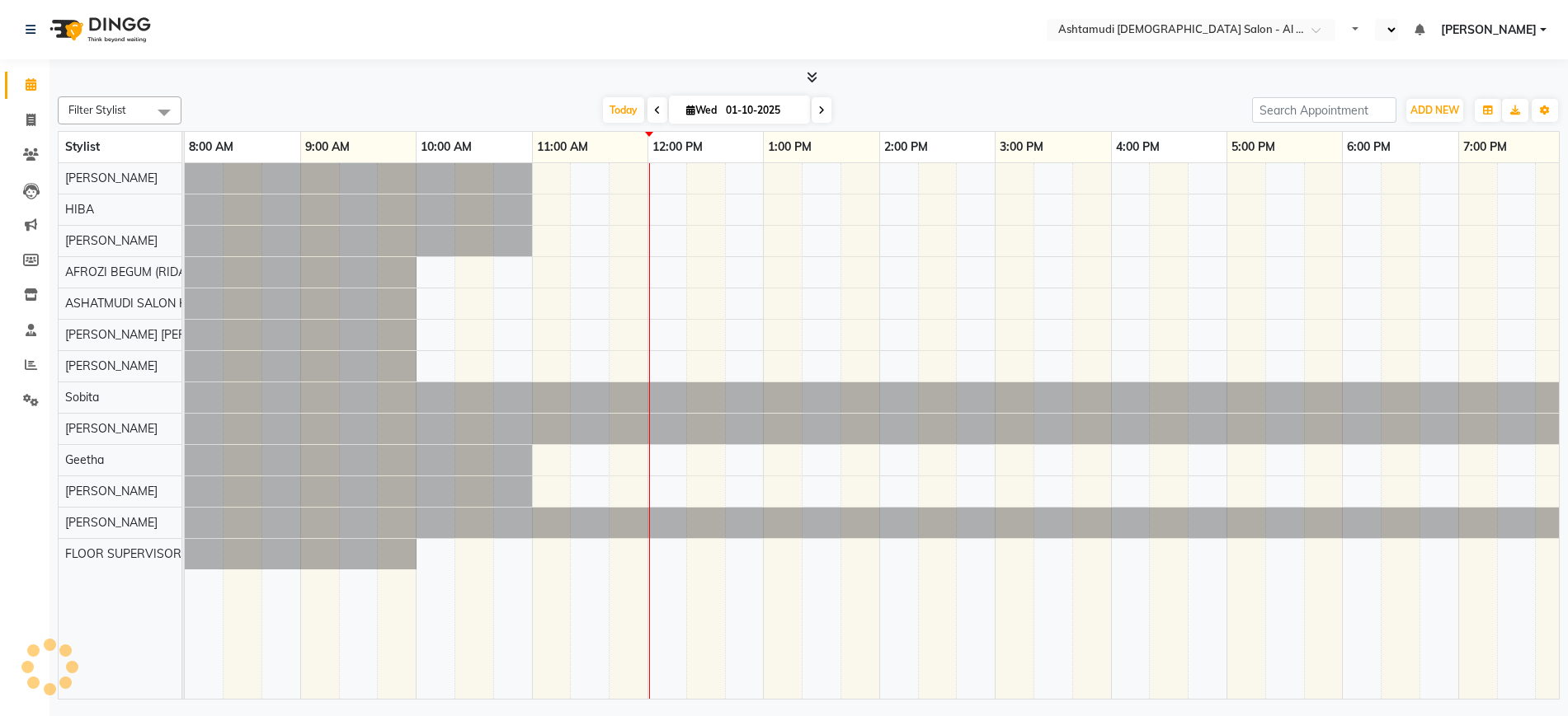
select select "en"
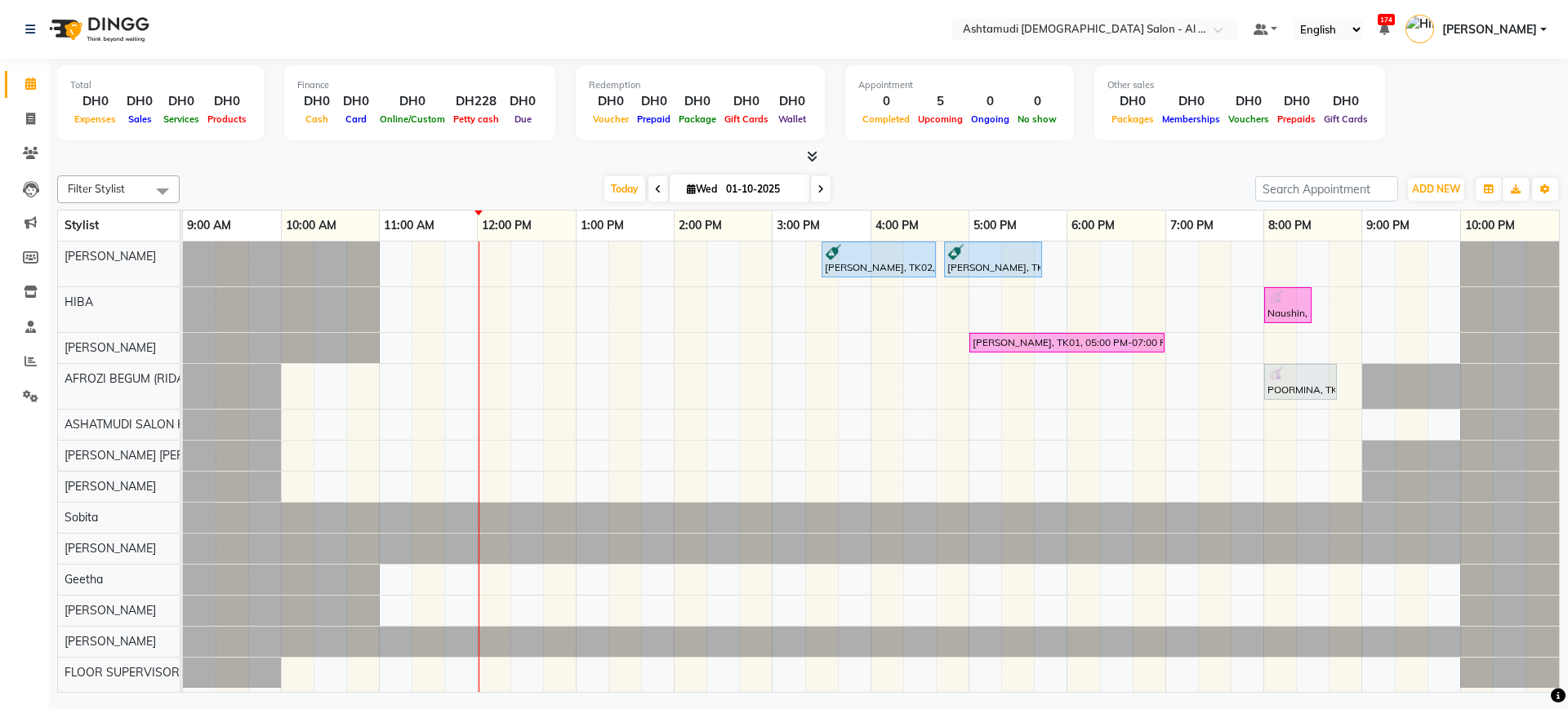
click at [1085, 156] on div at bounding box center [809, 156] width 1503 height 17
click at [22, 364] on span at bounding box center [30, 361] width 29 height 19
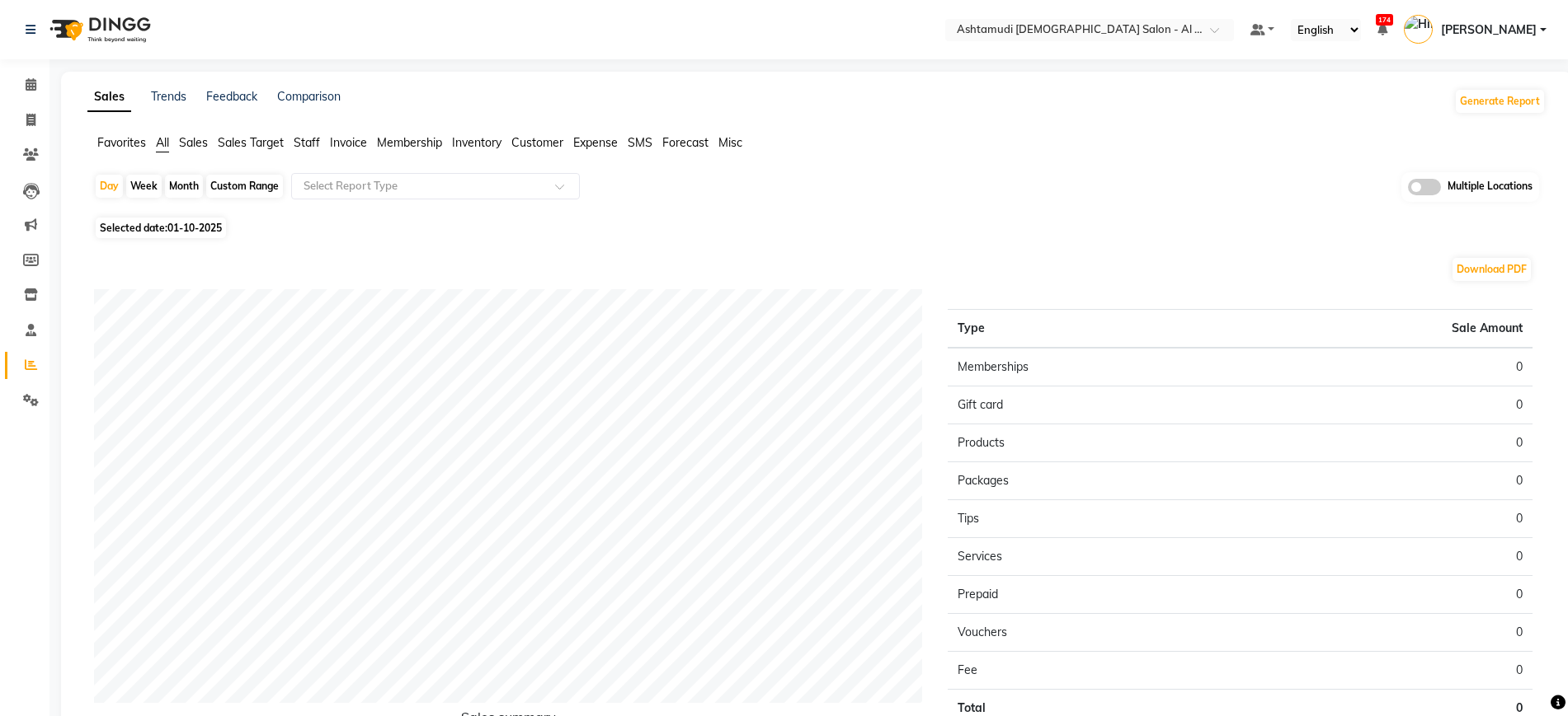
click at [179, 185] on div "Month" at bounding box center [184, 187] width 38 height 23
select select "10"
select select "2025"
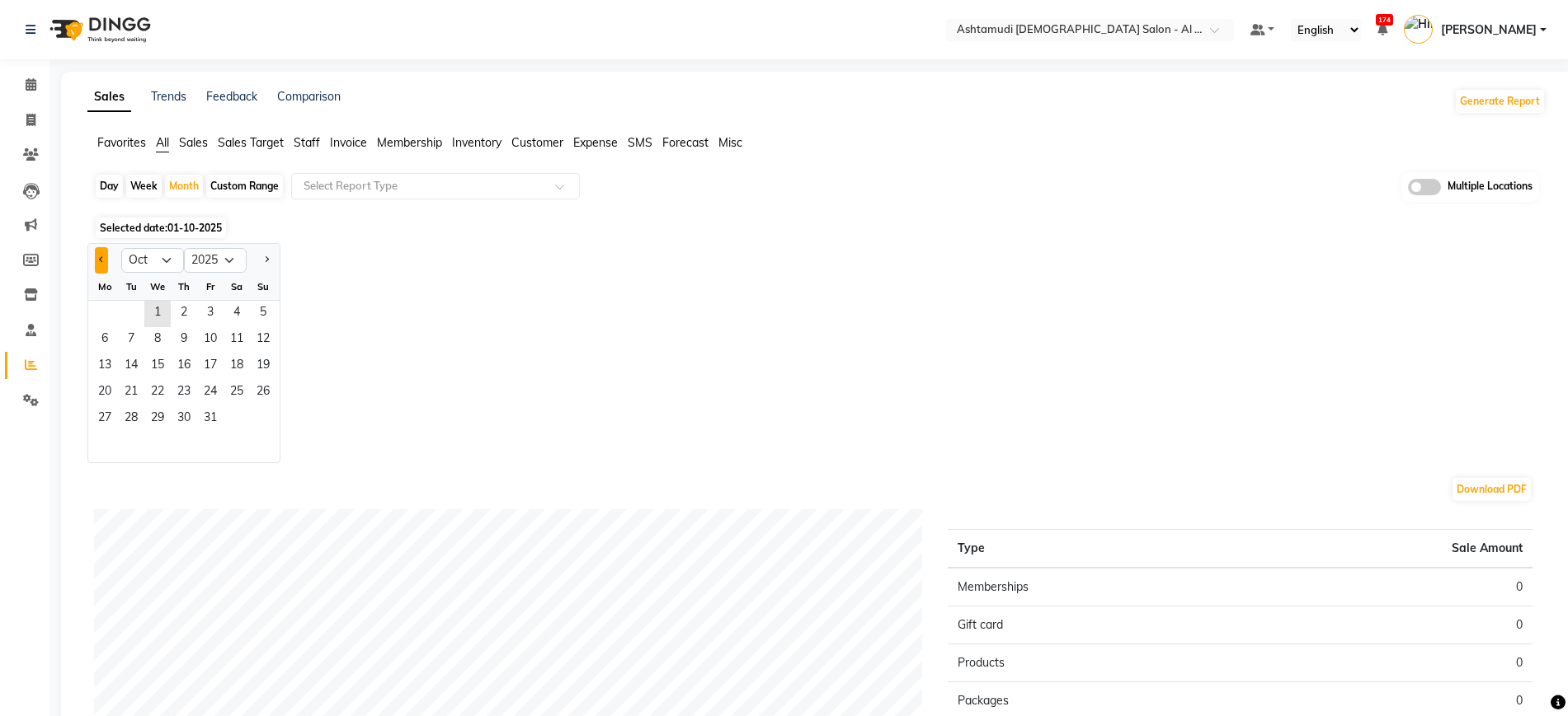
click at [98, 254] on button "Previous month" at bounding box center [101, 260] width 14 height 26
select select "9"
click at [105, 316] on span "1" at bounding box center [104, 313] width 26 height 26
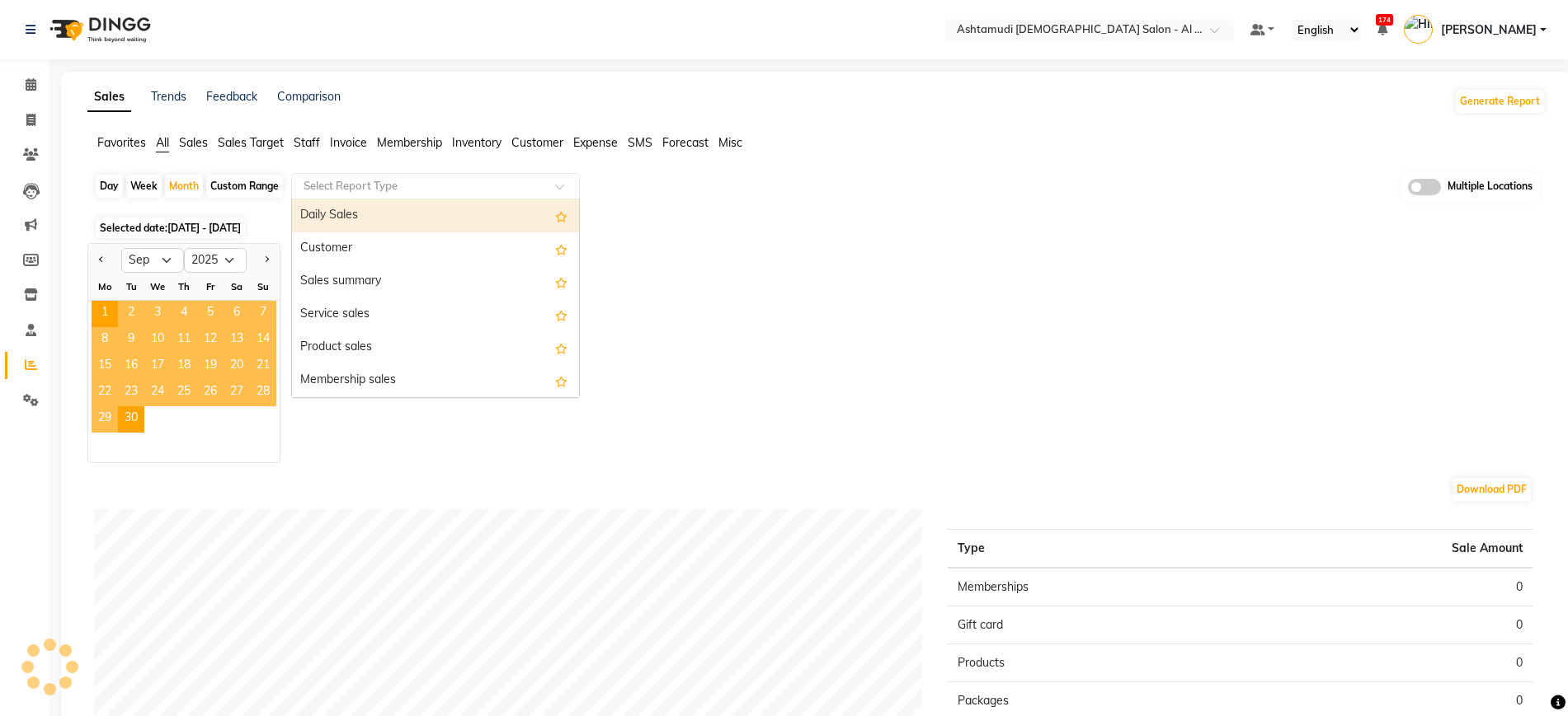
click at [391, 181] on input "text" at bounding box center [418, 186] width 238 height 16
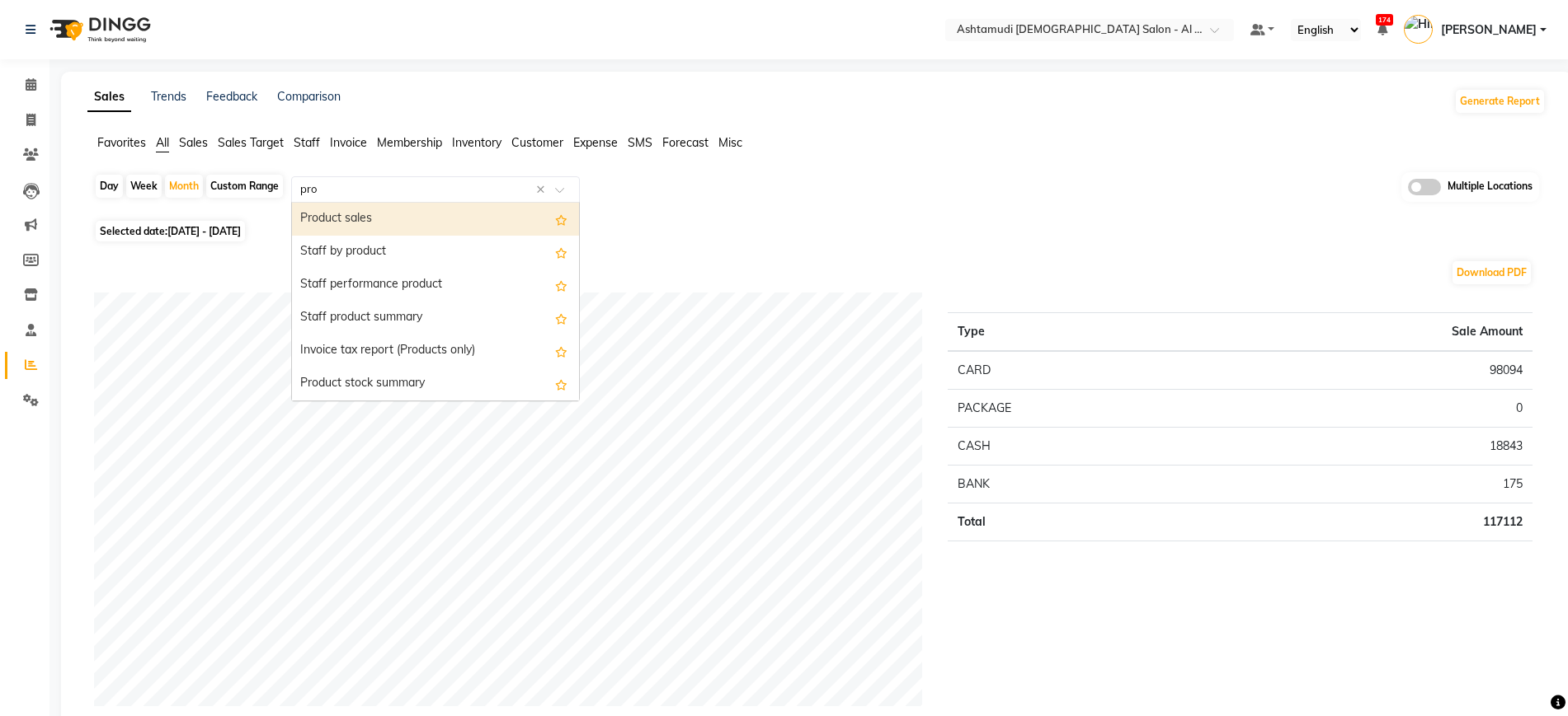
type input "prod"
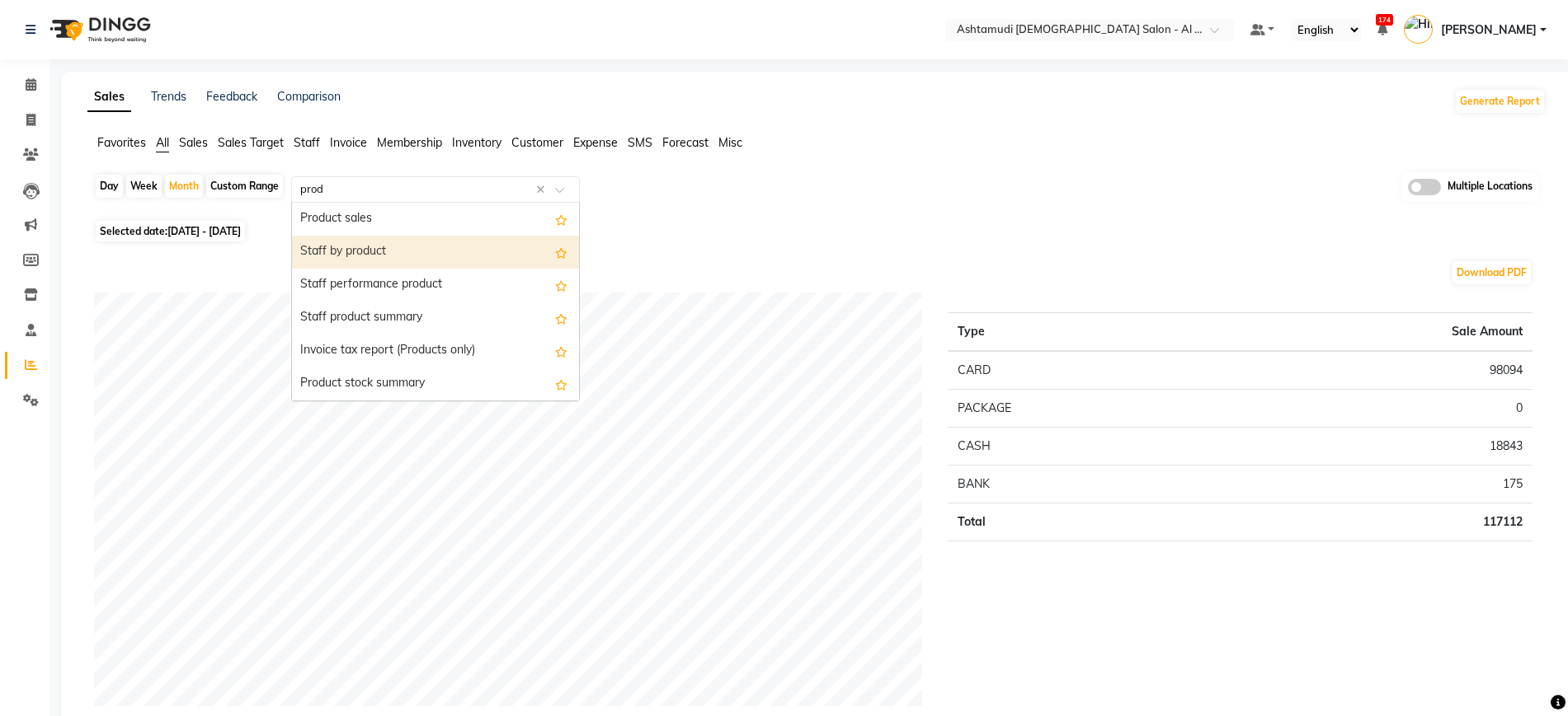
click at [397, 256] on div "Staff by product" at bounding box center [435, 252] width 287 height 33
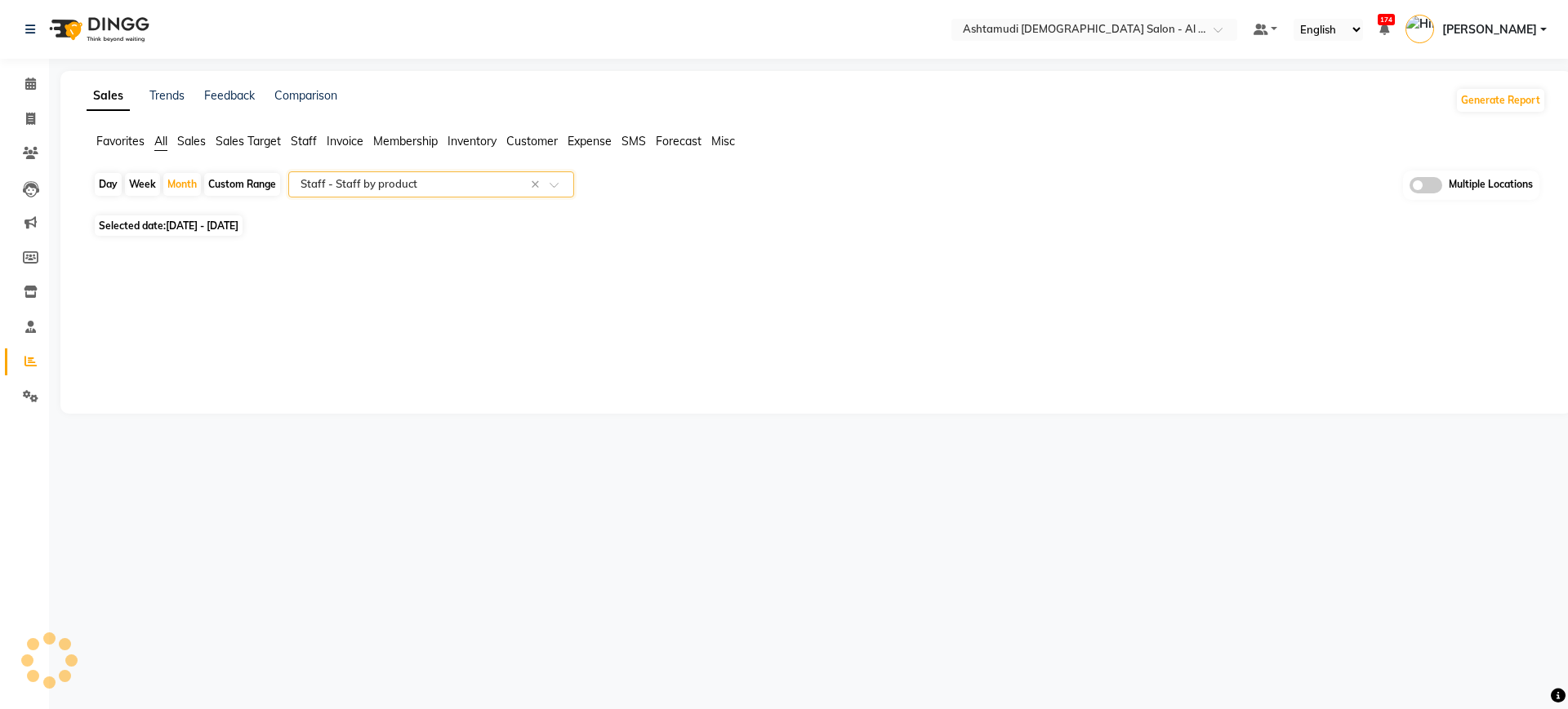
select select "full_report"
select select "csv"
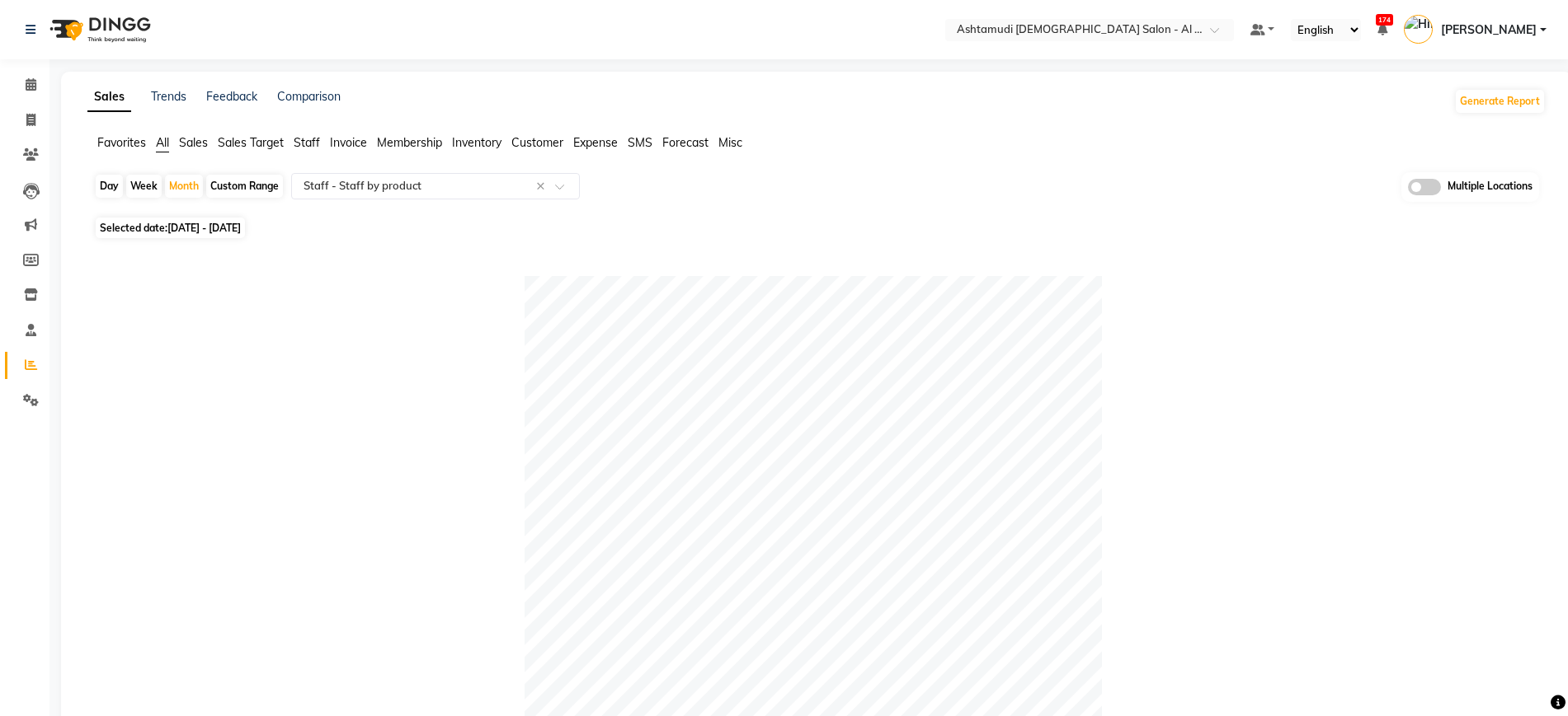
click at [1426, 177] on div "Multiple Locations" at bounding box center [1470, 187] width 137 height 30
click at [1429, 193] on span at bounding box center [1423, 187] width 33 height 16
click at [1407, 190] on input "checkbox" at bounding box center [1407, 190] width 0 height 0
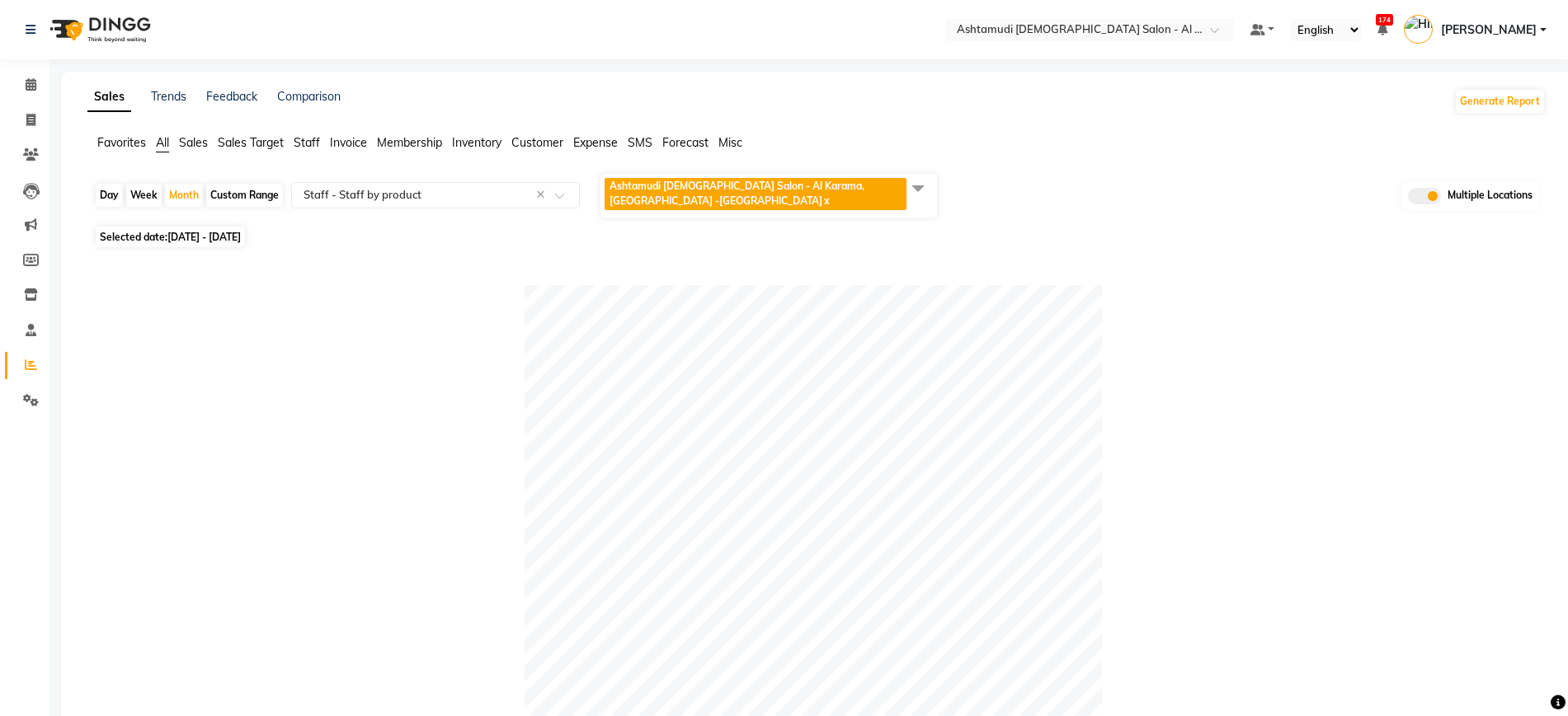
click at [668, 185] on span "Ashtamudi Ladies Salon - Al Karama, Burjuman -Dubai" at bounding box center [737, 193] width 255 height 27
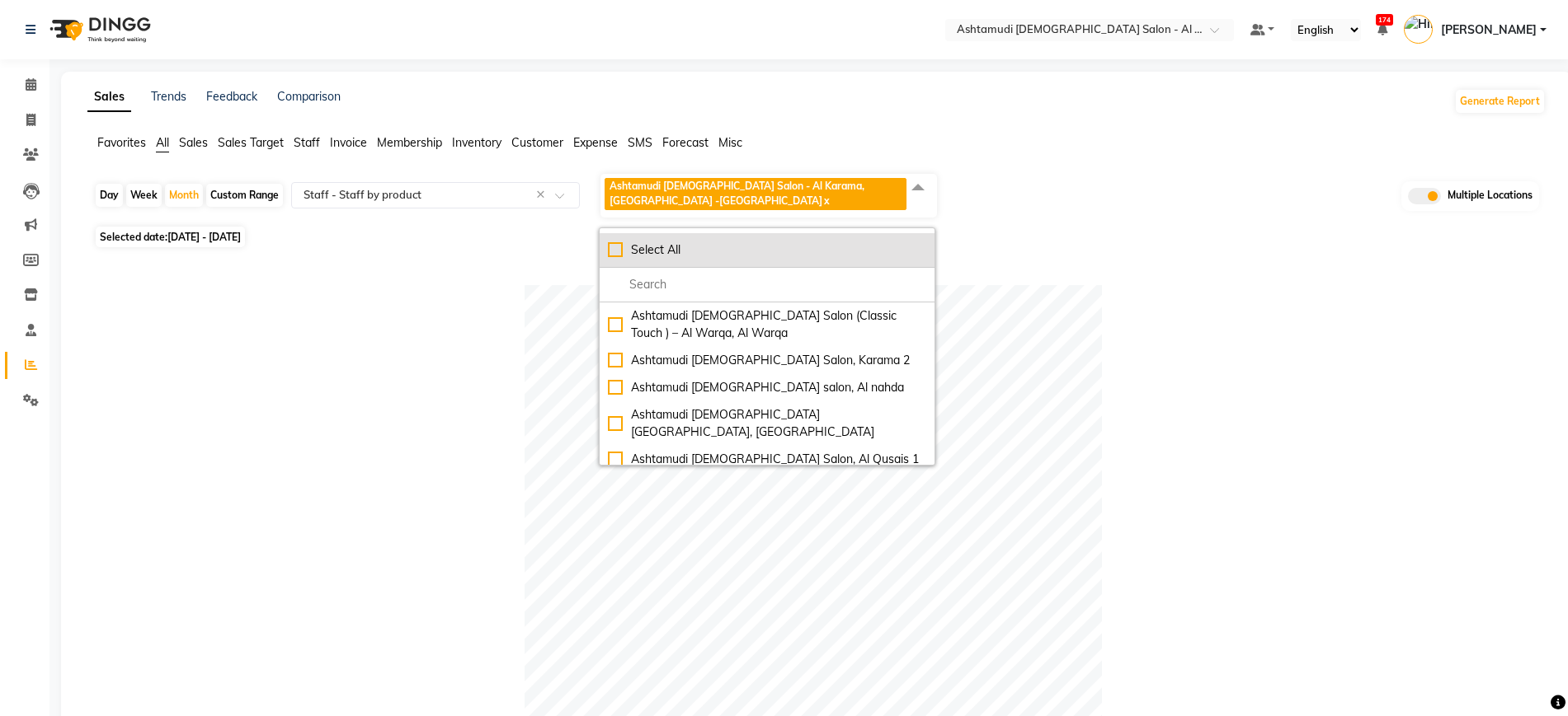
click at [615, 241] on div "Select All" at bounding box center [767, 249] width 318 height 17
checkbox input "true"
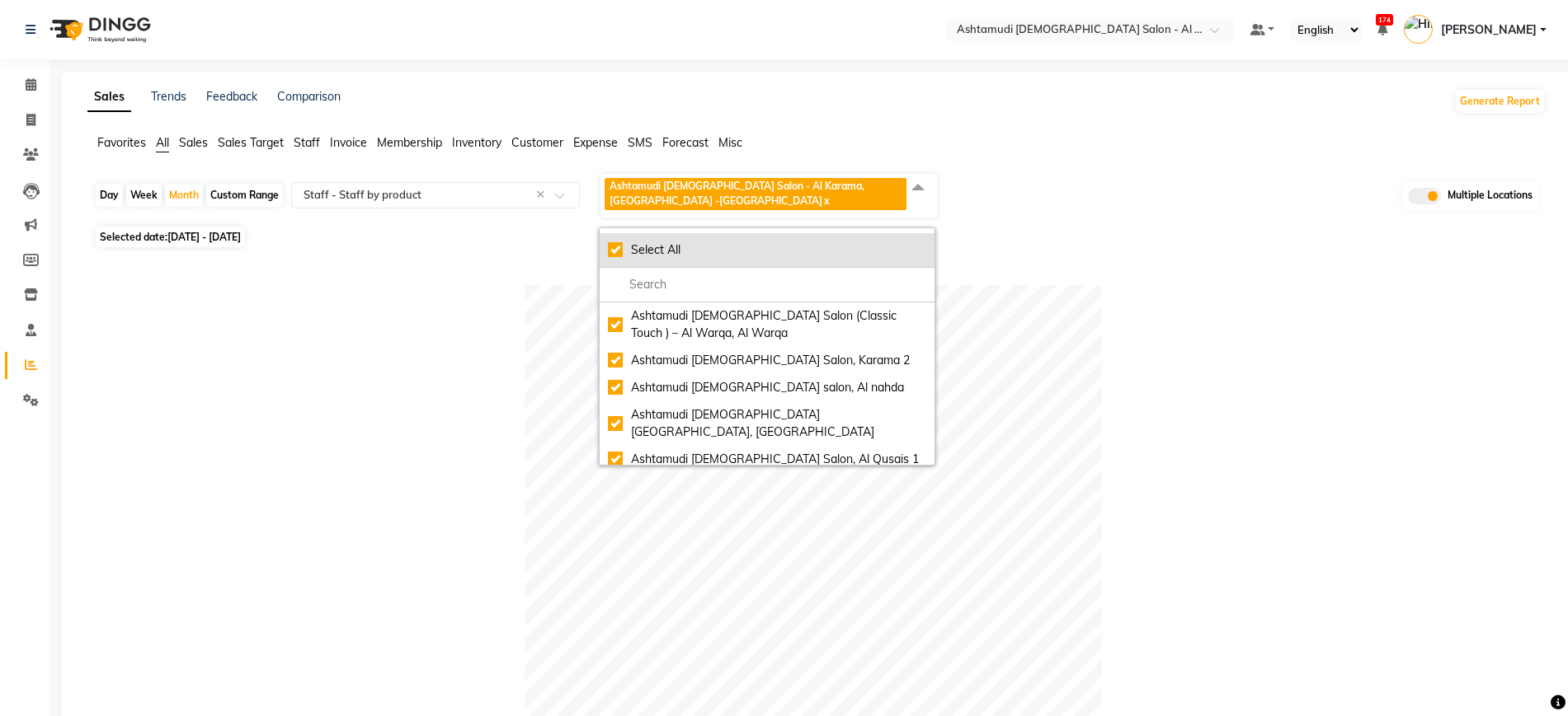
checkbox input "true"
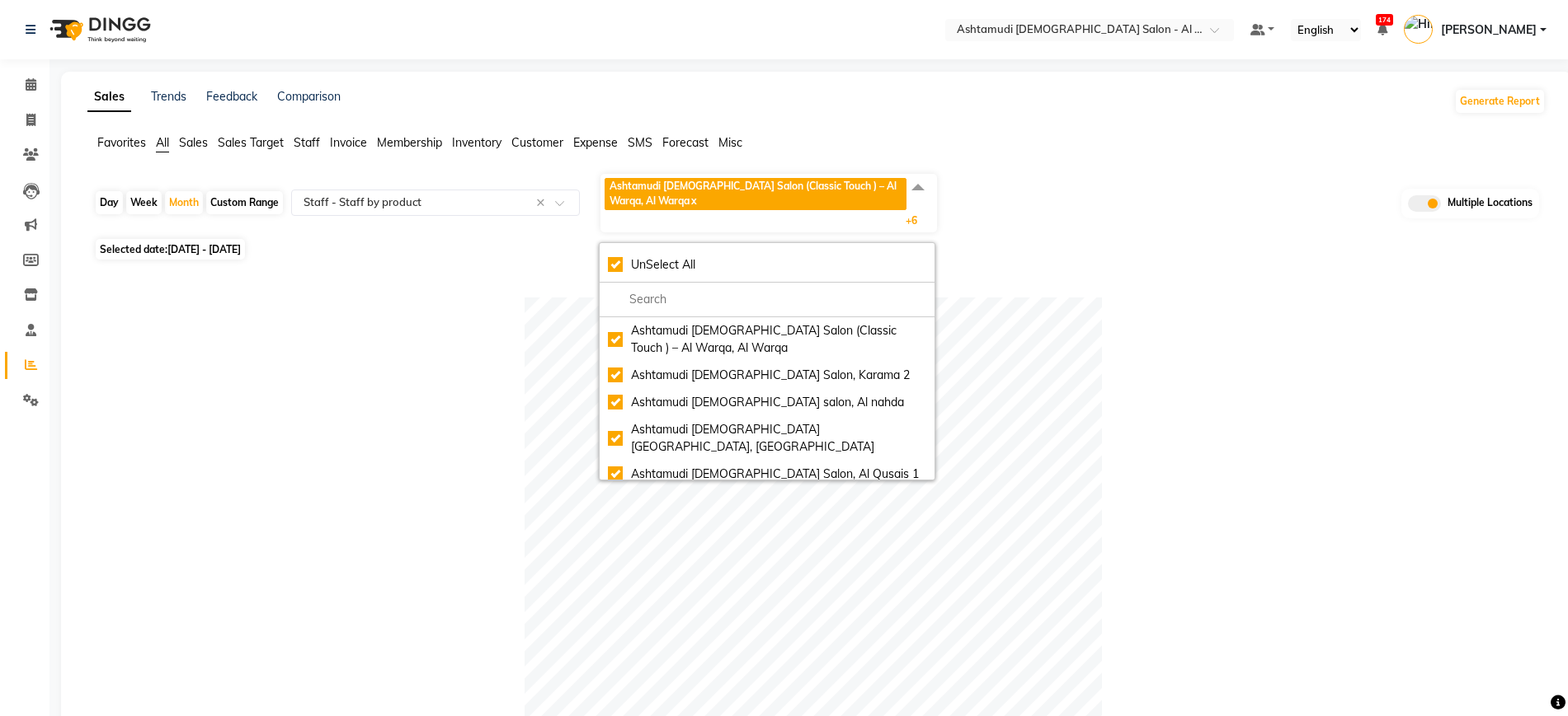
click at [1232, 192] on div "Day Week Month Custom Range Select Report Type × Staff - Staff by product × Ash…" at bounding box center [817, 203] width 1445 height 61
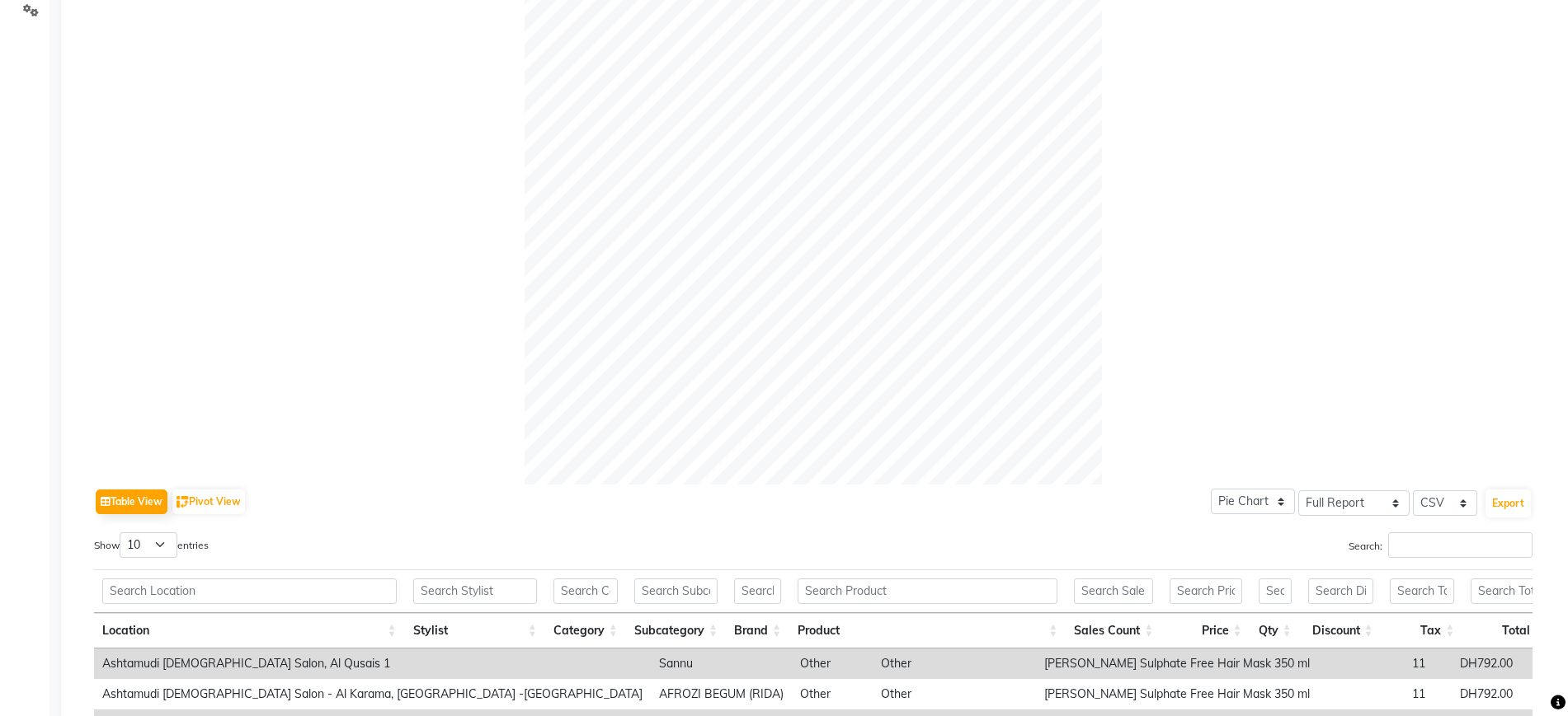
scroll to position [453, 0]
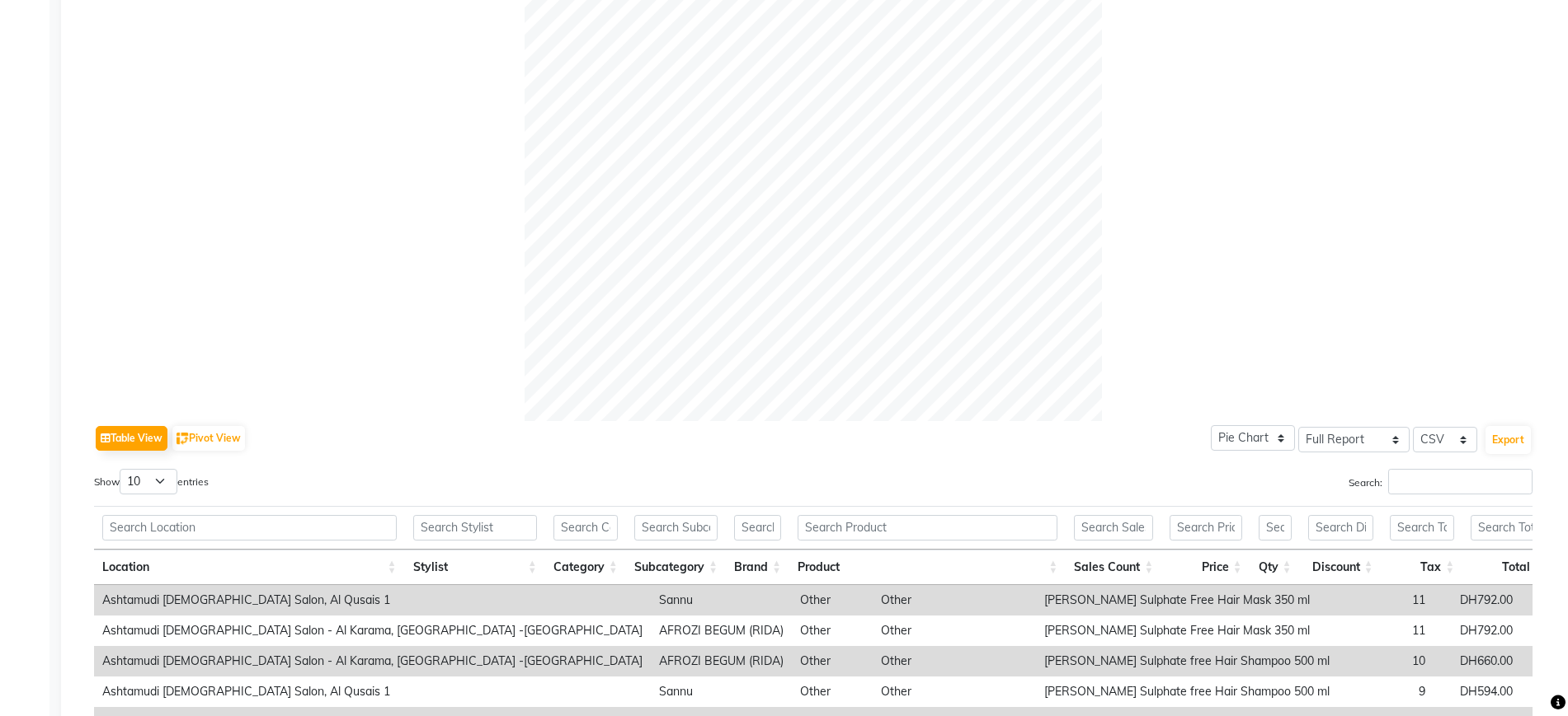
click at [1181, 335] on div at bounding box center [813, 132] width 1438 height 577
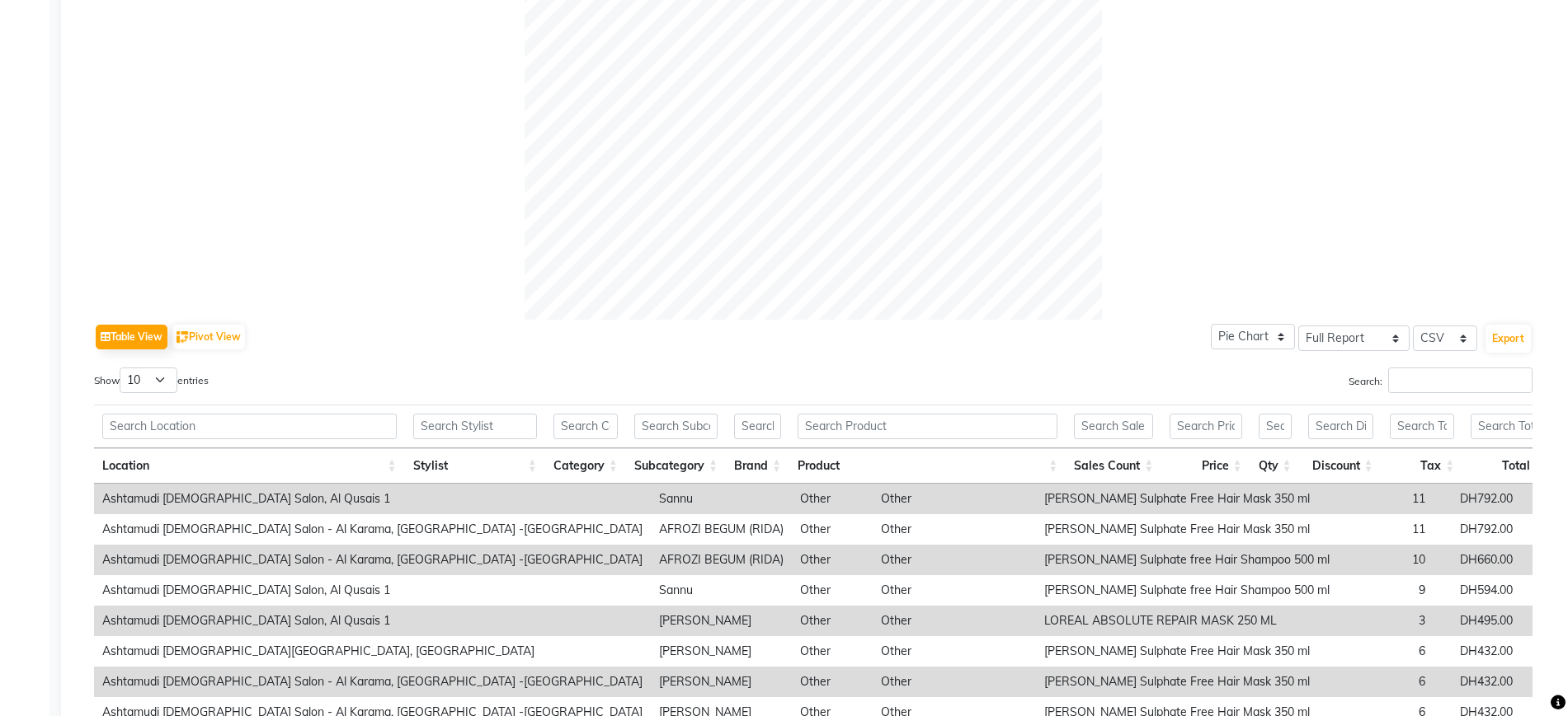
scroll to position [535, 0]
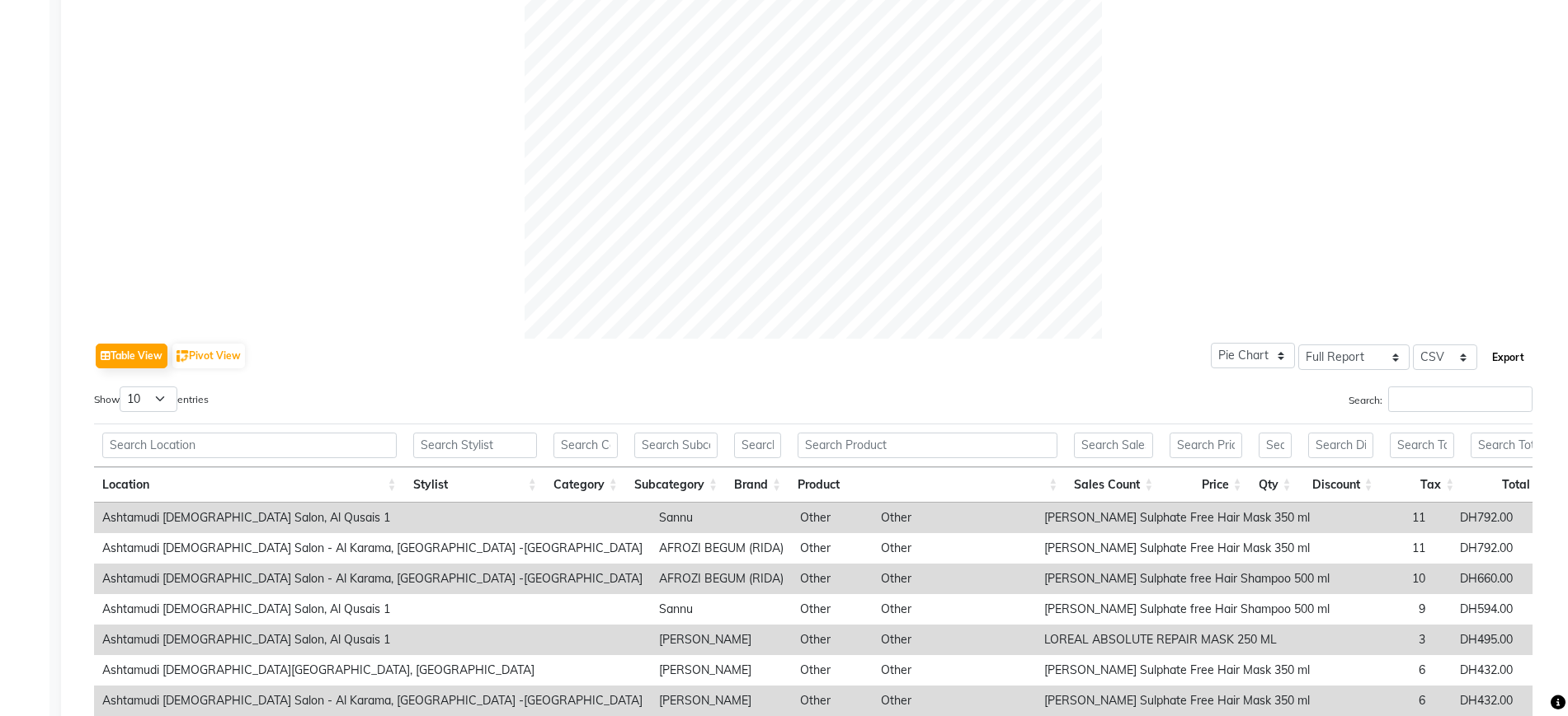
click at [1521, 354] on button "Export" at bounding box center [1507, 358] width 45 height 28
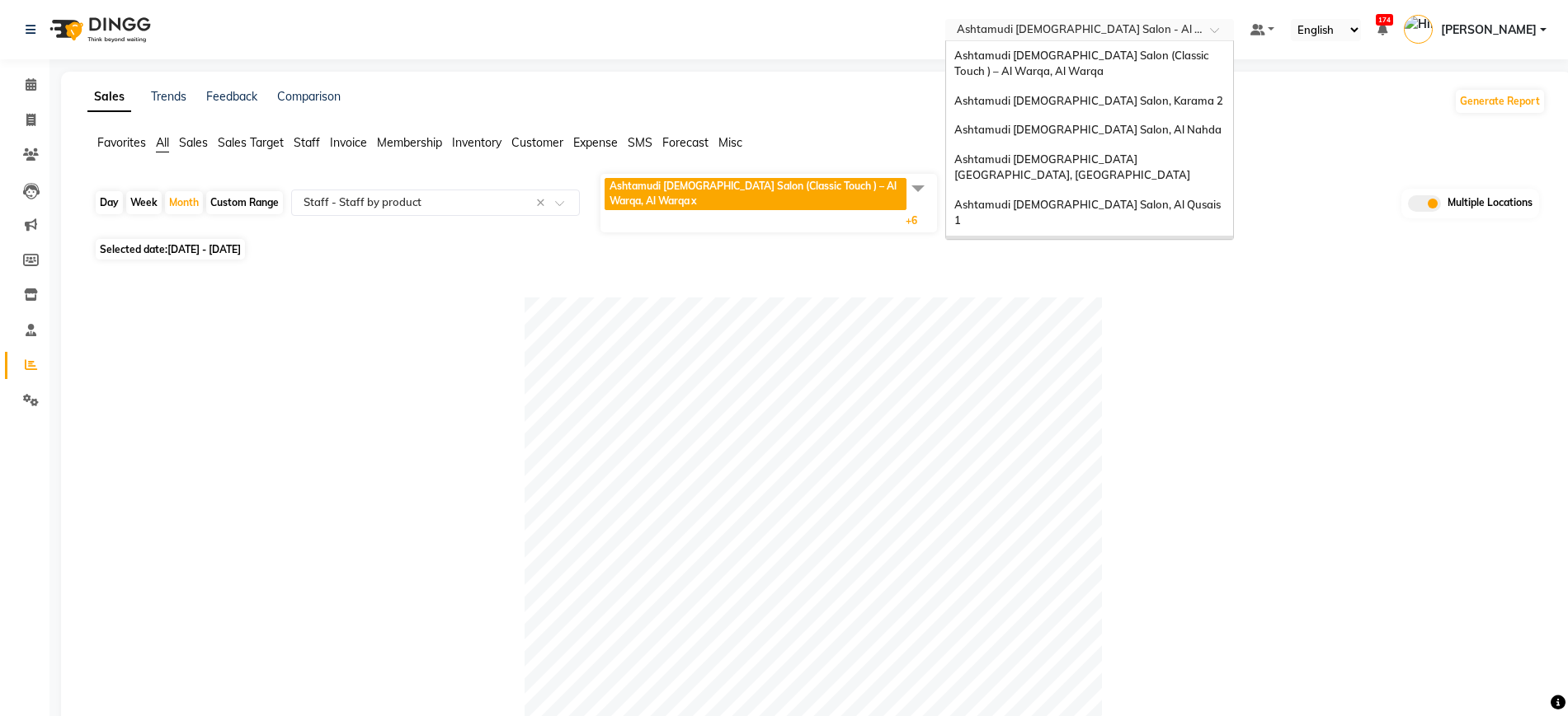
click at [1117, 24] on input "text" at bounding box center [1072, 32] width 239 height 16
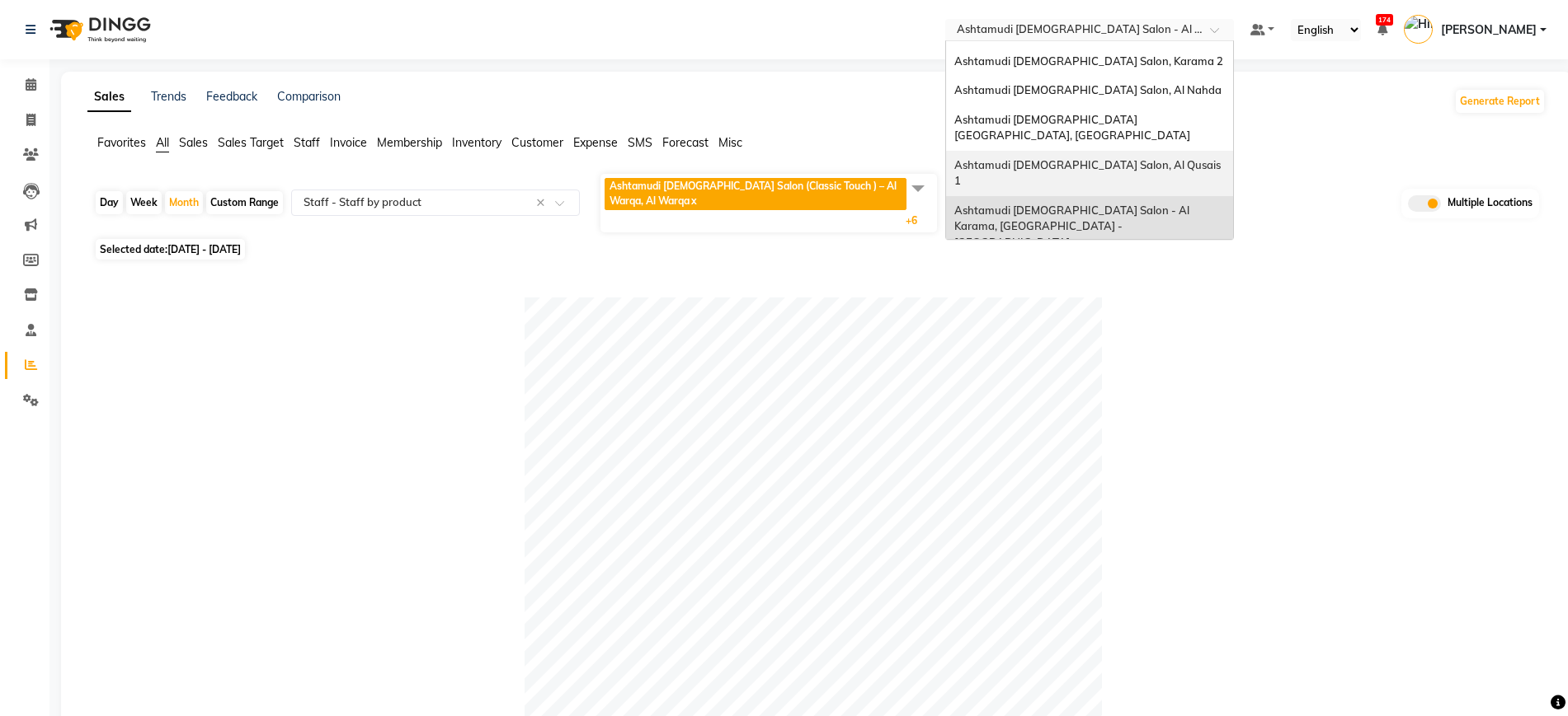
click at [1101, 158] on span "Ashtamudi Ladies Salon, Al Qusais 1" at bounding box center [1088, 172] width 269 height 30
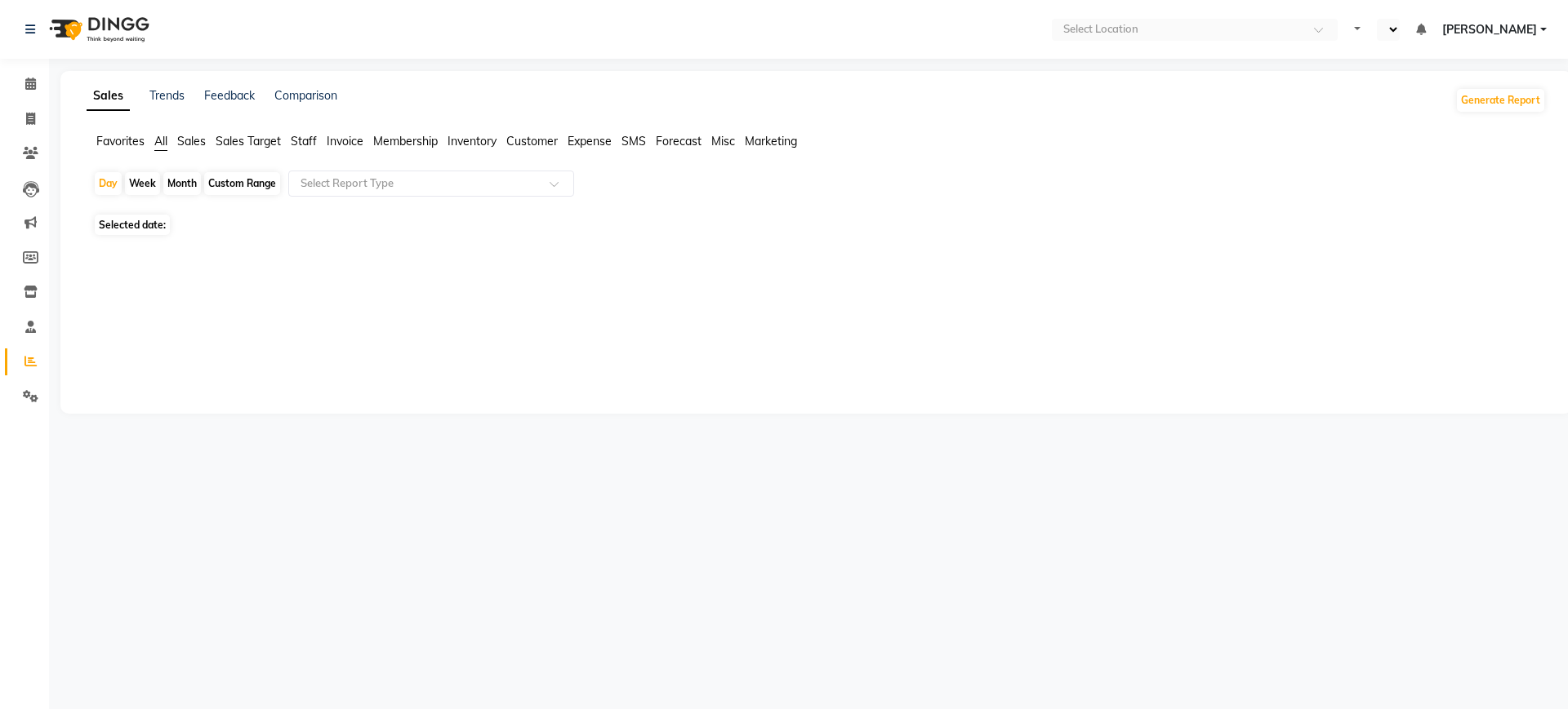
select select "en"
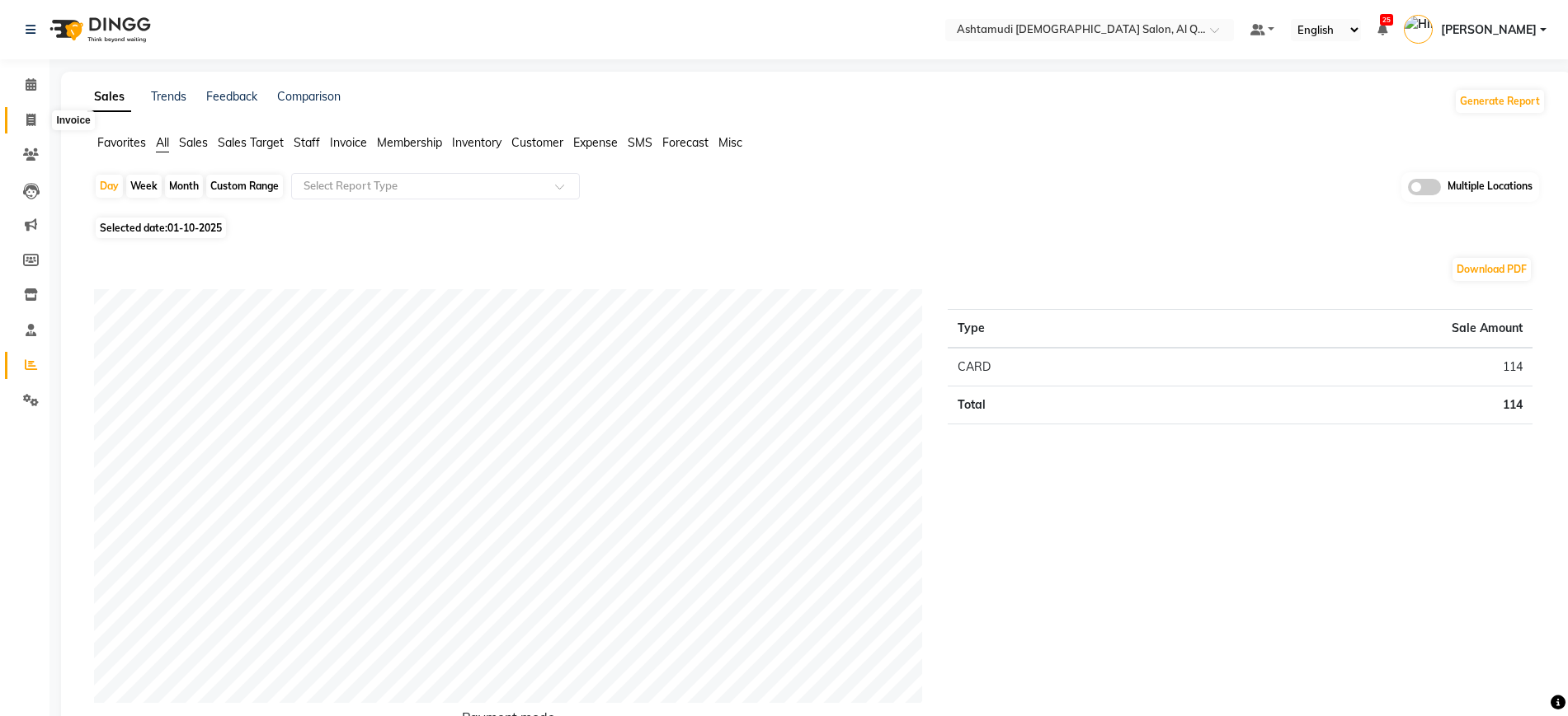
click at [24, 118] on span at bounding box center [31, 120] width 29 height 19
select select "service"
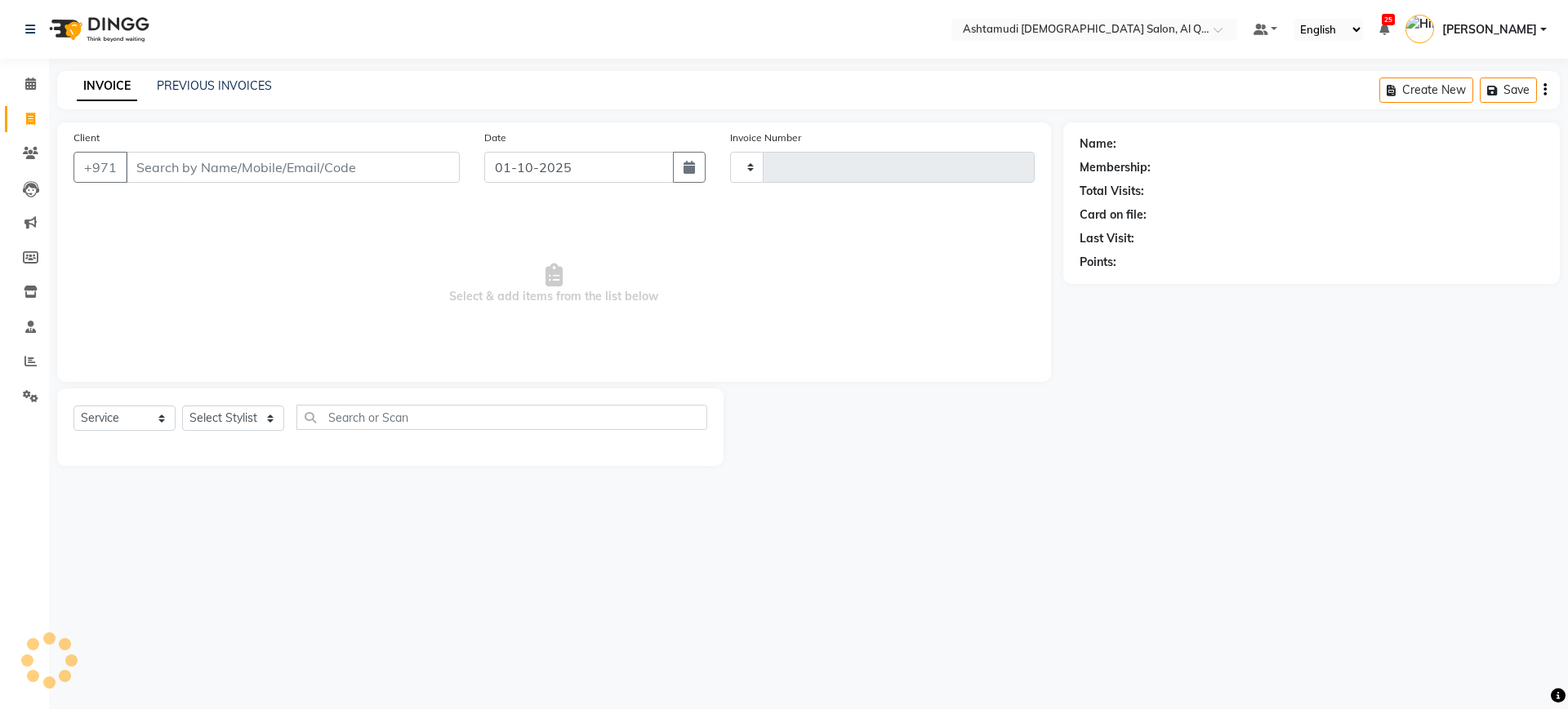
type input "7539"
select select "6848"
click at [225, 81] on link "PREVIOUS INVOICES" at bounding box center [214, 86] width 115 height 14
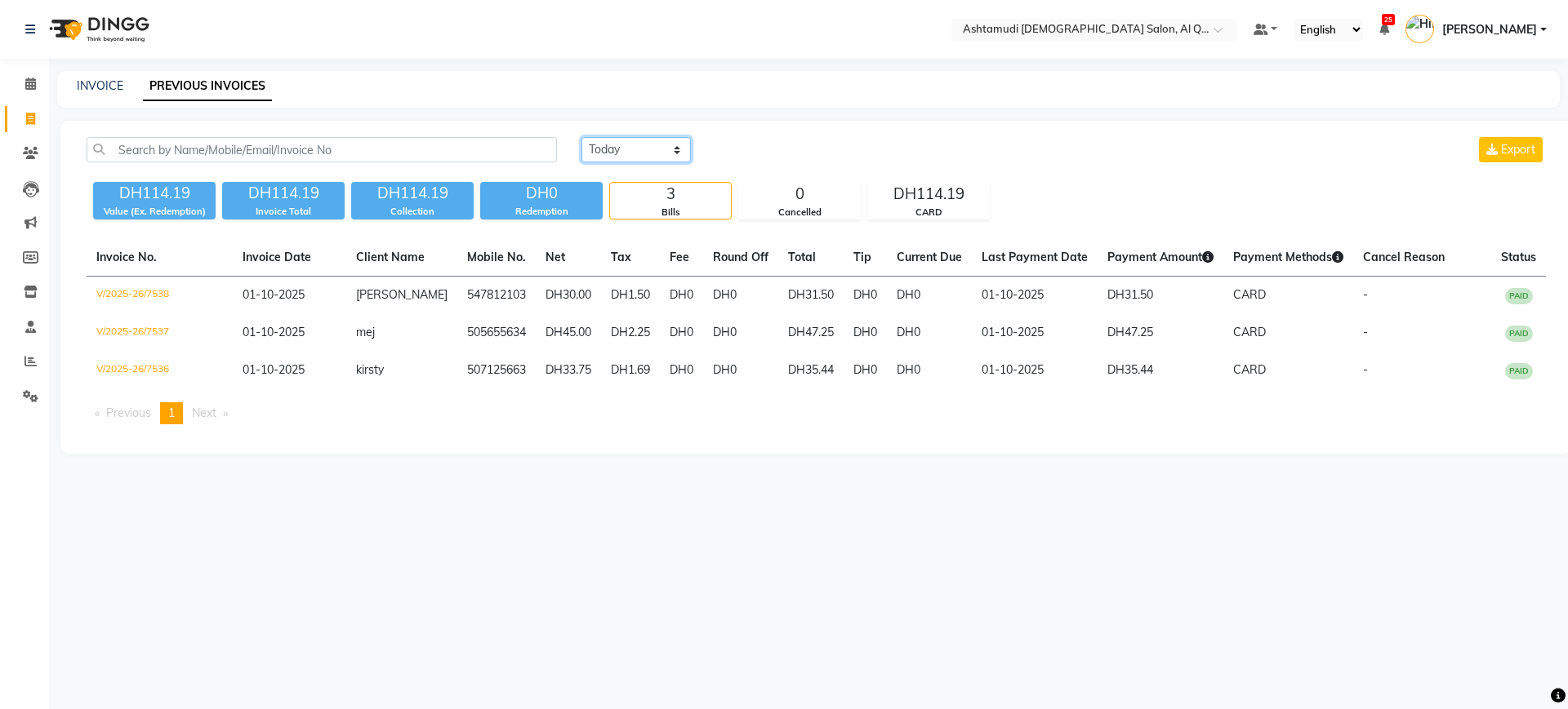
click at [631, 143] on select "[DATE] [DATE] Custom Range" at bounding box center [636, 149] width 109 height 25
select select "[DATE]"
click at [581, 137] on select "[DATE] [DATE] Custom Range" at bounding box center [636, 149] width 109 height 25
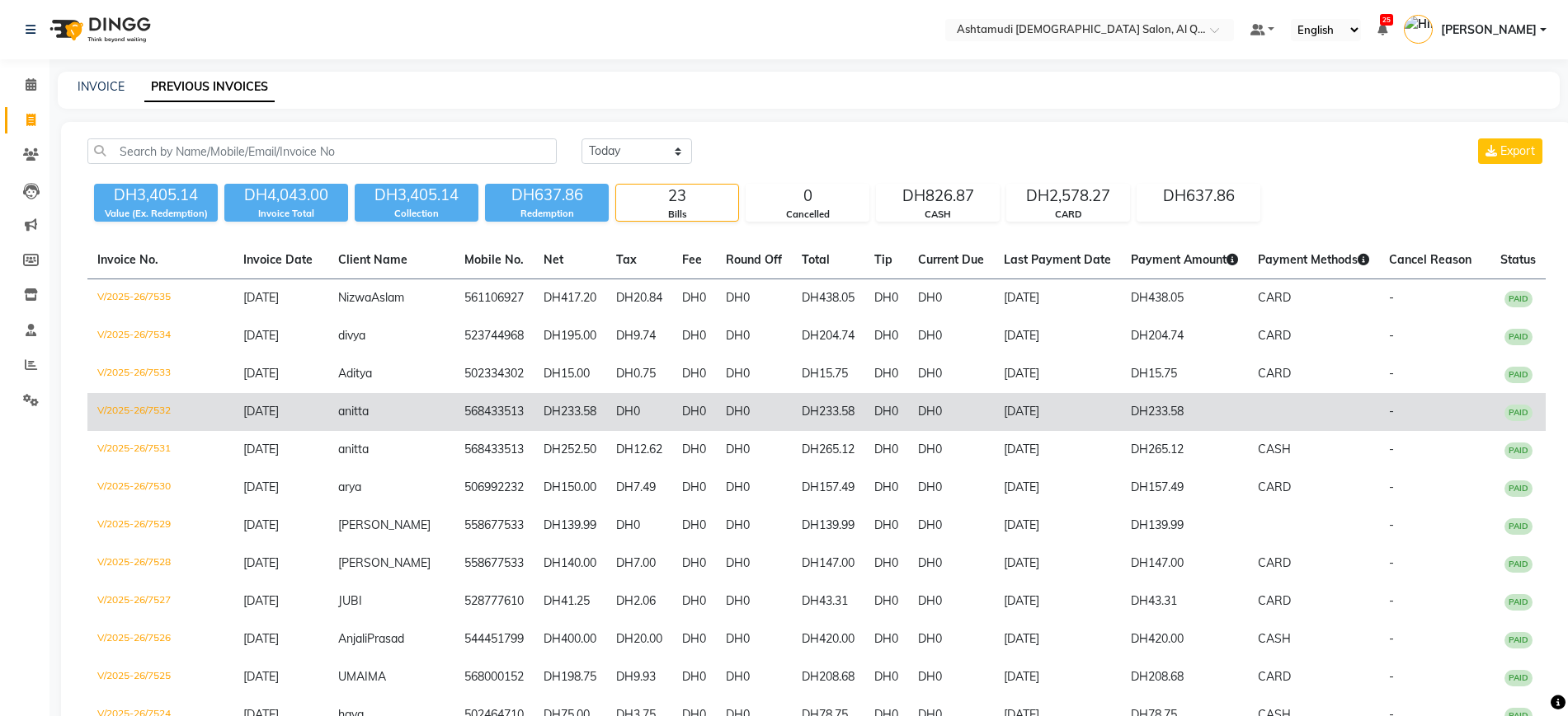
click at [454, 425] on td "568433513" at bounding box center [494, 412] width 79 height 38
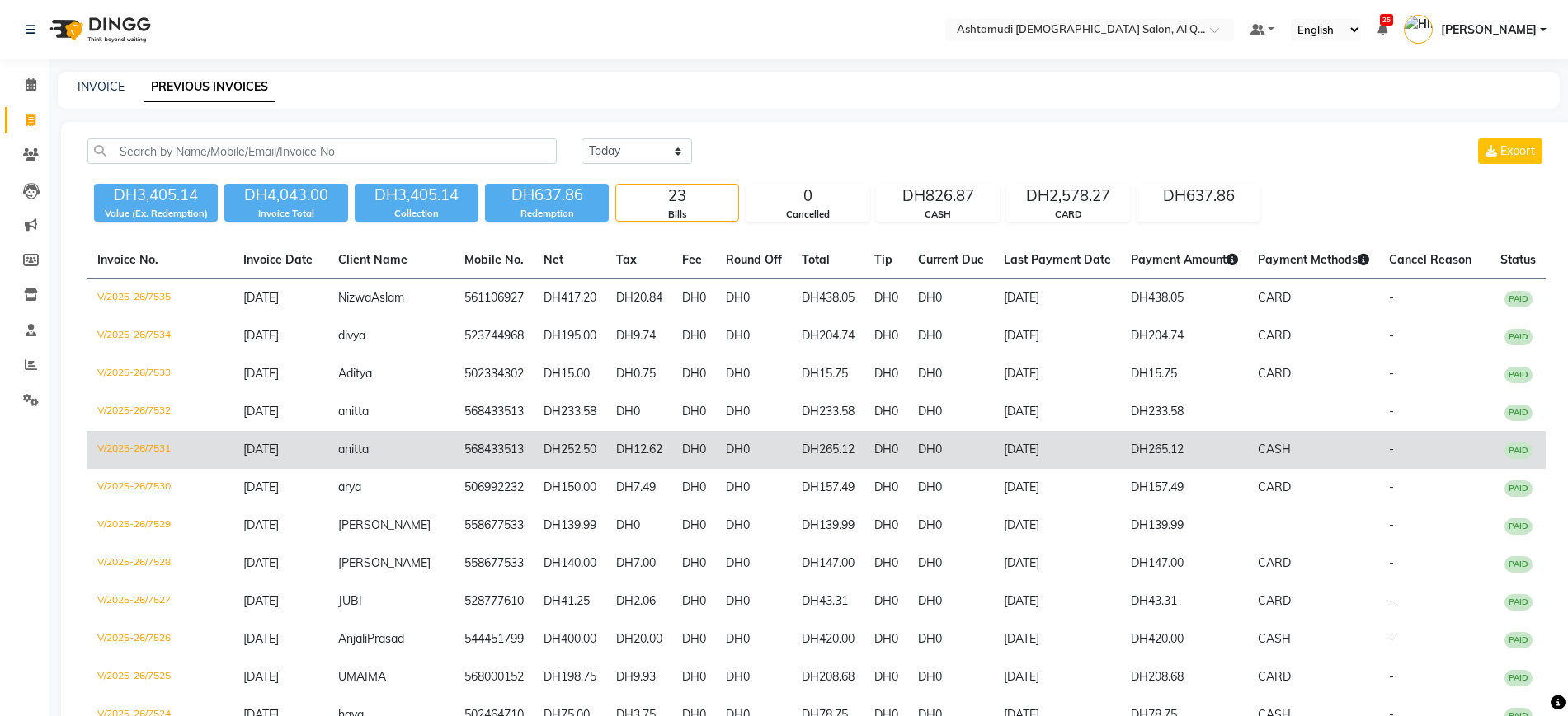
click at [454, 450] on td "568433513" at bounding box center [494, 450] width 79 height 38
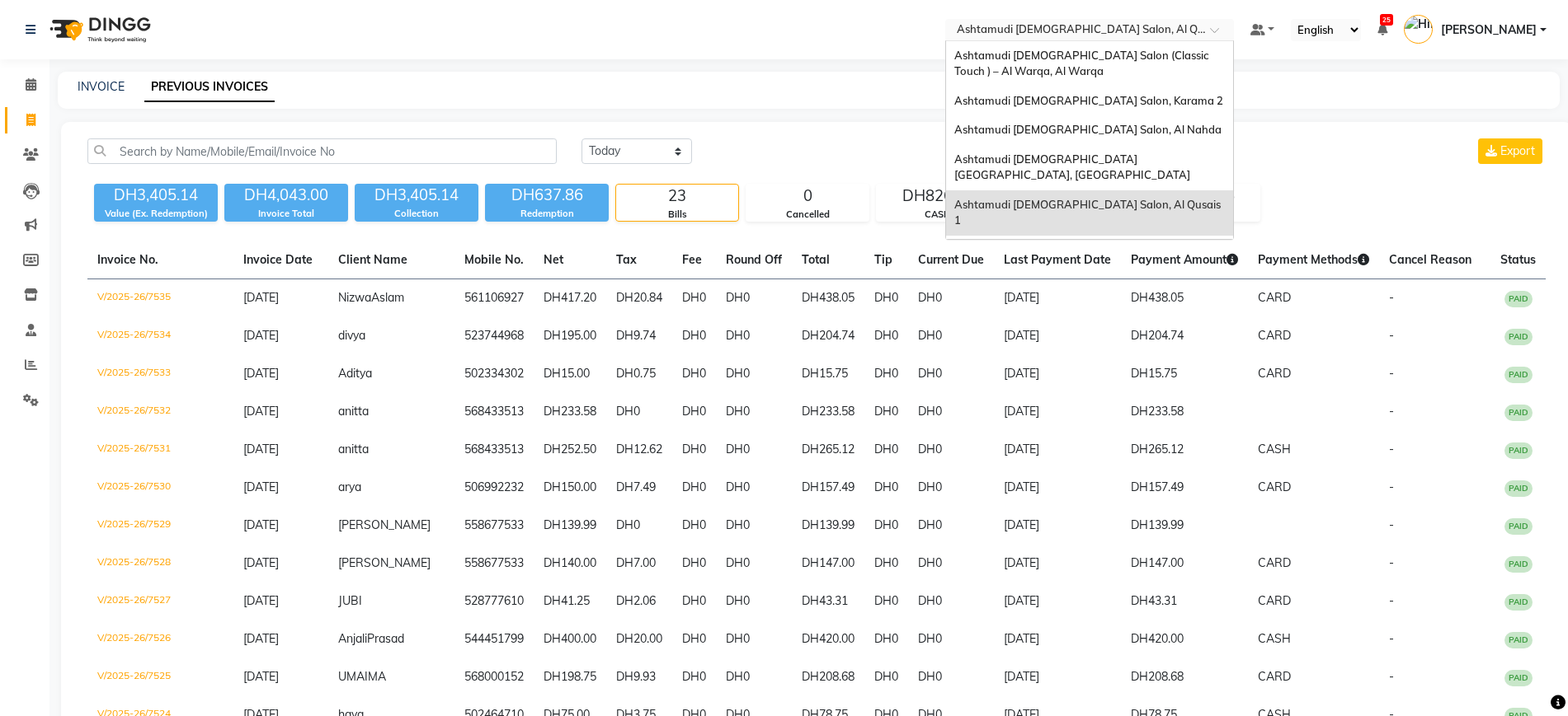
click at [1010, 32] on input "text" at bounding box center [1072, 32] width 239 height 16
click at [1134, 55] on span "Ashtamudi [DEMOGRAPHIC_DATA] Salon (Classic Touch ) – Al Warqa, Al Warqa" at bounding box center [1082, 63] width 257 height 30
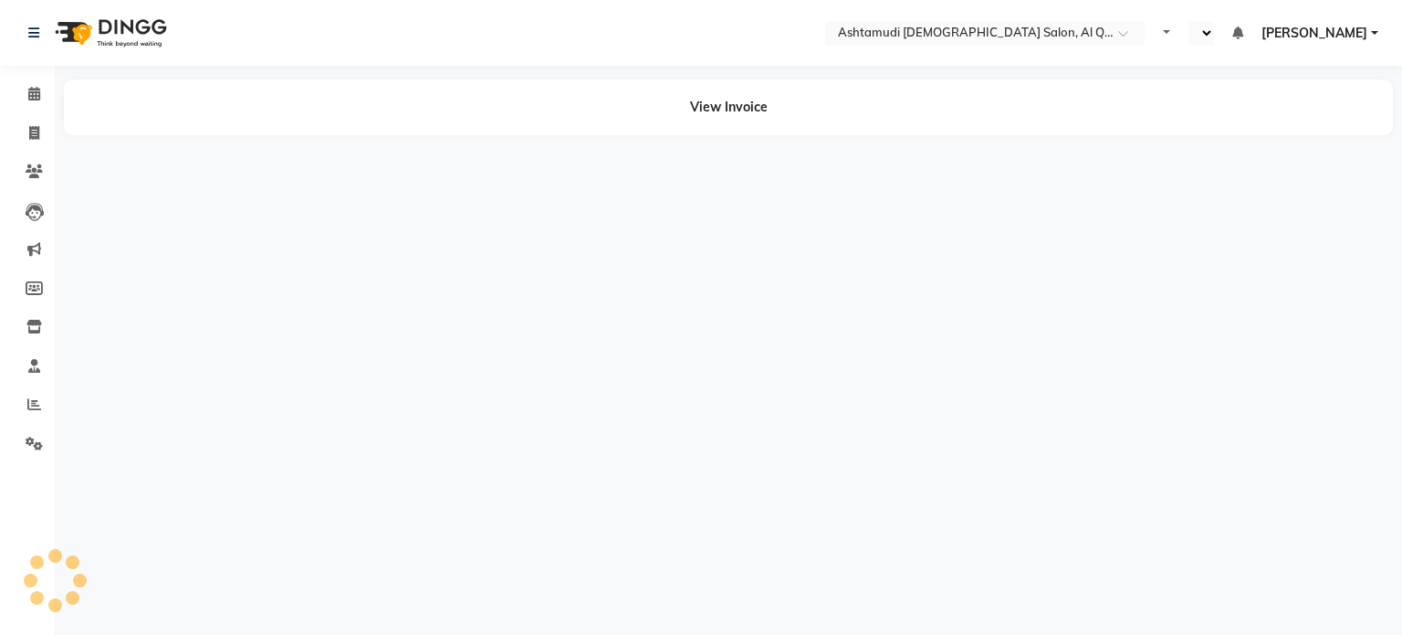
select select "en"
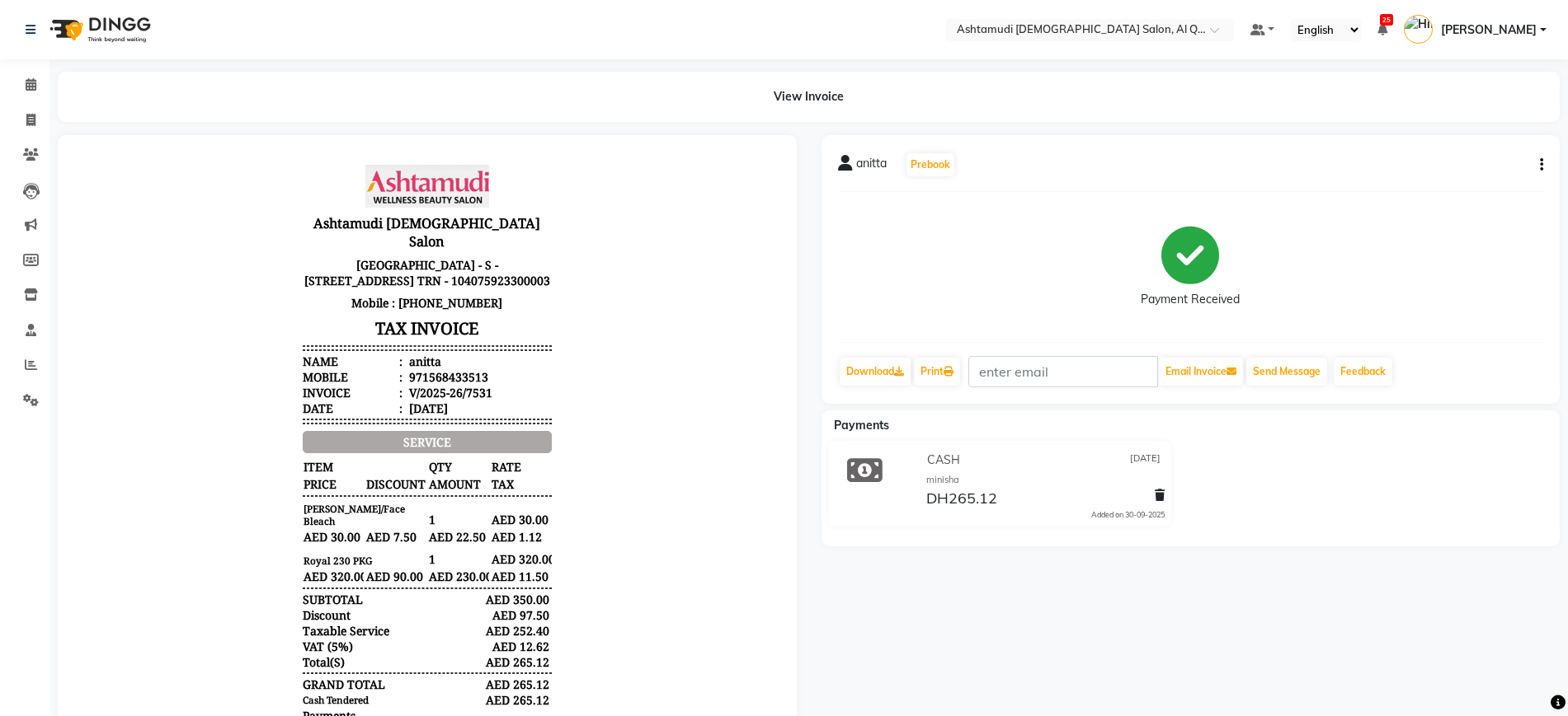
click at [355, 314] on p "Mobile : [PHONE_NUMBER]" at bounding box center [427, 302] width 249 height 23
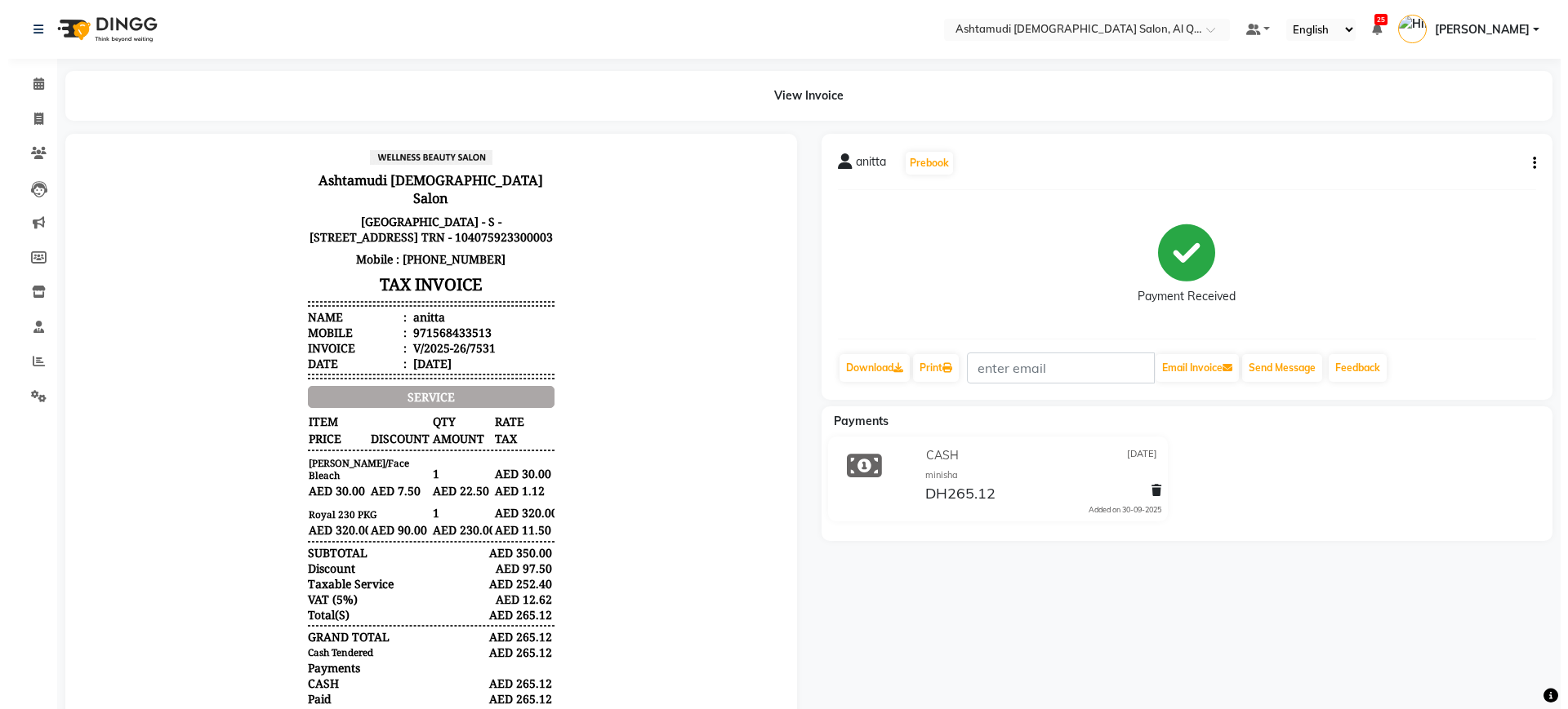
scroll to position [81, 0]
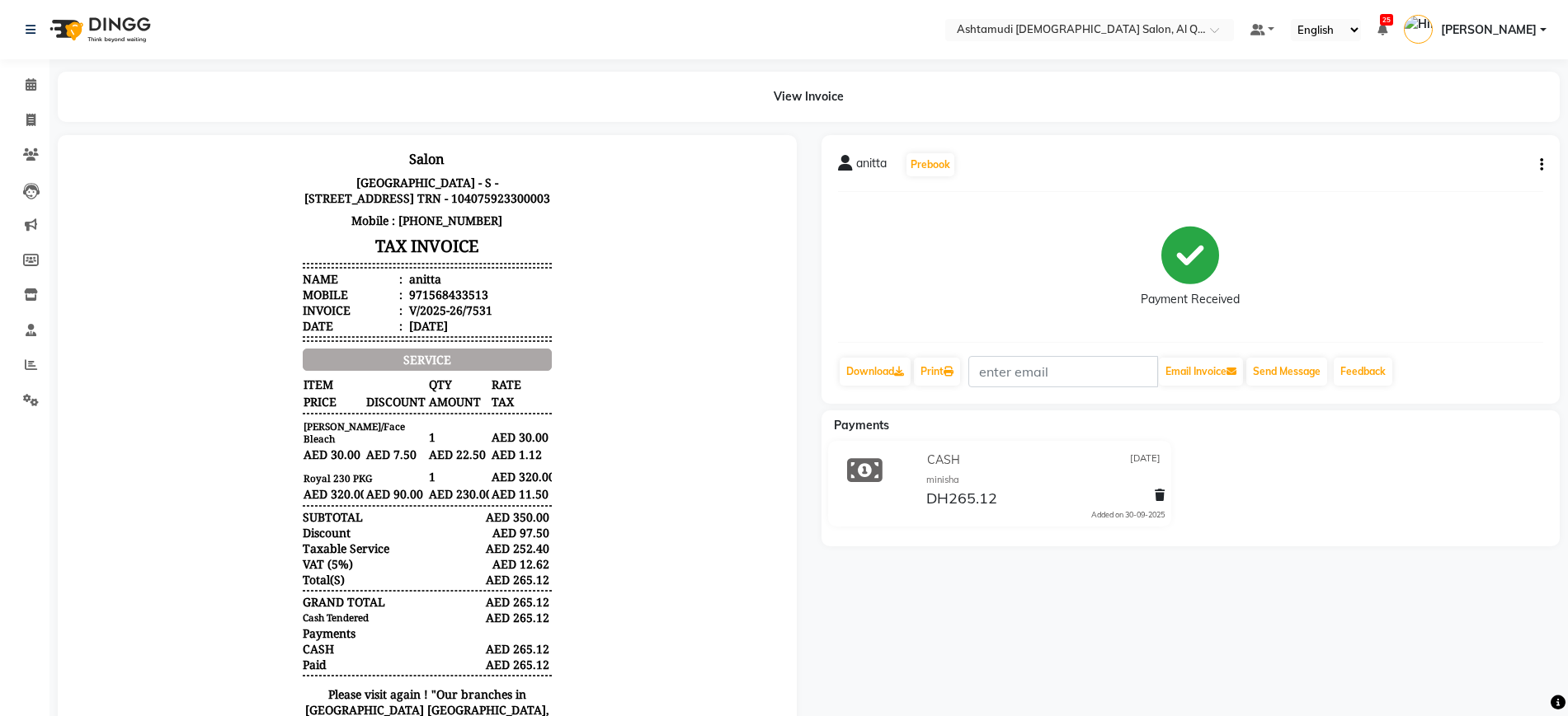
click at [1265, 160] on button "button" at bounding box center [1537, 164] width 10 height 17
click at [1265, 170] on div "Edit Item Staff" at bounding box center [1431, 165] width 169 height 21
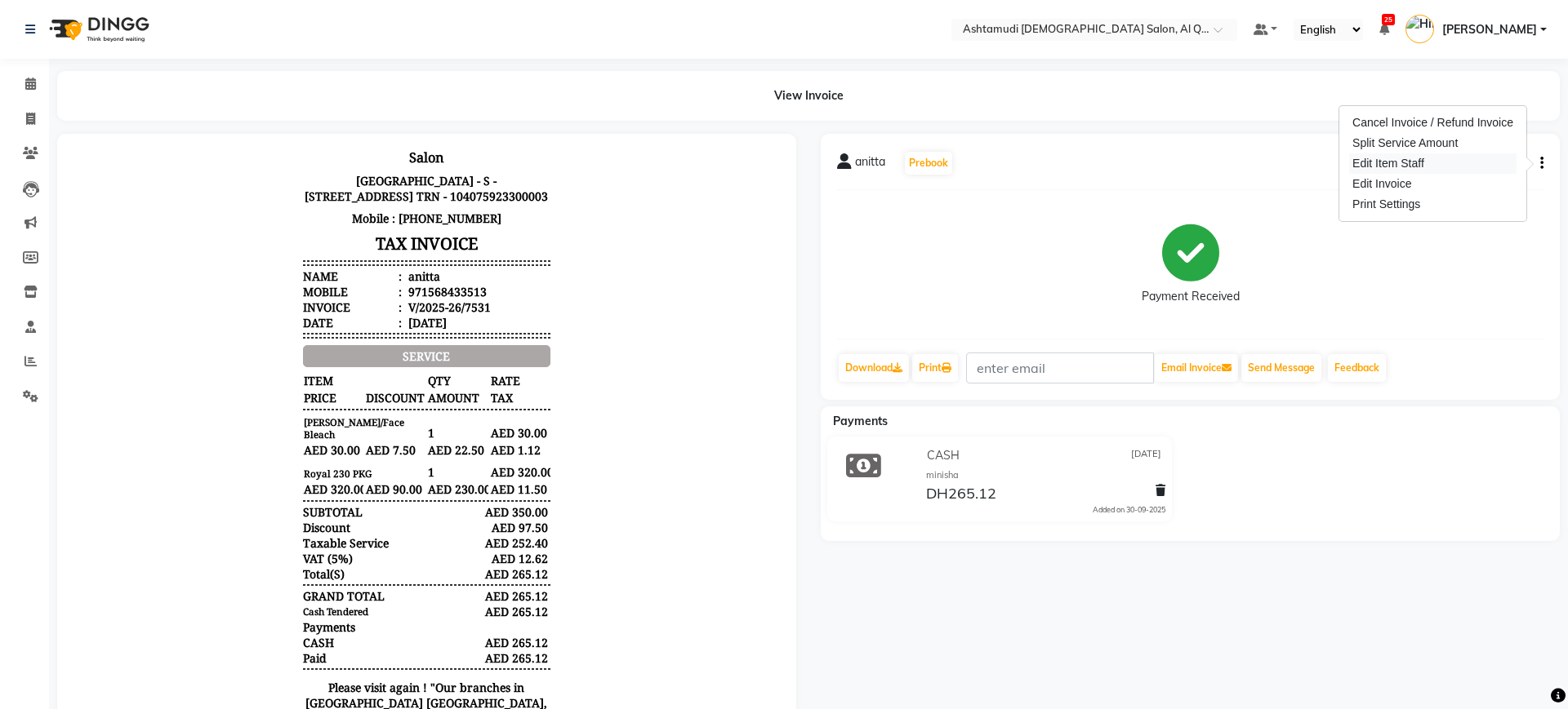
select select
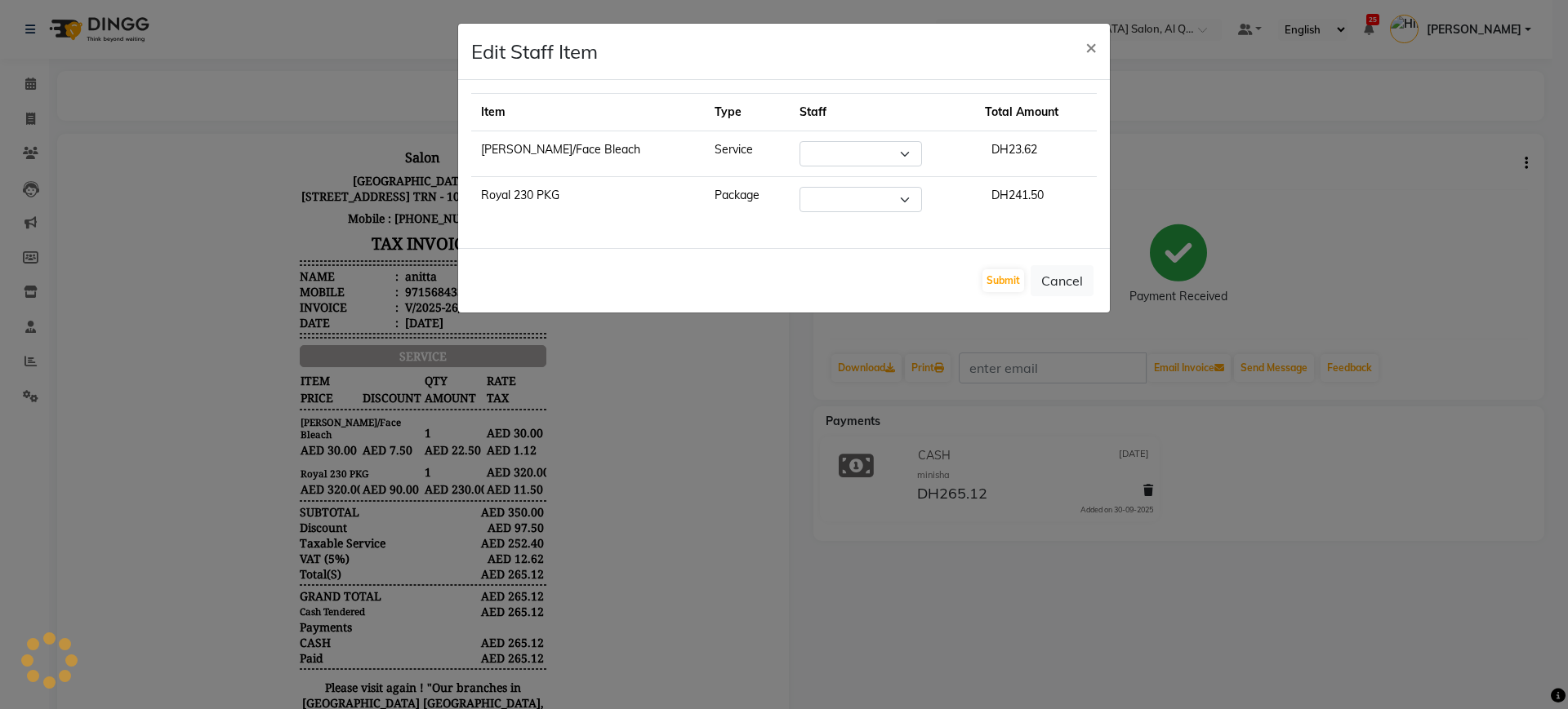
select select "87644"
select select "53738"
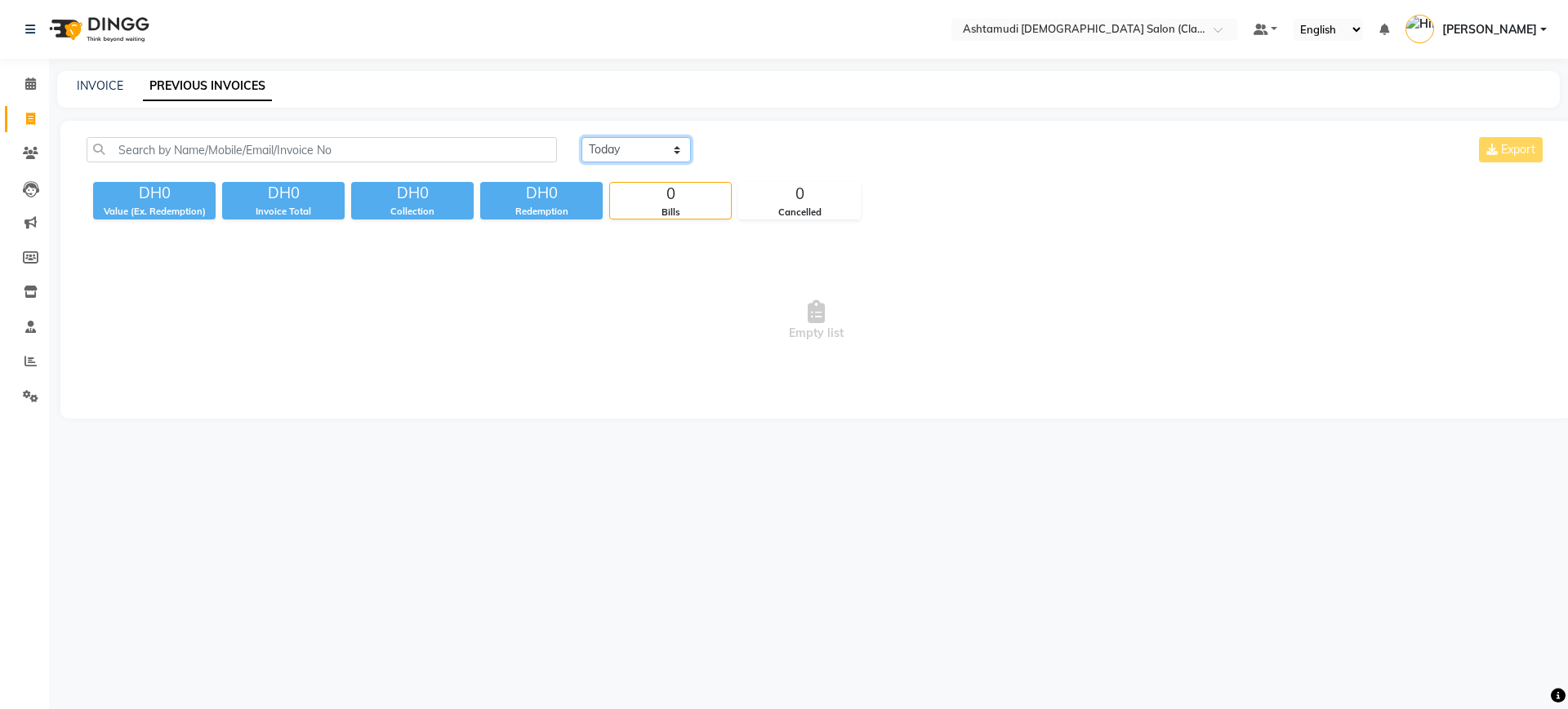
click at [626, 156] on select "[DATE] [DATE] Custom Range" at bounding box center [636, 149] width 109 height 25
select select "[DATE]"
click at [581, 137] on select "[DATE] [DATE] Custom Range" at bounding box center [636, 149] width 109 height 25
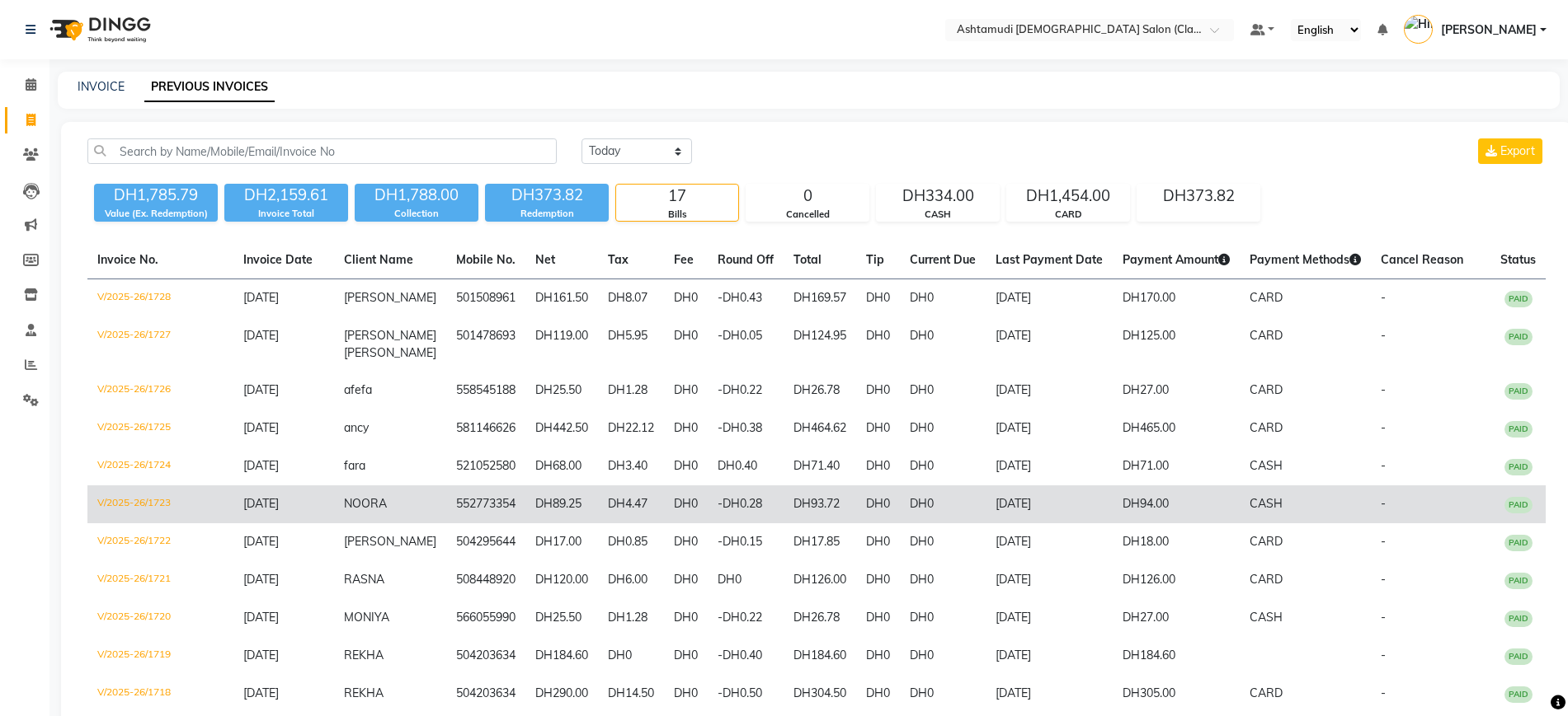
click at [378, 497] on span "NOORA" at bounding box center [365, 504] width 42 height 14
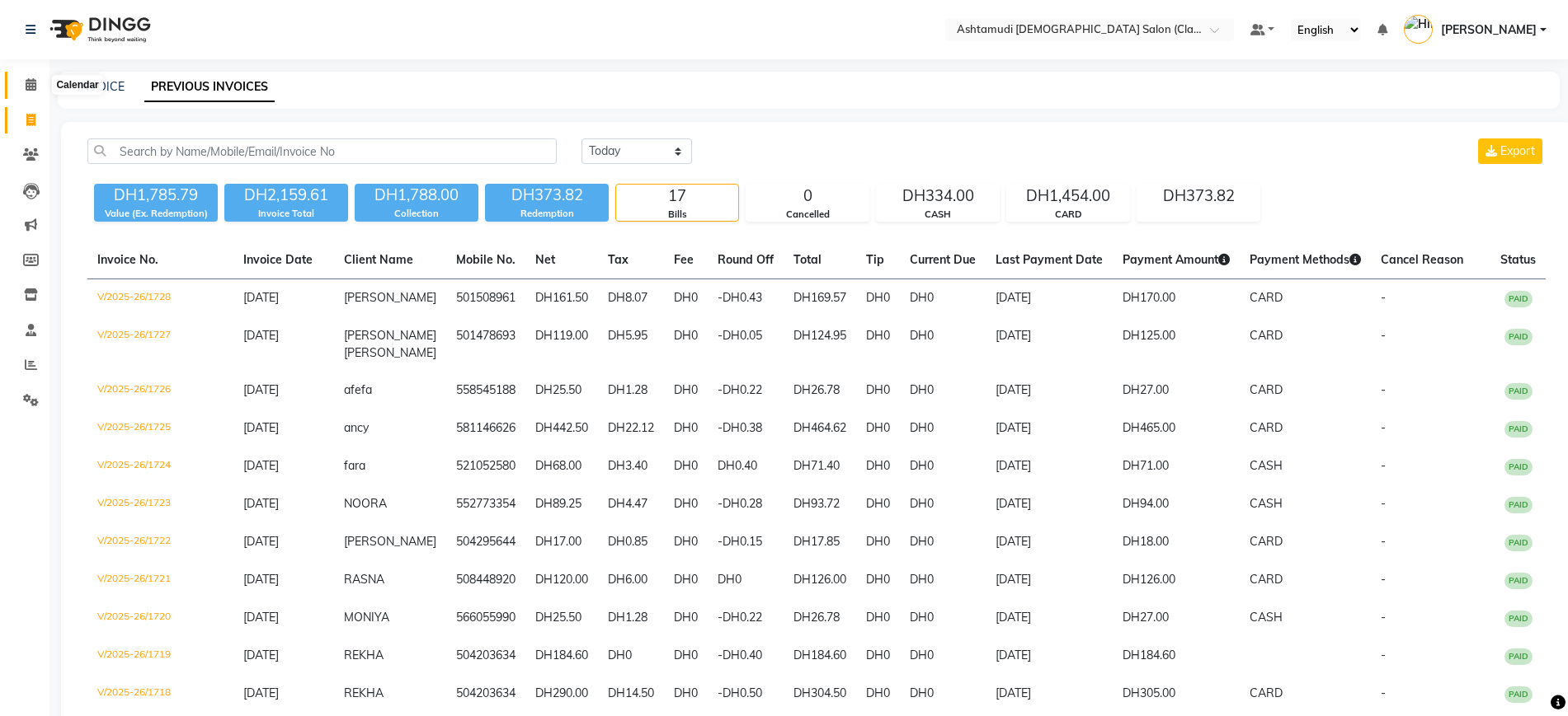
click at [23, 80] on span at bounding box center [31, 85] width 29 height 19
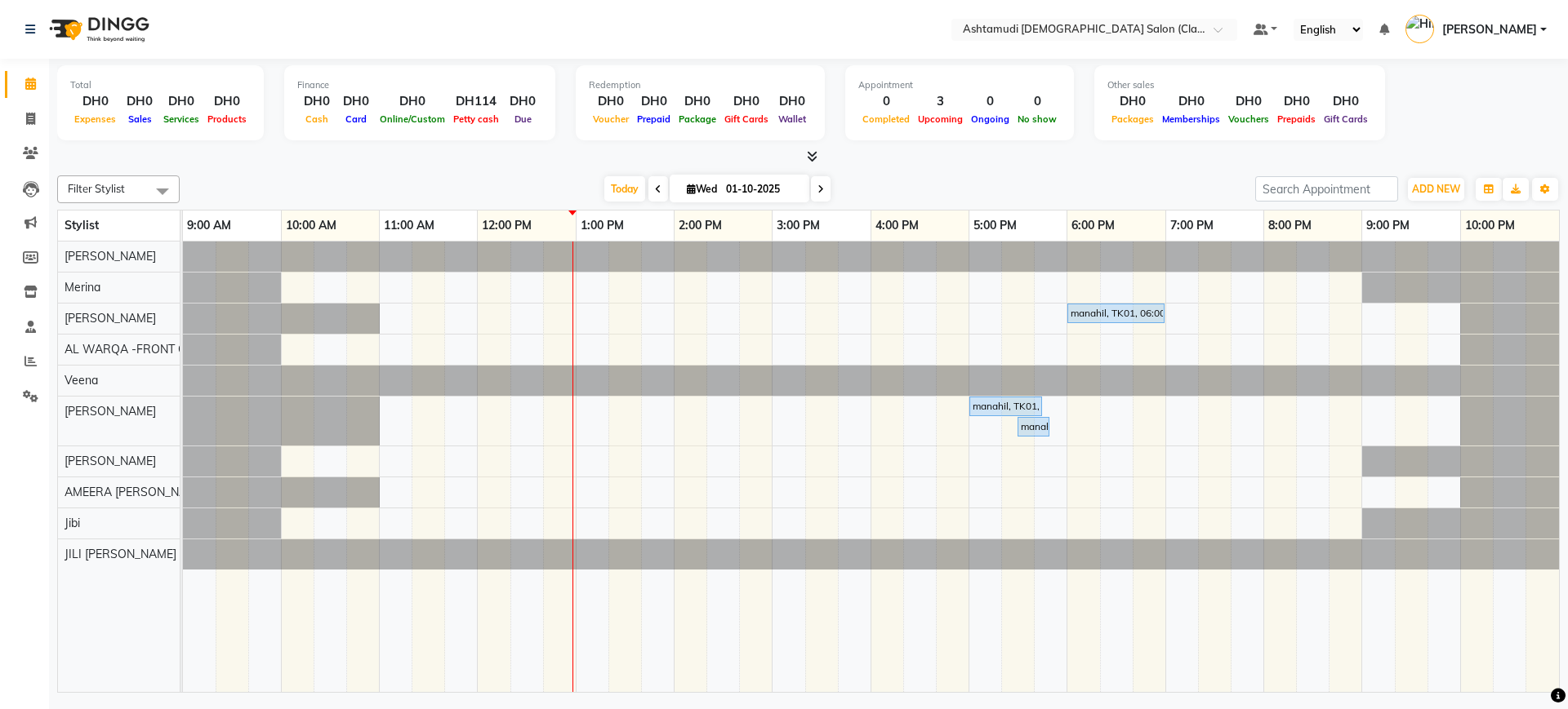
click at [944, 142] on div "Total DH0 Expenses DH0 Sales DH0 Services DH0 Products Finance DH0 Cash DH0 Car…" at bounding box center [809, 105] width 1503 height 80
click at [1495, 19] on link "[PERSON_NAME]" at bounding box center [1476, 30] width 141 height 27
click at [1471, 107] on link "Sign out" at bounding box center [1462, 117] width 149 height 25
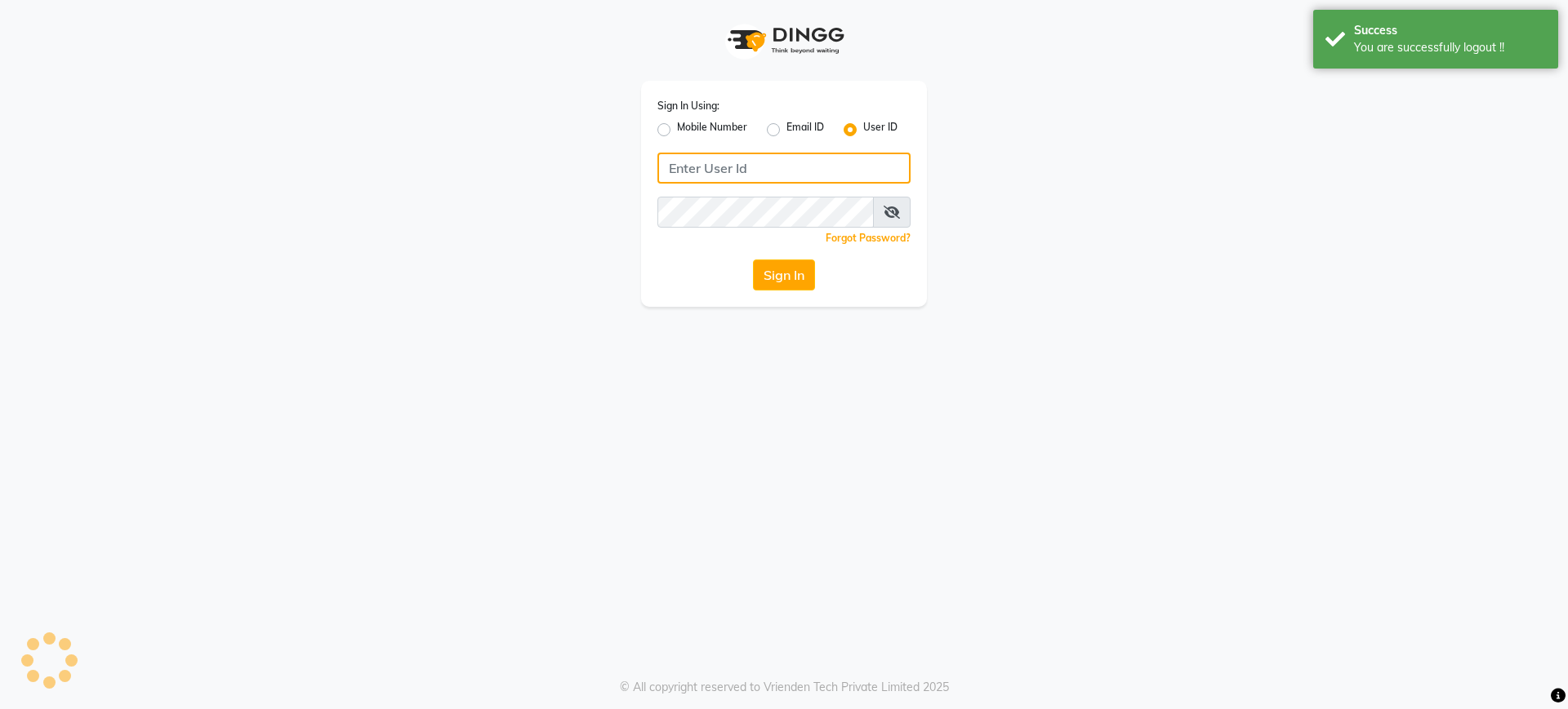
type input "581122890"
click at [766, 165] on input "581122890" at bounding box center [784, 168] width 253 height 31
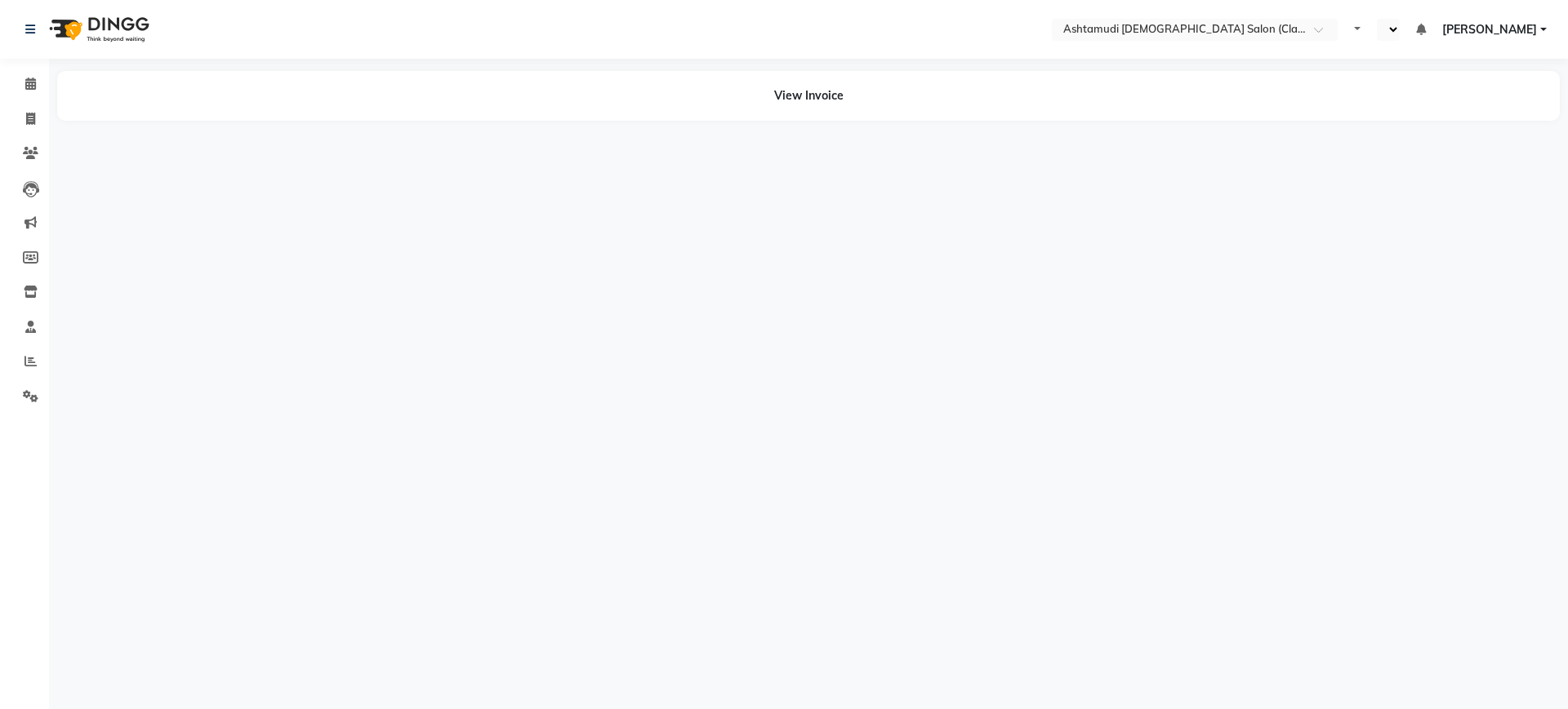
select select "en"
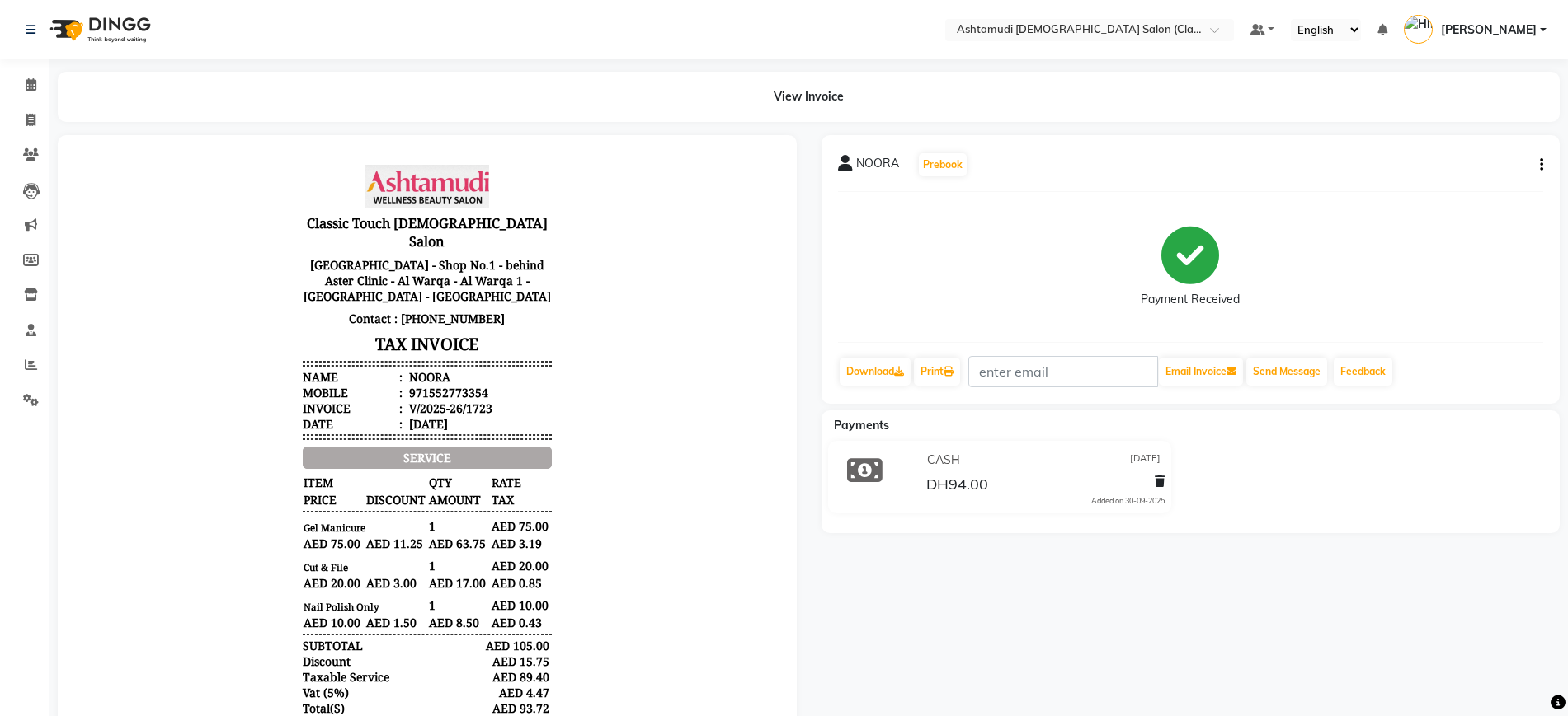
click at [982, 297] on div "Payment Received" at bounding box center [1190, 266] width 705 height 124
click at [632, 322] on body "Classic Touch Ladies Salon Sheikh Turkey Building - Shop No.1 - behind Aster Cl…" at bounding box center [426, 502] width 693 height 689
